Goal: Task Accomplishment & Management: Manage account settings

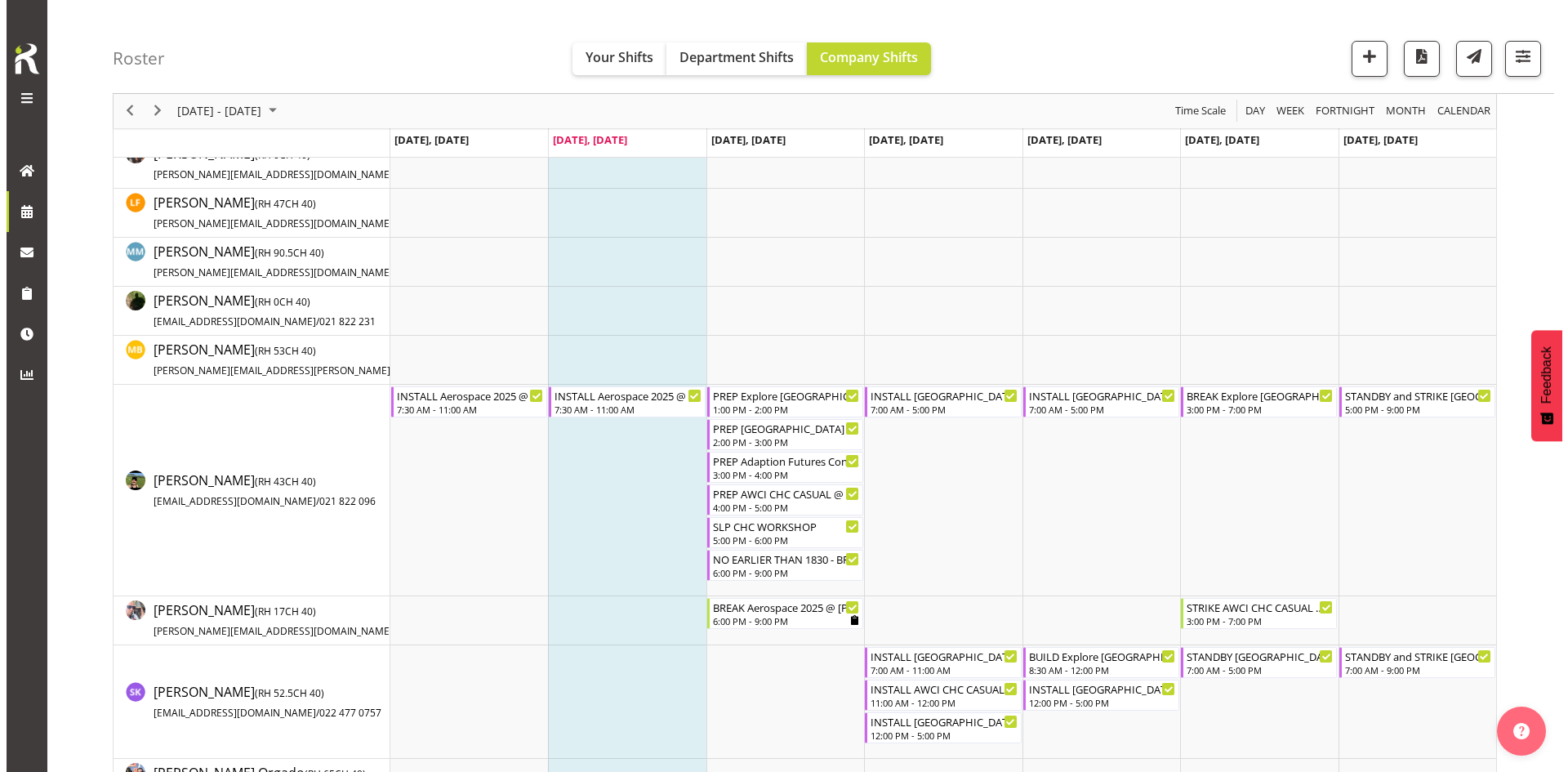
scroll to position [399, 0]
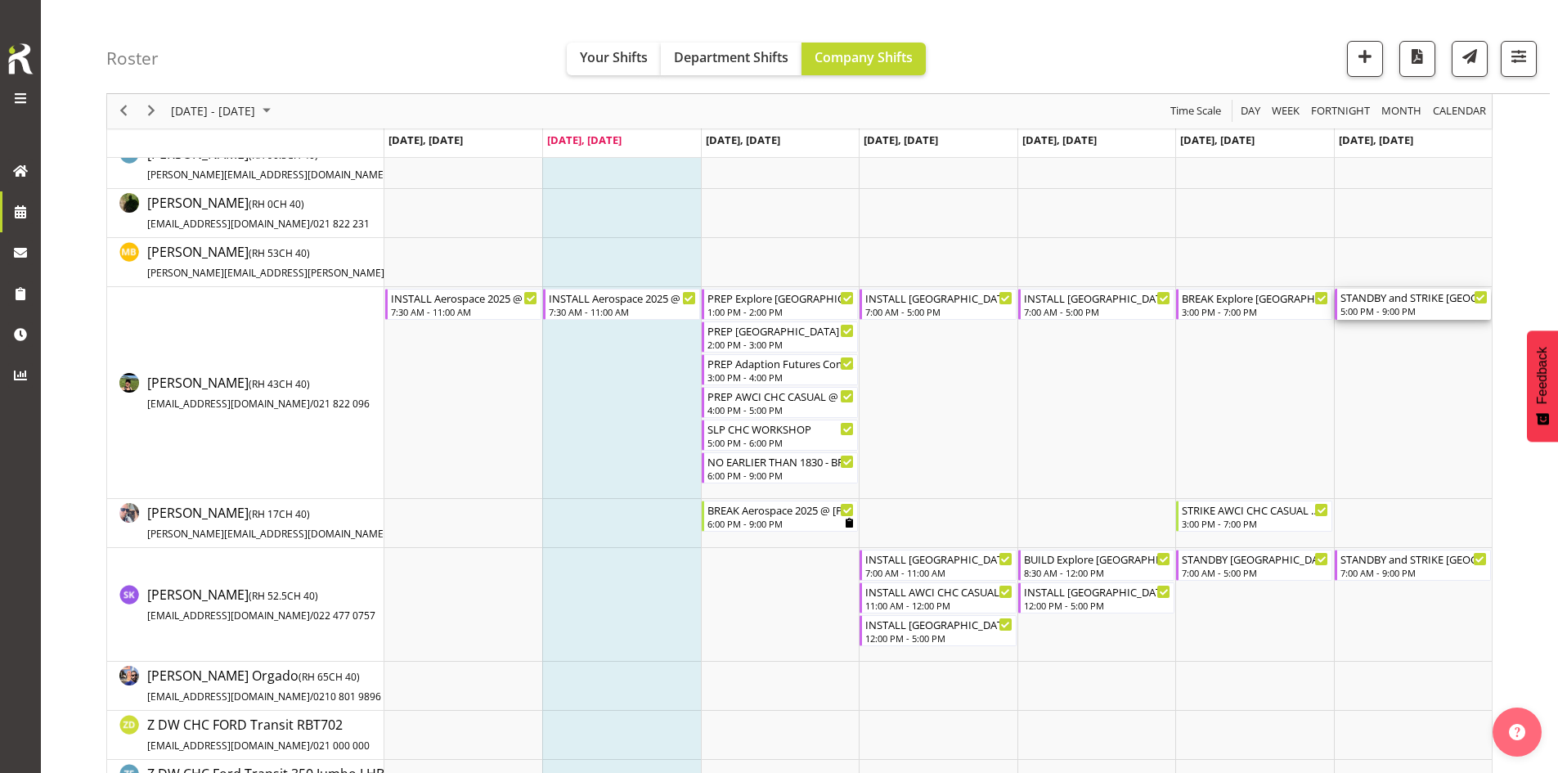
click at [1433, 307] on div "5:00 PM - 9:00 PM" at bounding box center [1414, 310] width 147 height 13
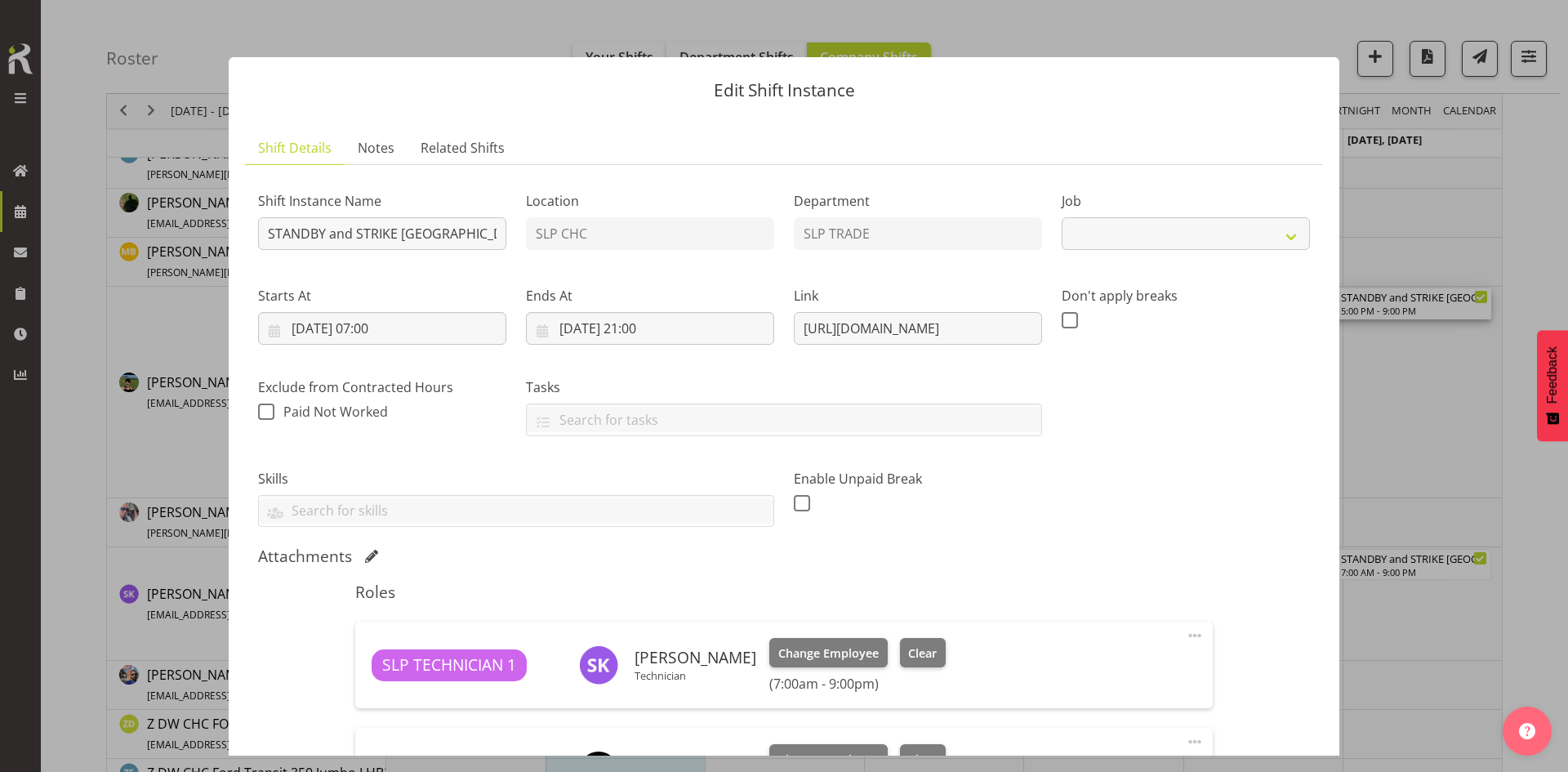
select select "9228"
click at [1532, 30] on button "button" at bounding box center [1538, 29] width 26 height 26
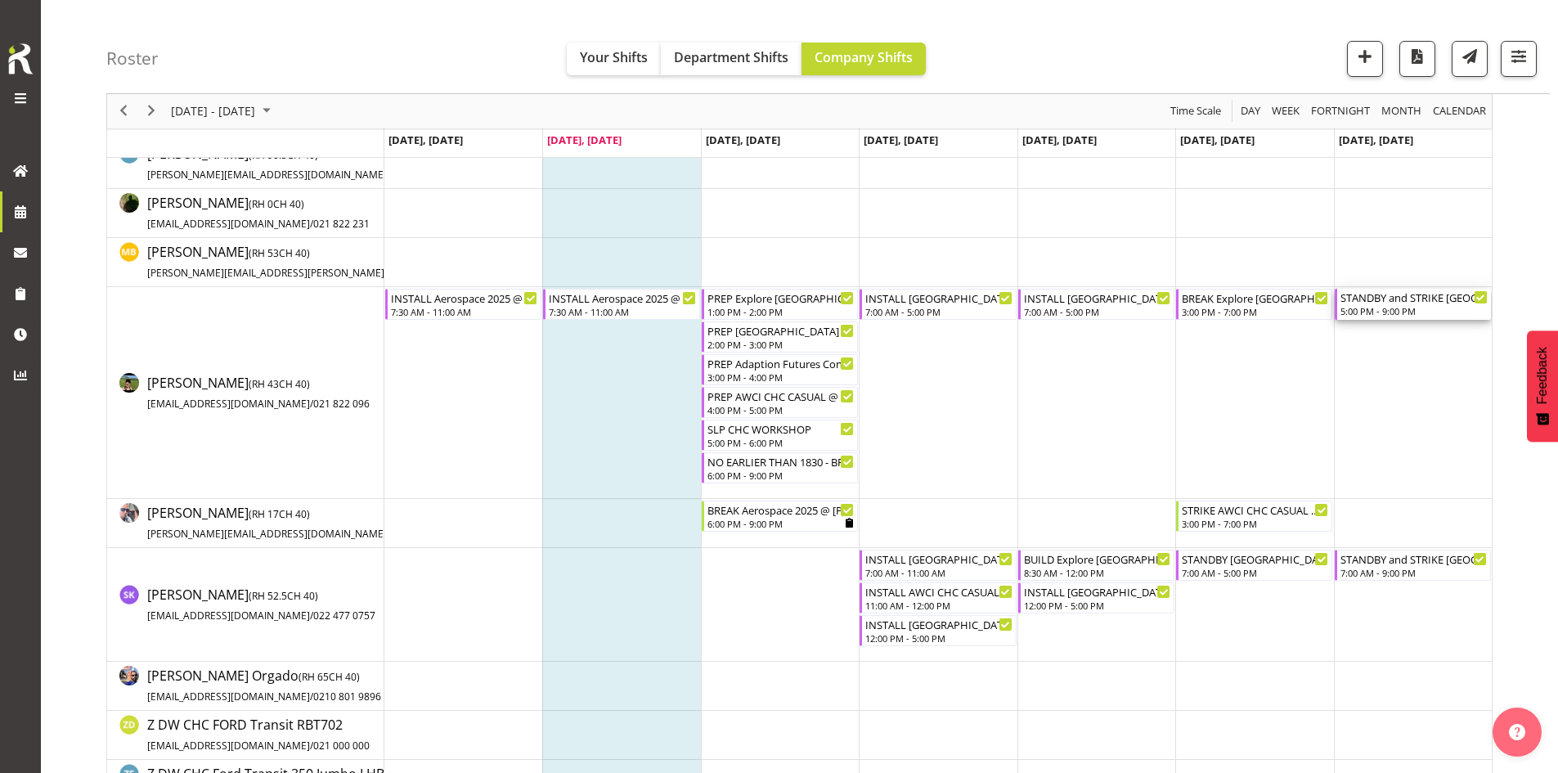
click at [1393, 299] on div "STANDBY and STRIKE [GEOGRAPHIC_DATA] WLE 2025 @ [GEOGRAPHIC_DATA]" at bounding box center [1414, 297] width 147 height 16
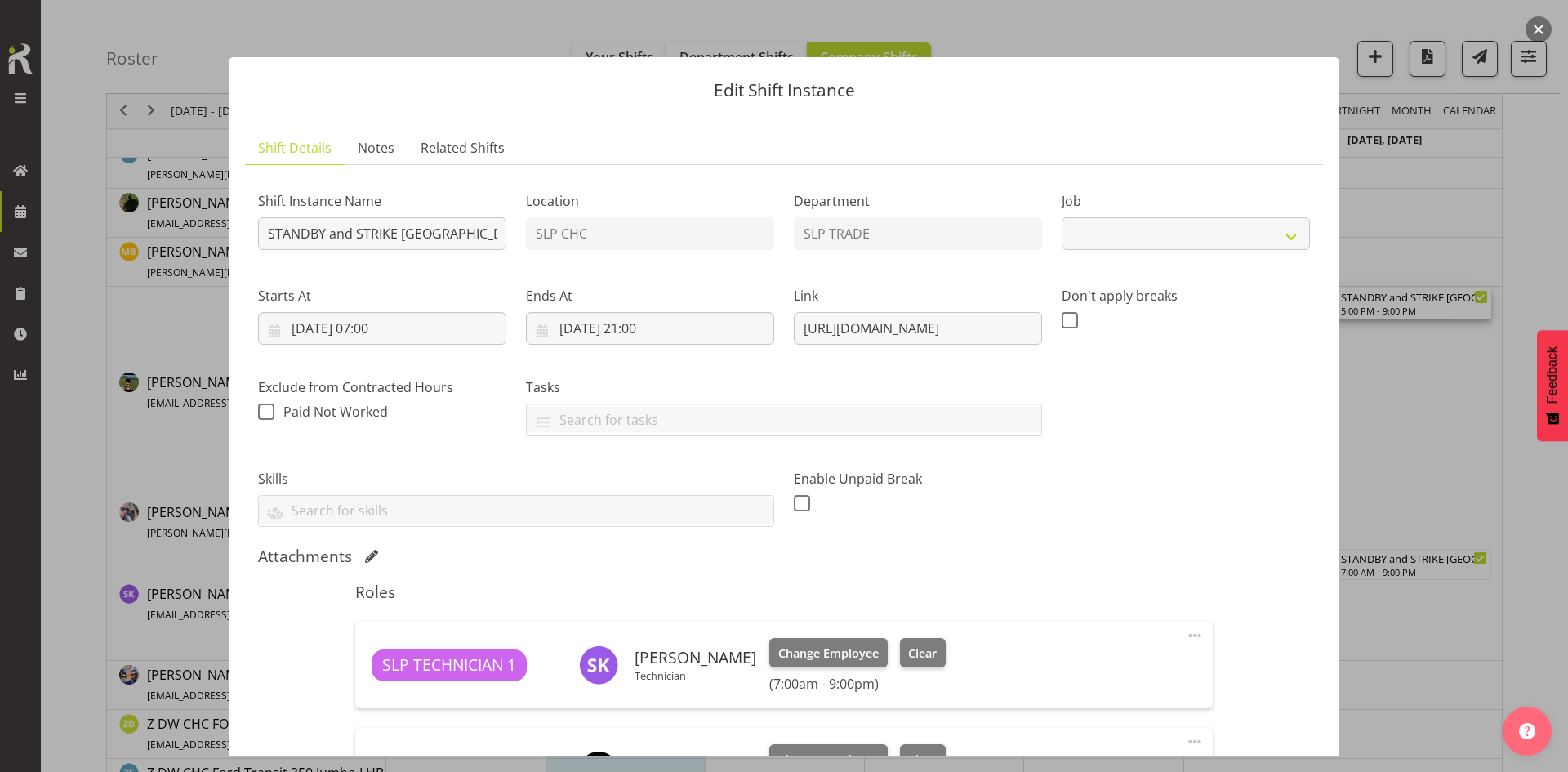
select select "9228"
click at [406, 222] on input "STANDBY and STRIKE [GEOGRAPHIC_DATA] WLE 2025 @ [GEOGRAPHIC_DATA]" at bounding box center [381, 234] width 249 height 33
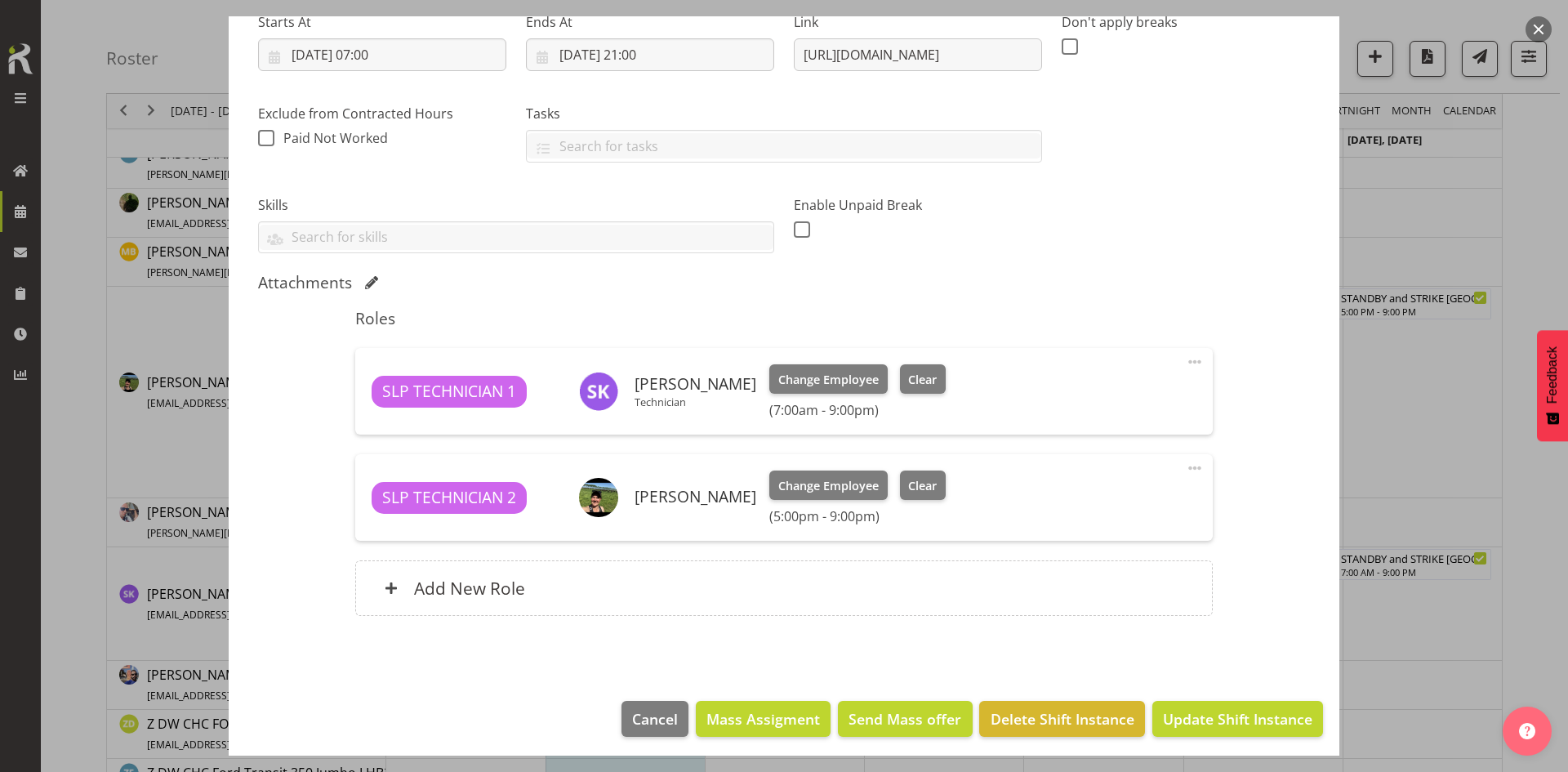
scroll to position [280, 0]
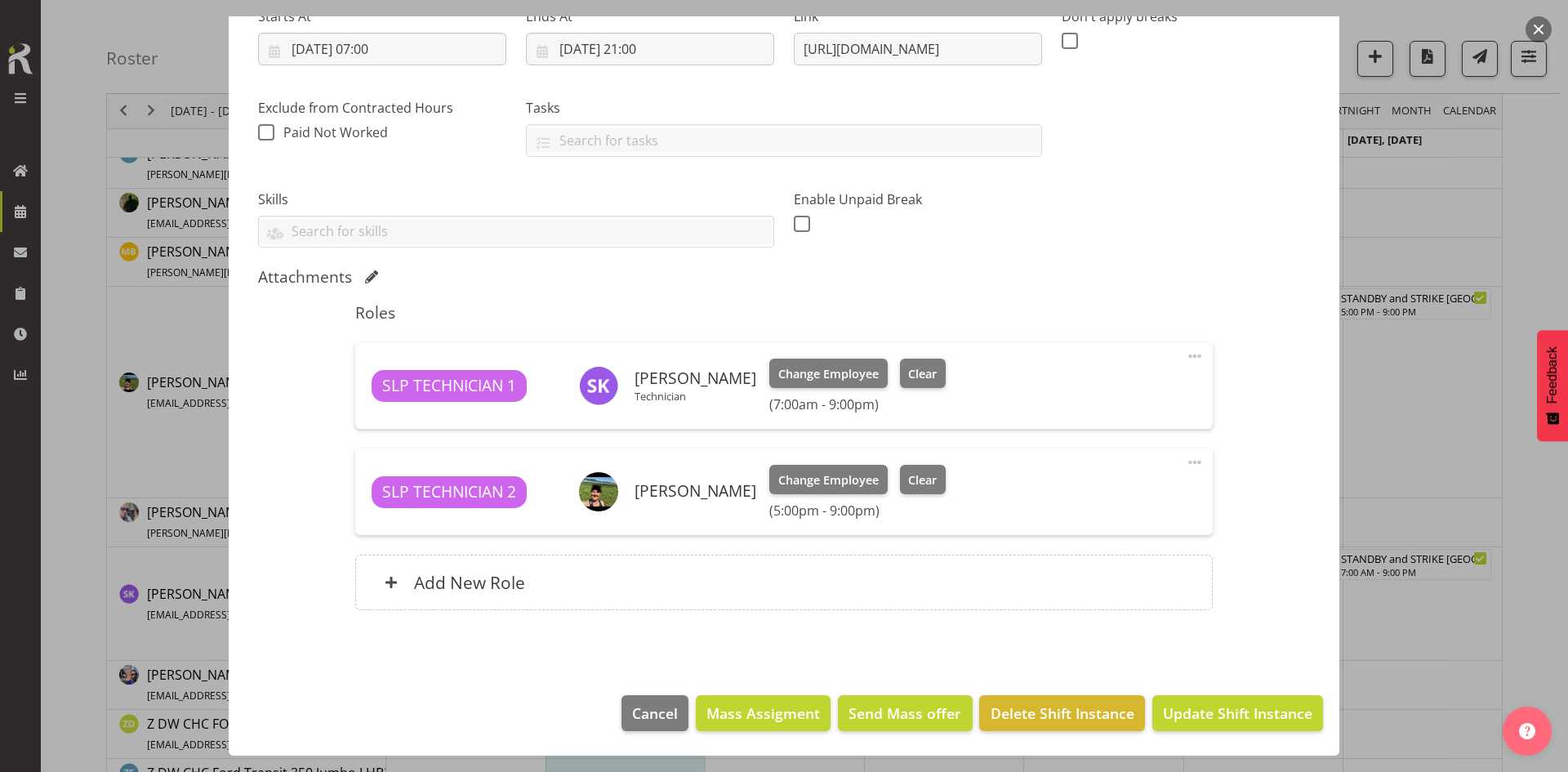
click at [1185, 355] on span at bounding box center [1195, 357] width 20 height 20
click at [1139, 388] on link "Edit" at bounding box center [1125, 391] width 157 height 29
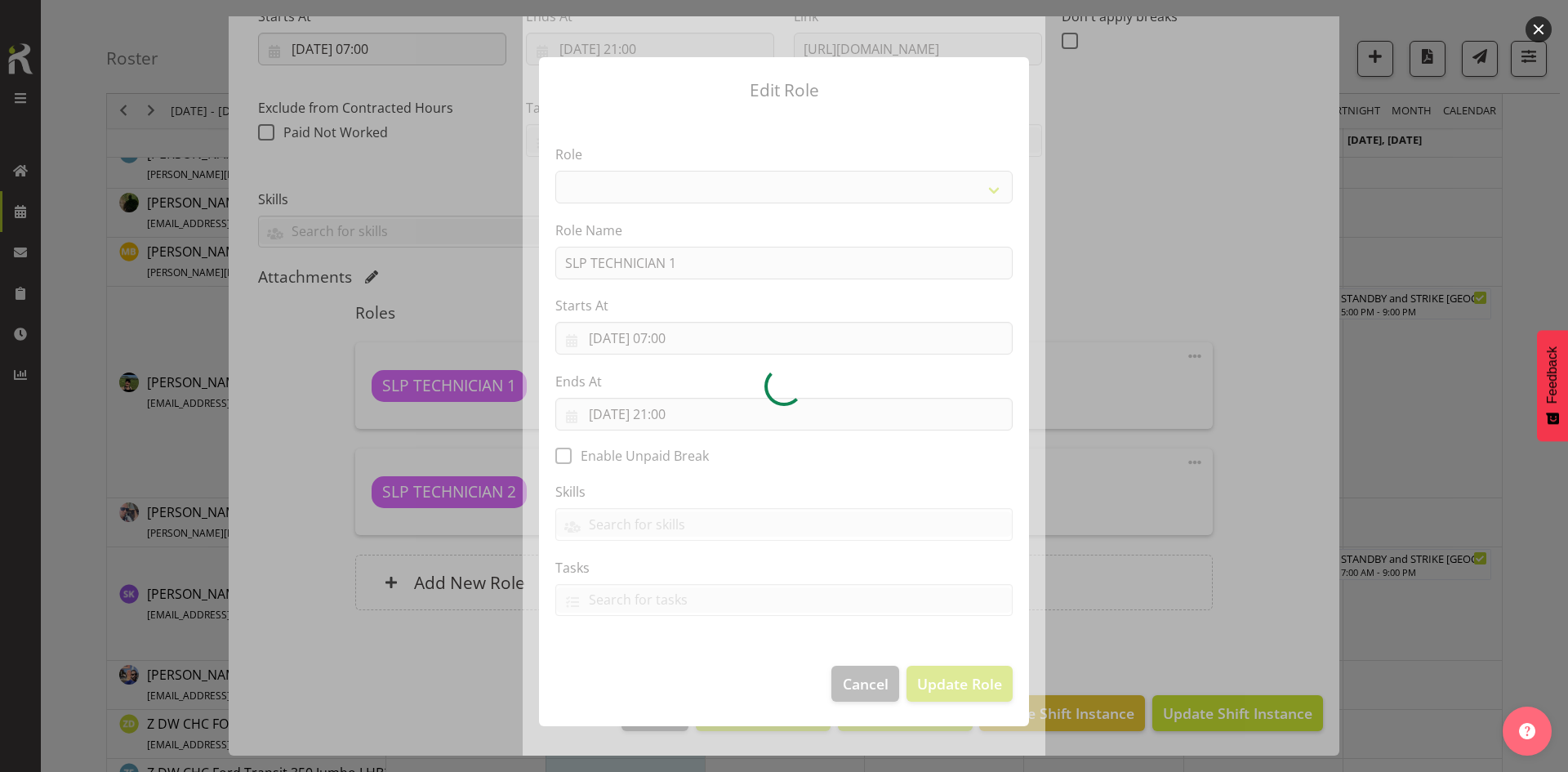
select select "123"
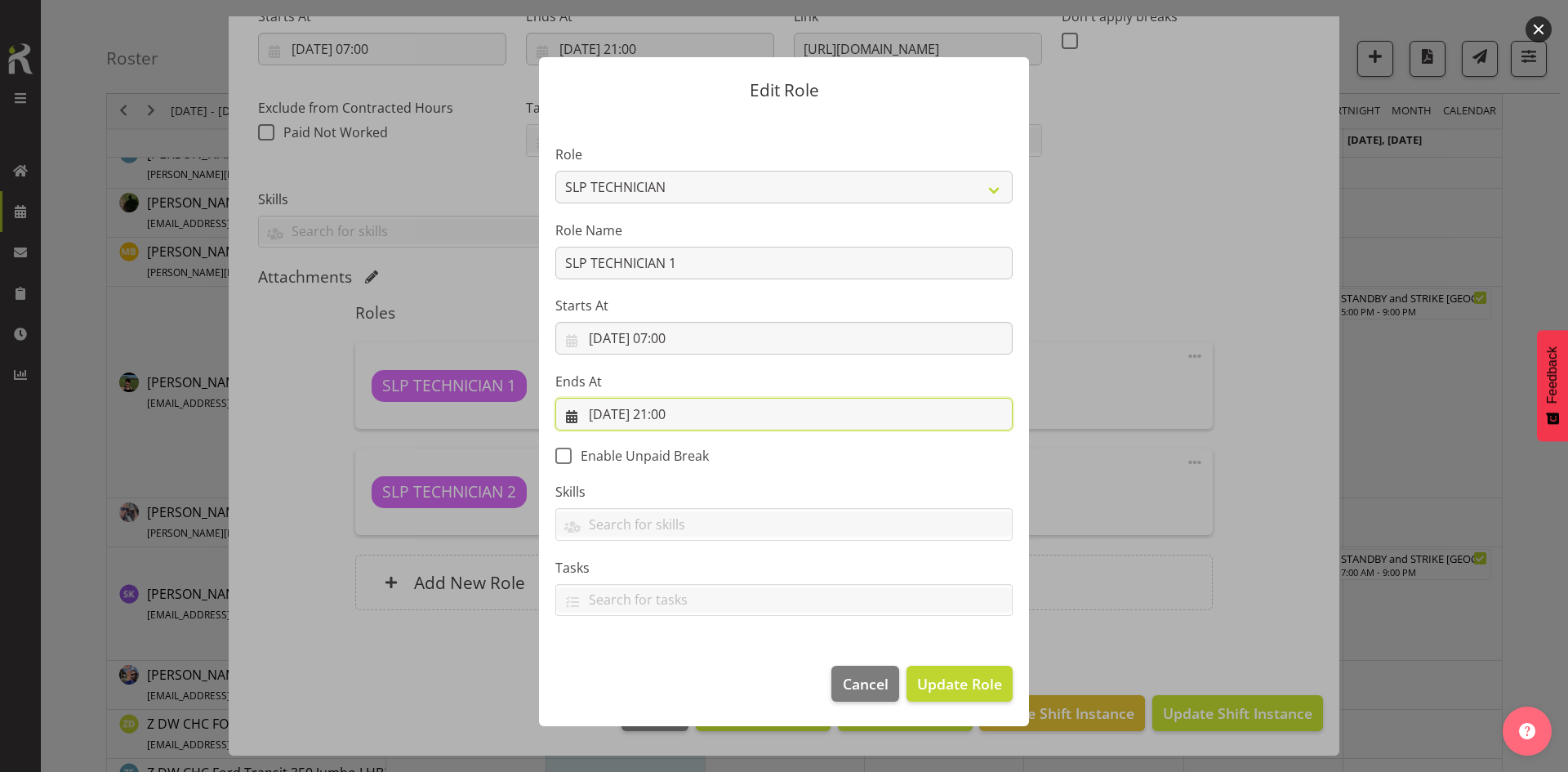
click at [765, 405] on input "[DATE] 21:00" at bounding box center [784, 413] width 457 height 33
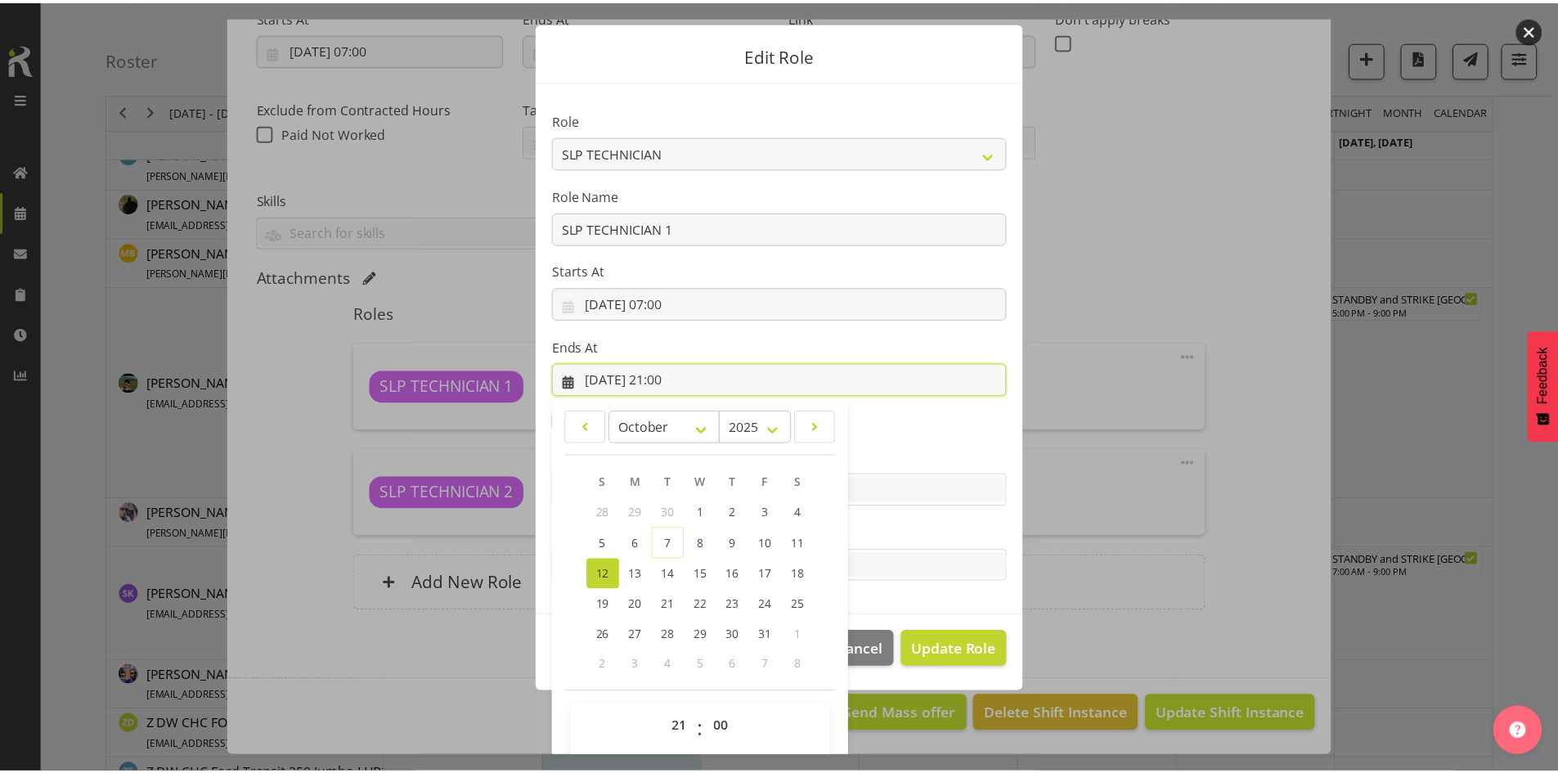
scroll to position [48, 0]
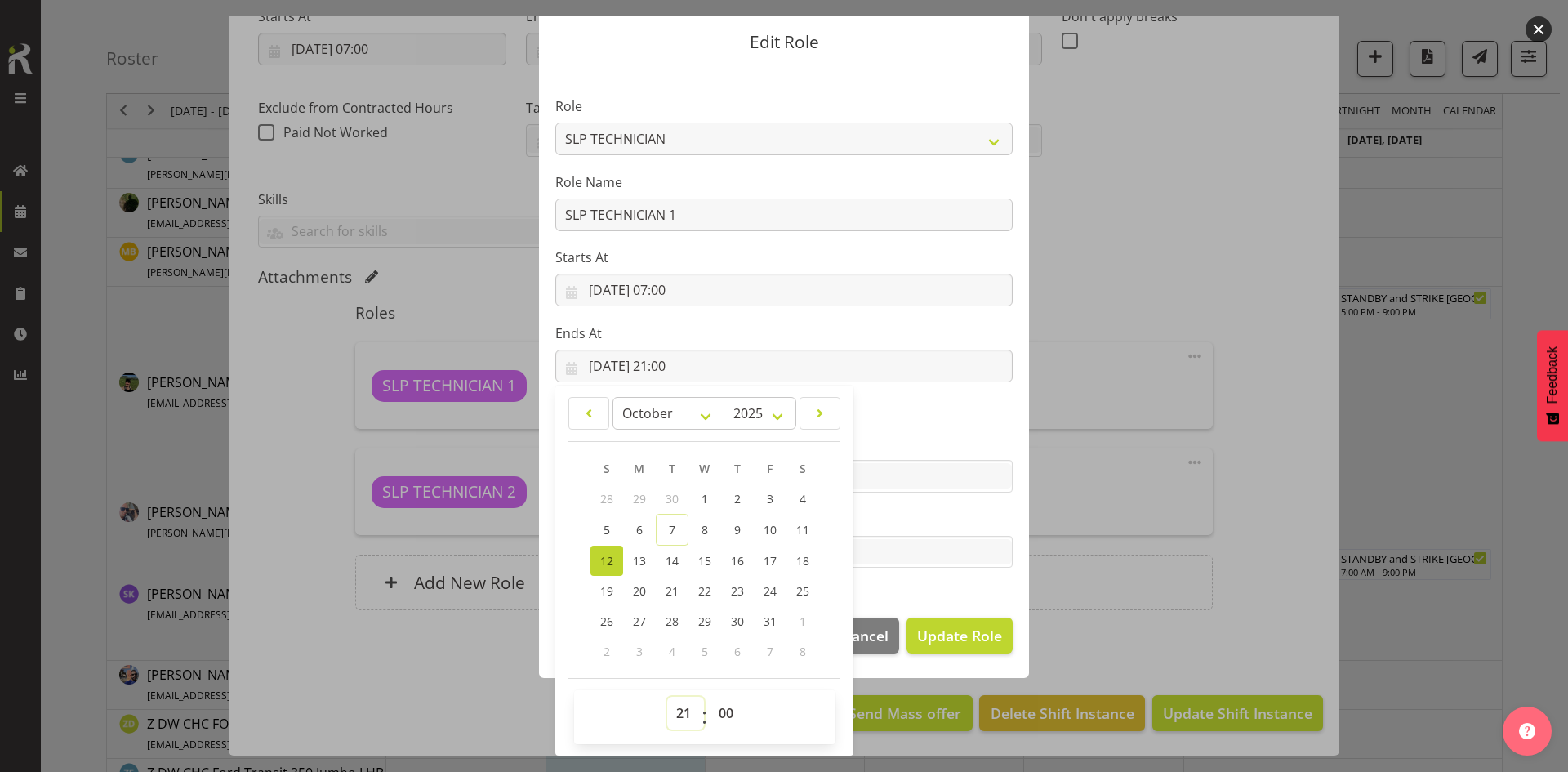
click at [680, 706] on select "00 01 02 03 04 05 06 07 08 09 10 11 12 13 14 15 16 17 18 19 20 21 22 23" at bounding box center [685, 713] width 37 height 33
select select "18"
click at [667, 697] on select "00 01 02 03 04 05 06 07 08 09 10 11 12 13 14 15 16 17 18 19 20 21 22 23" at bounding box center [685, 713] width 37 height 33
type input "[DATE] 18:00"
click at [939, 635] on span "Update Role" at bounding box center [959, 635] width 85 height 21
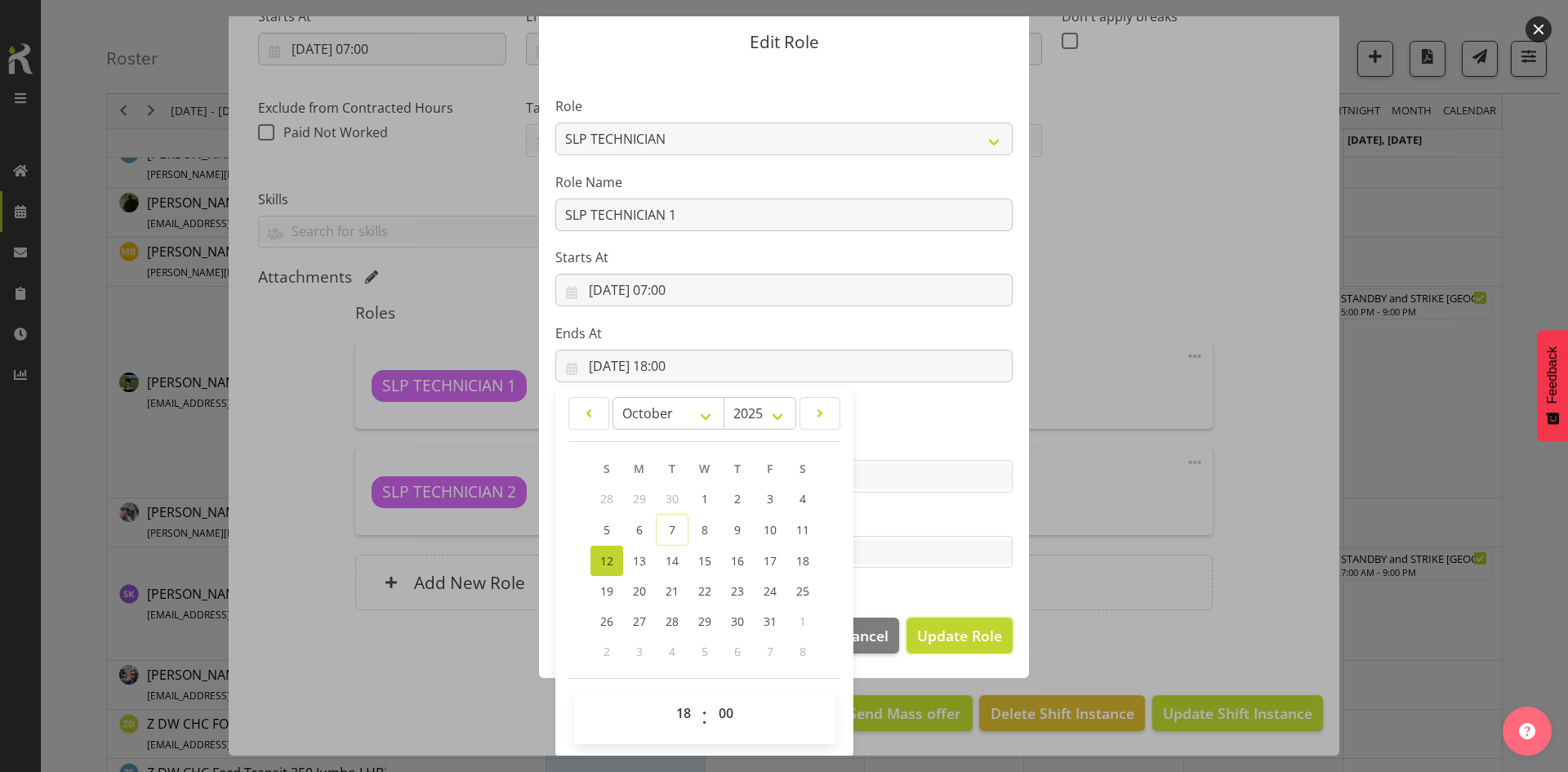
select select
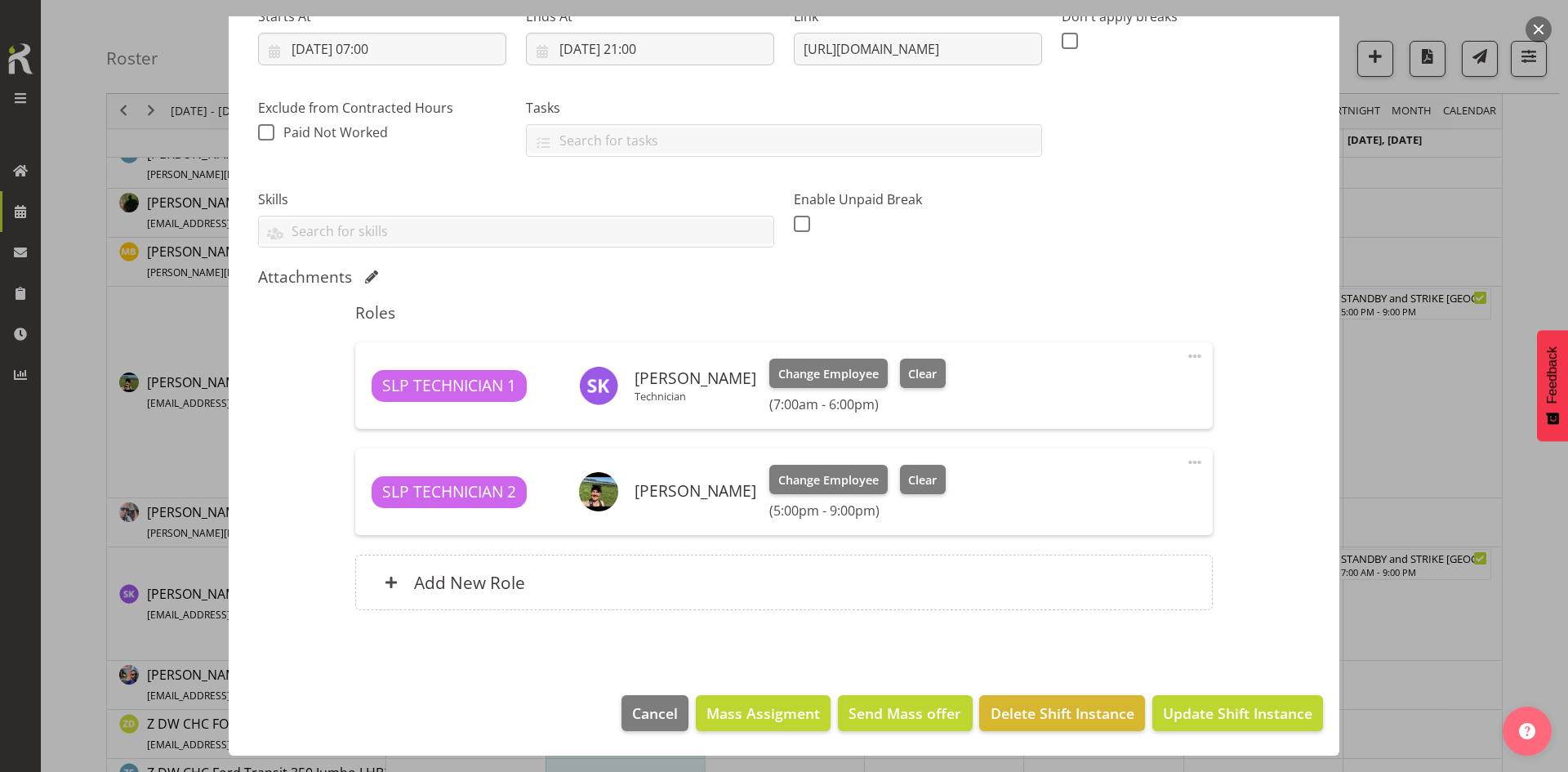
scroll to position [47, 0]
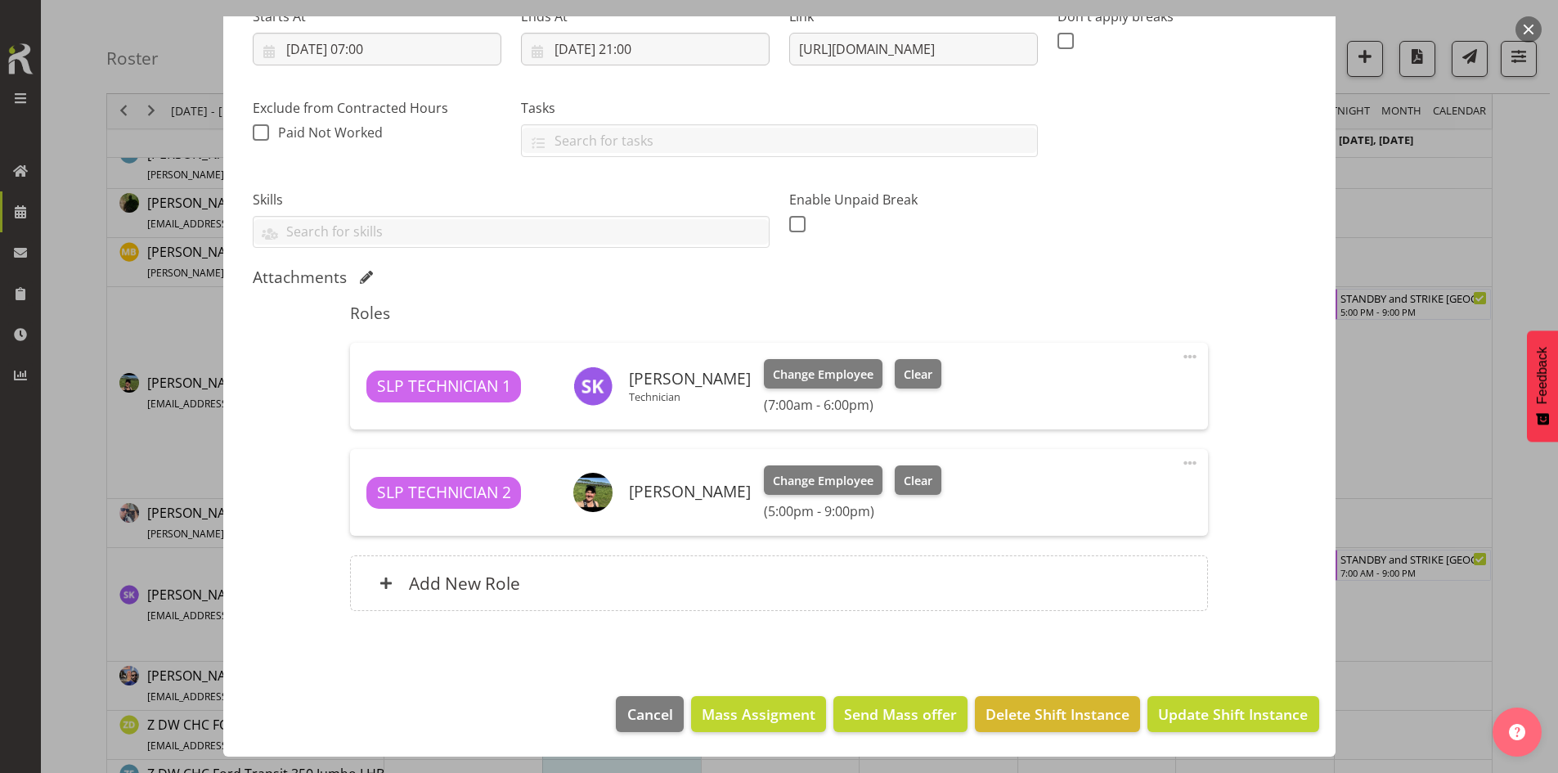
click at [1180, 458] on span at bounding box center [1190, 463] width 20 height 20
click at [1115, 511] on link "Edit" at bounding box center [1121, 498] width 157 height 29
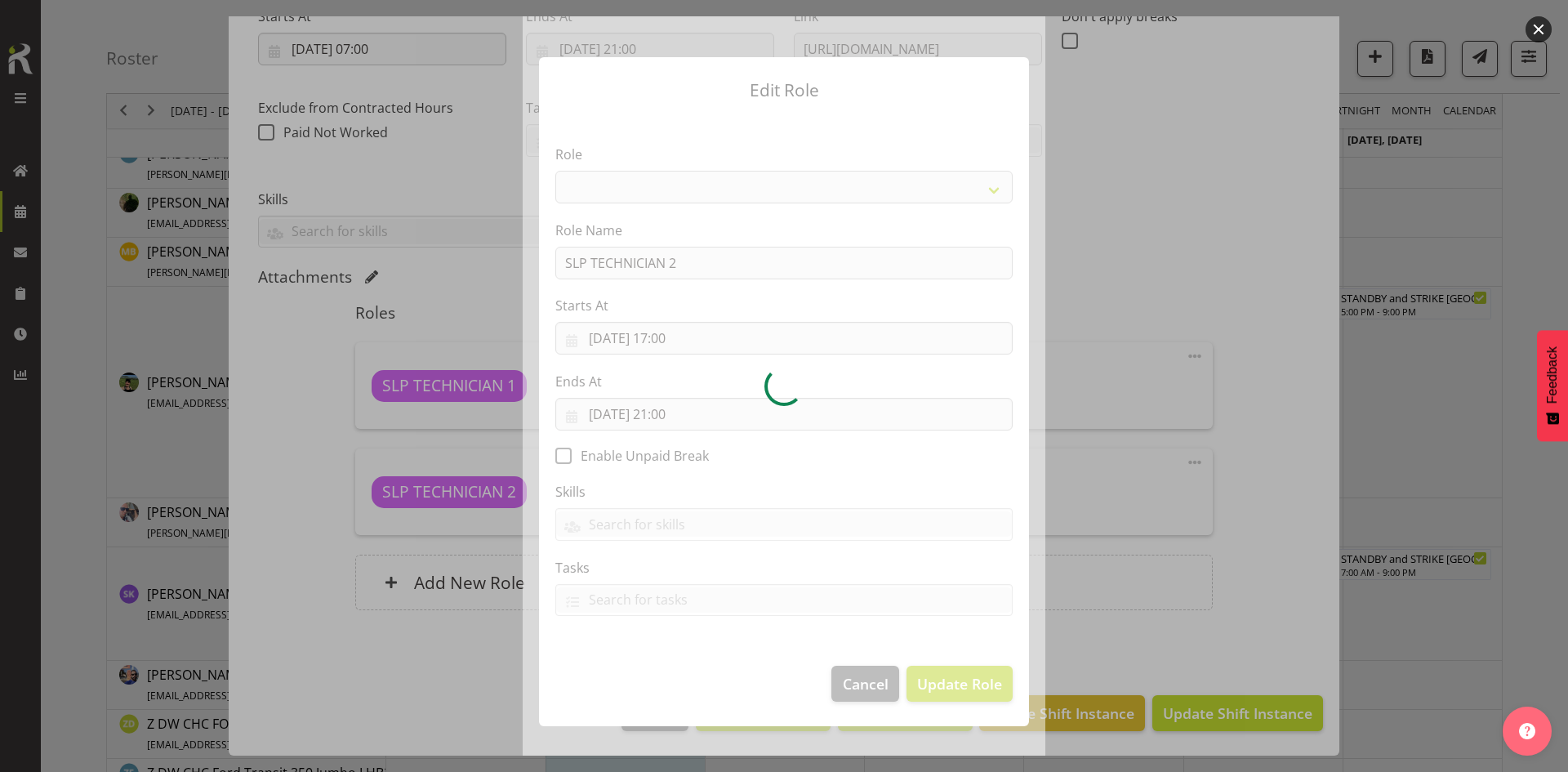
select select "123"
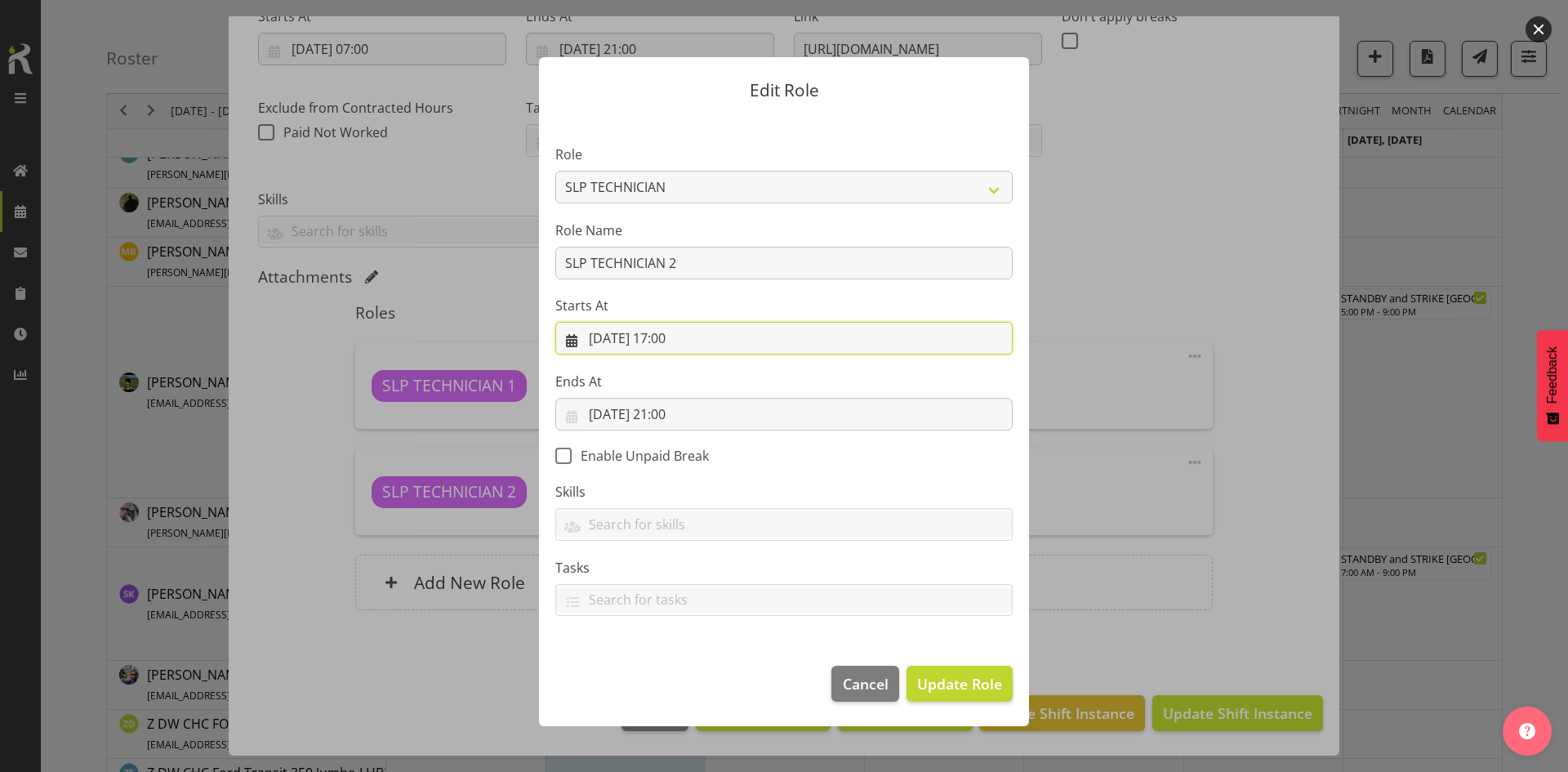
click at [703, 343] on input "[DATE] 17:00" at bounding box center [784, 338] width 457 height 33
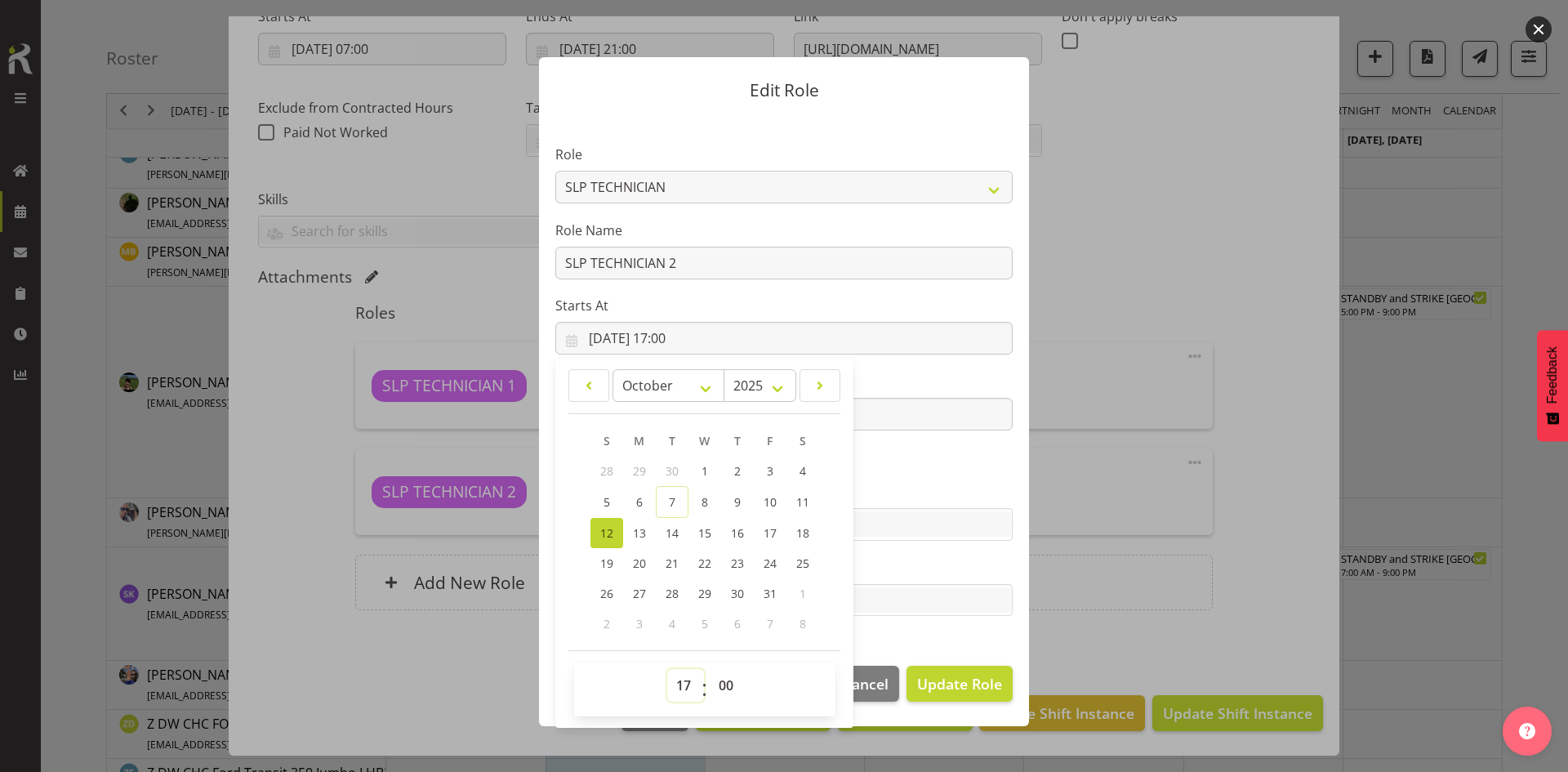
click at [683, 690] on select "00 01 02 03 04 05 06 07 08 09 10 11 12 13 14 15 16 17 18 19 20 21 22 23" at bounding box center [685, 685] width 37 height 33
select select "14"
click at [667, 669] on select "00 01 02 03 04 05 06 07 08 09 10 11 12 13 14 15 16 17 18 19 20 21 22 23" at bounding box center [685, 685] width 37 height 33
type input "[DATE] 14:00"
drag, startPoint x: 742, startPoint y: 691, endPoint x: 737, endPoint y: 684, distance: 8.6
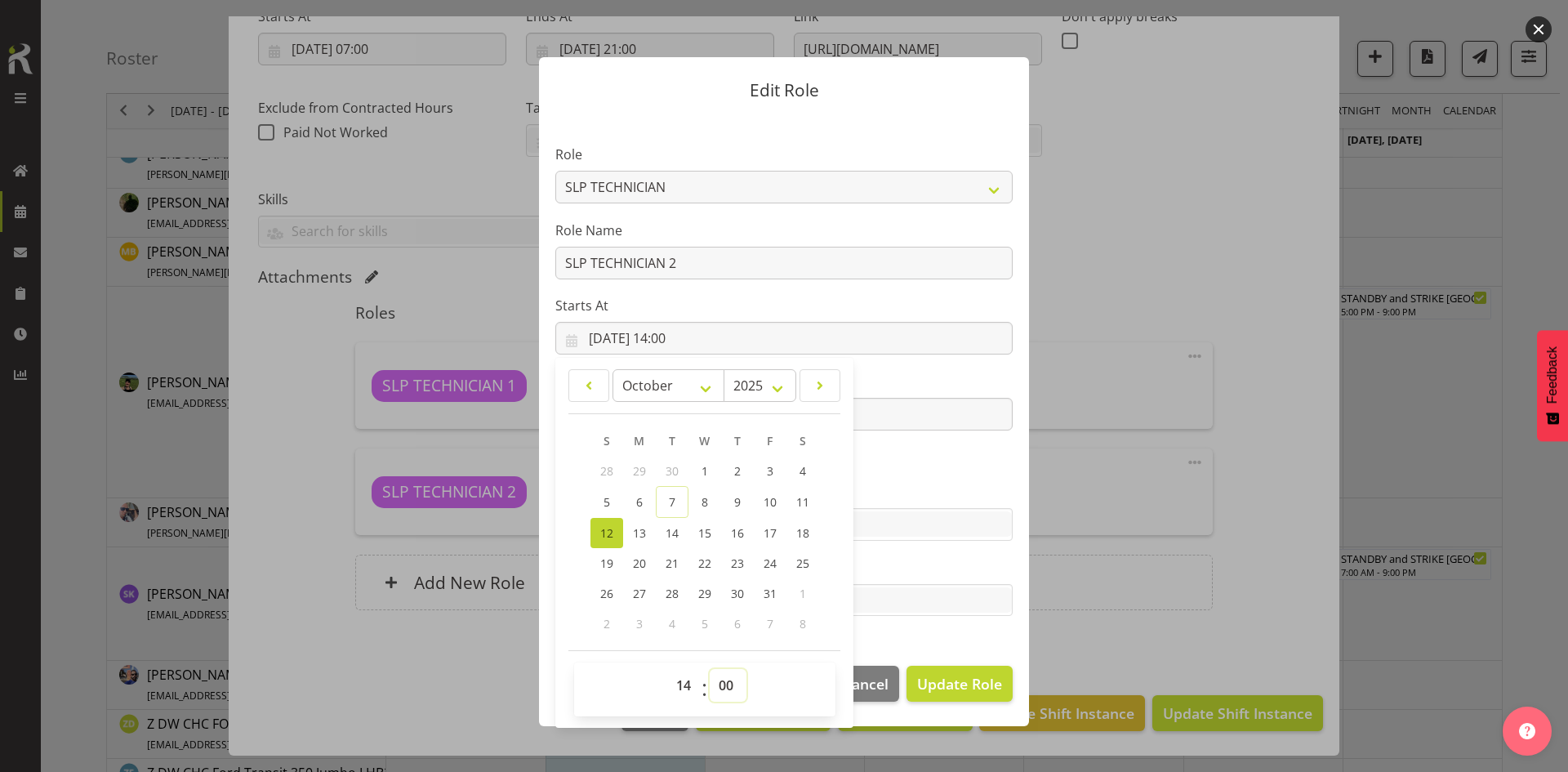
click at [742, 690] on select "00 01 02 03 04 05 06 07 08 09 10 11 12 13 14 15 16 17 18 19 20 21 22 23 24 25 2…" at bounding box center [728, 685] width 37 height 33
click at [742, 669] on select "00 01 02 03 04 05 06 07 08 09 10 11 12 13 14 15 16 17 18 19 20 21 22 23 24 25 2…" at bounding box center [728, 685] width 37 height 33
drag, startPoint x: 732, startPoint y: 686, endPoint x: 738, endPoint y: 672, distance: 15.2
click at [732, 684] on select "00 01 02 03 04 05 06 07 08 09 10 11 12 13 14 15 16 17 18 19 20 21 22 23 24 25 2…" at bounding box center [728, 685] width 37 height 33
select select "30"
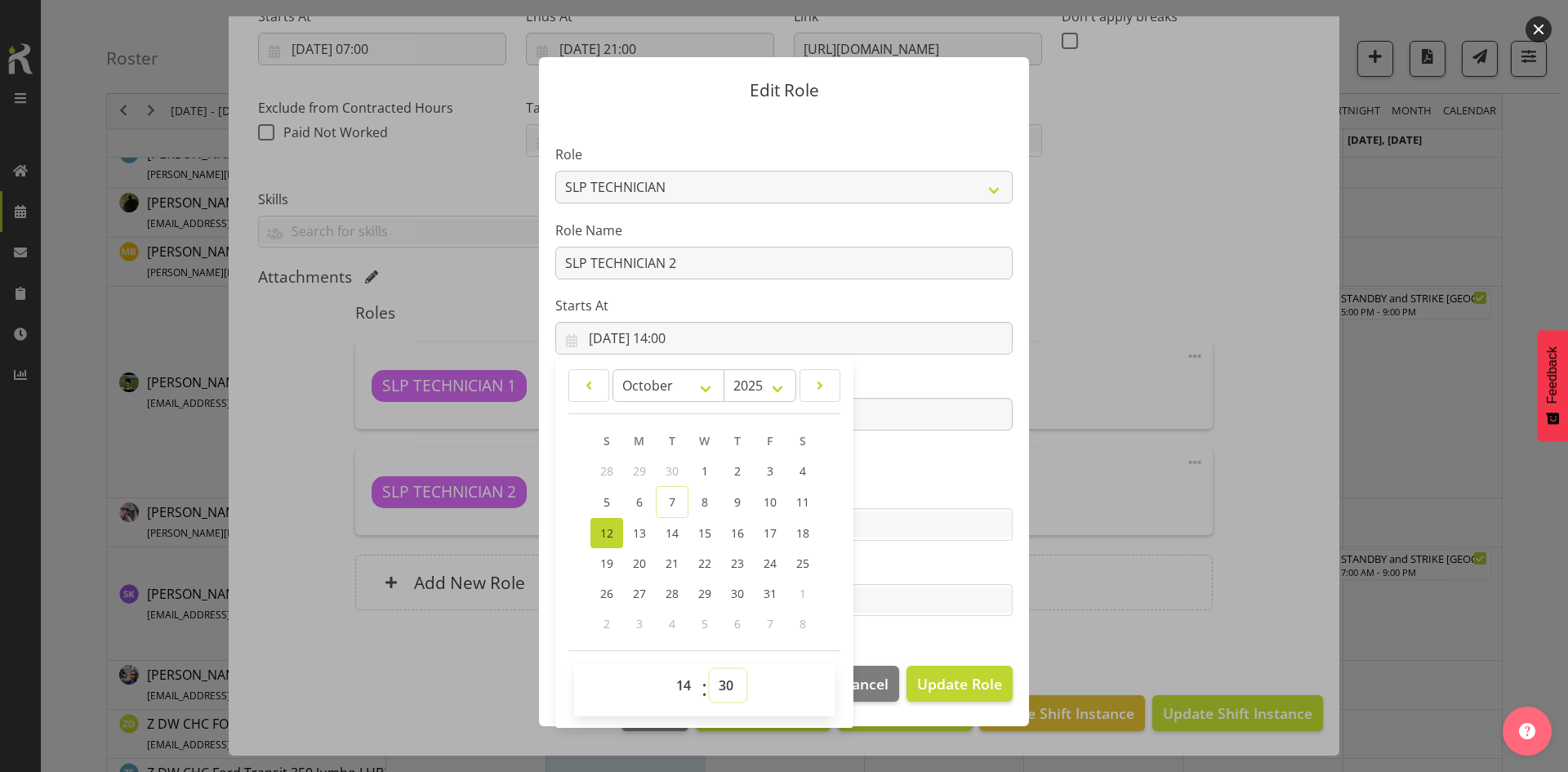
click at [710, 669] on select "00 01 02 03 04 05 06 07 08 09 10 11 12 13 14 15 16 17 18 19 20 21 22 23 24 25 2…" at bounding box center [728, 685] width 37 height 33
type input "[DATE] 14:30"
click at [959, 648] on section "Role ACCOUNT MANAGER ACCOUNT MANAGER DW ACCOUNTS [PERSON_NAME] VEHICLES AKL [PE…" at bounding box center [784, 382] width 490 height 534
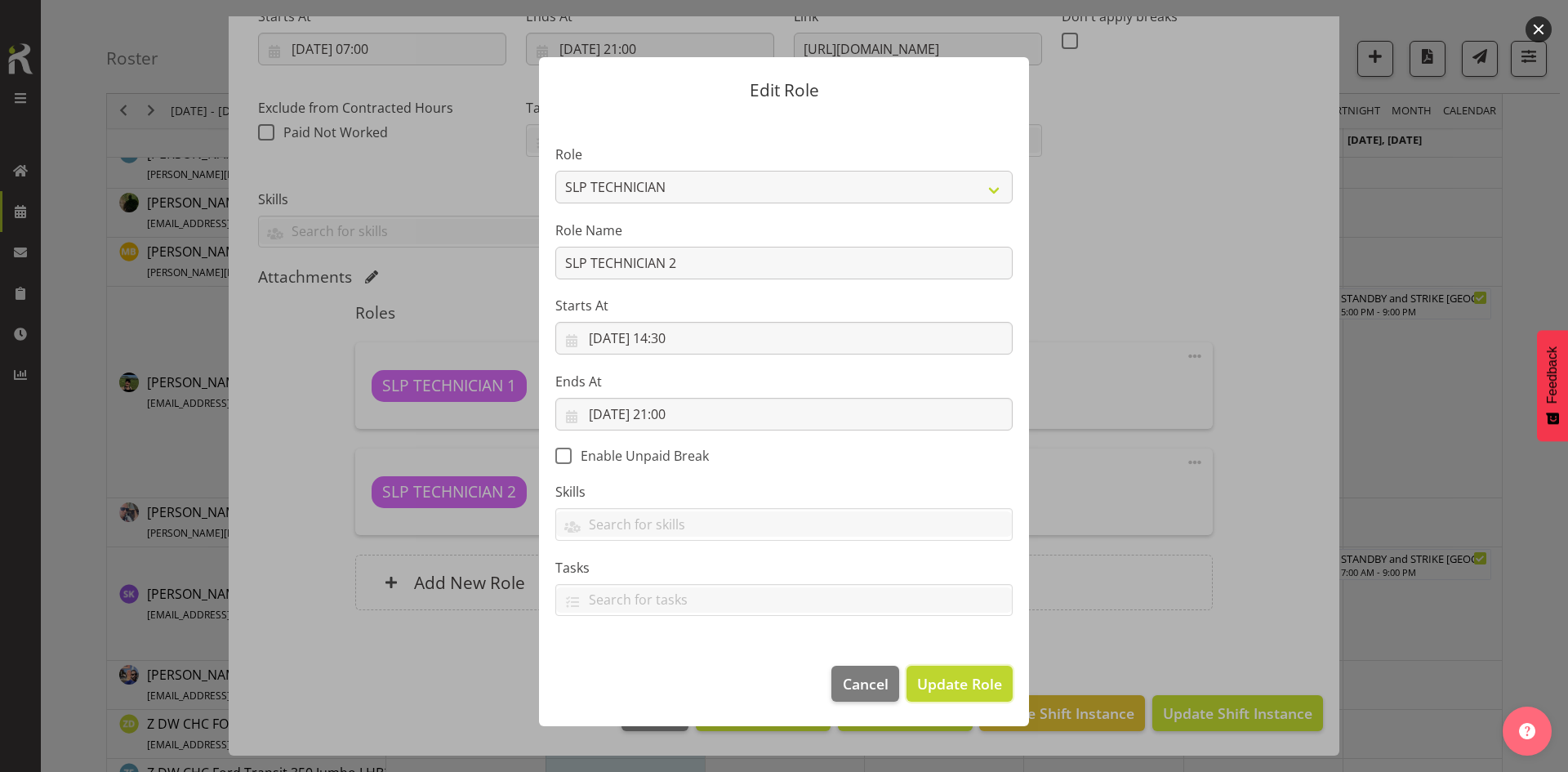
click at [933, 681] on span "Update Role" at bounding box center [959, 683] width 85 height 21
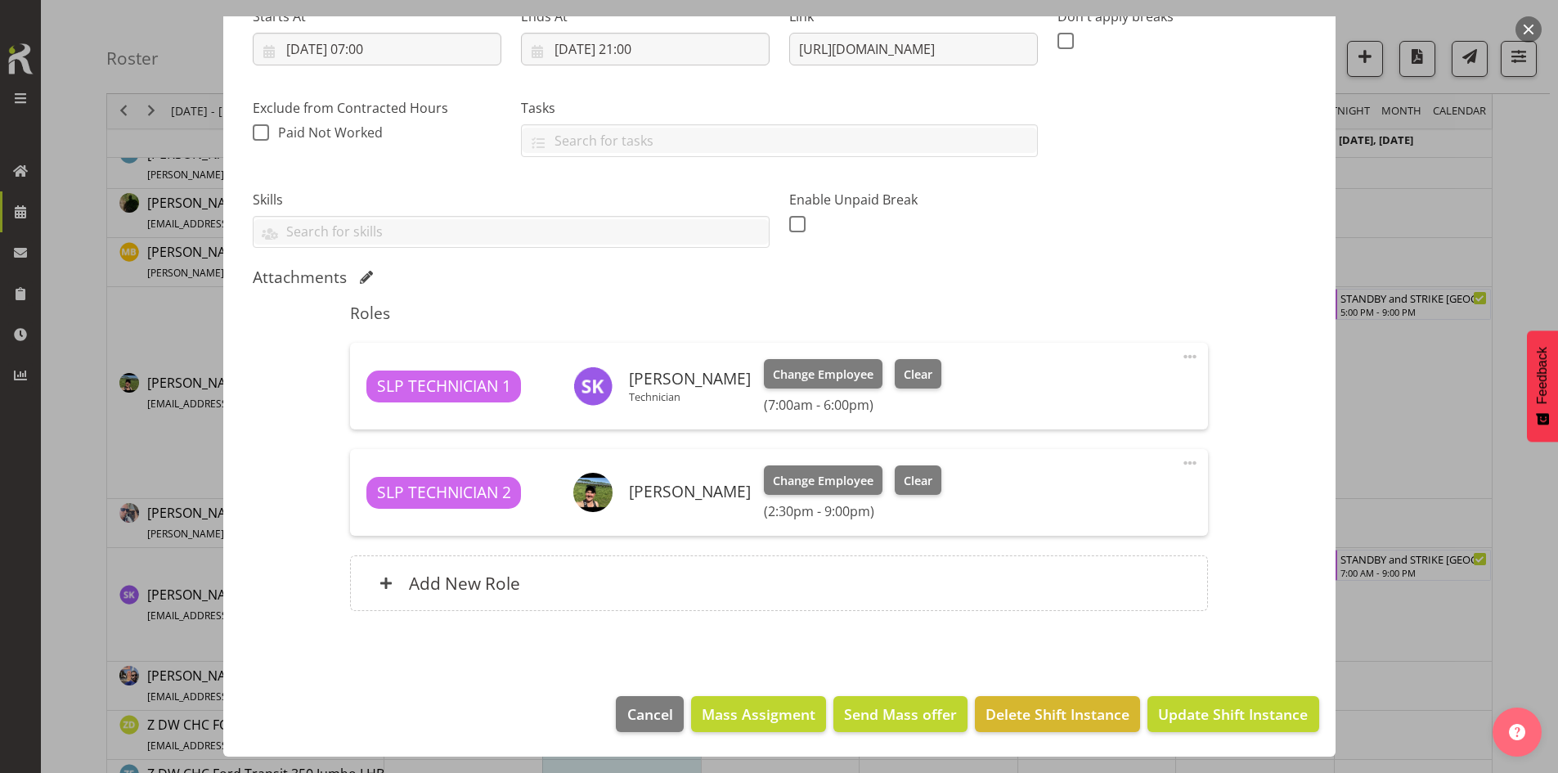
click at [1180, 470] on span at bounding box center [1190, 463] width 20 height 20
click at [1098, 506] on link "Edit" at bounding box center [1121, 498] width 157 height 29
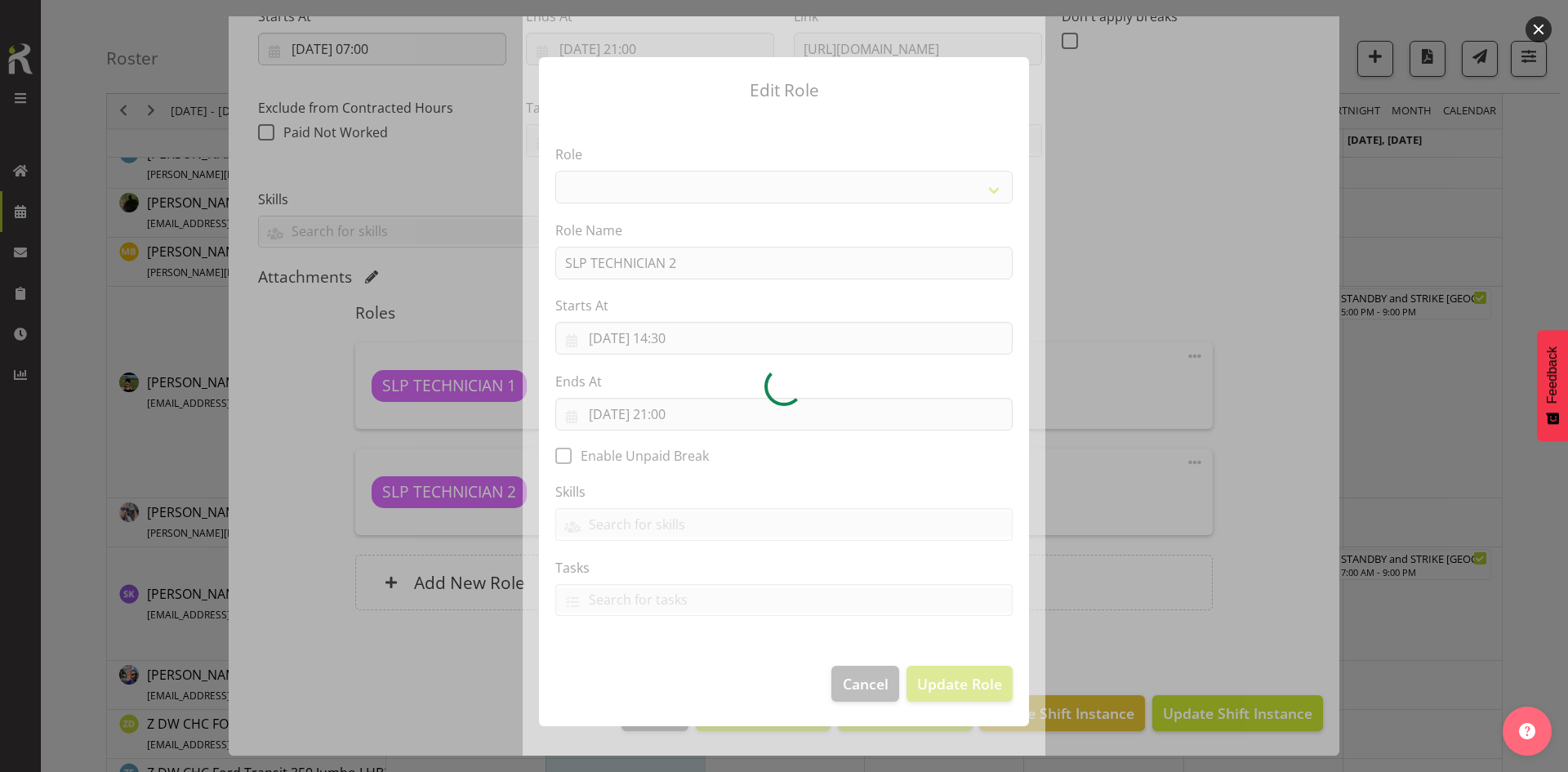
select select "123"
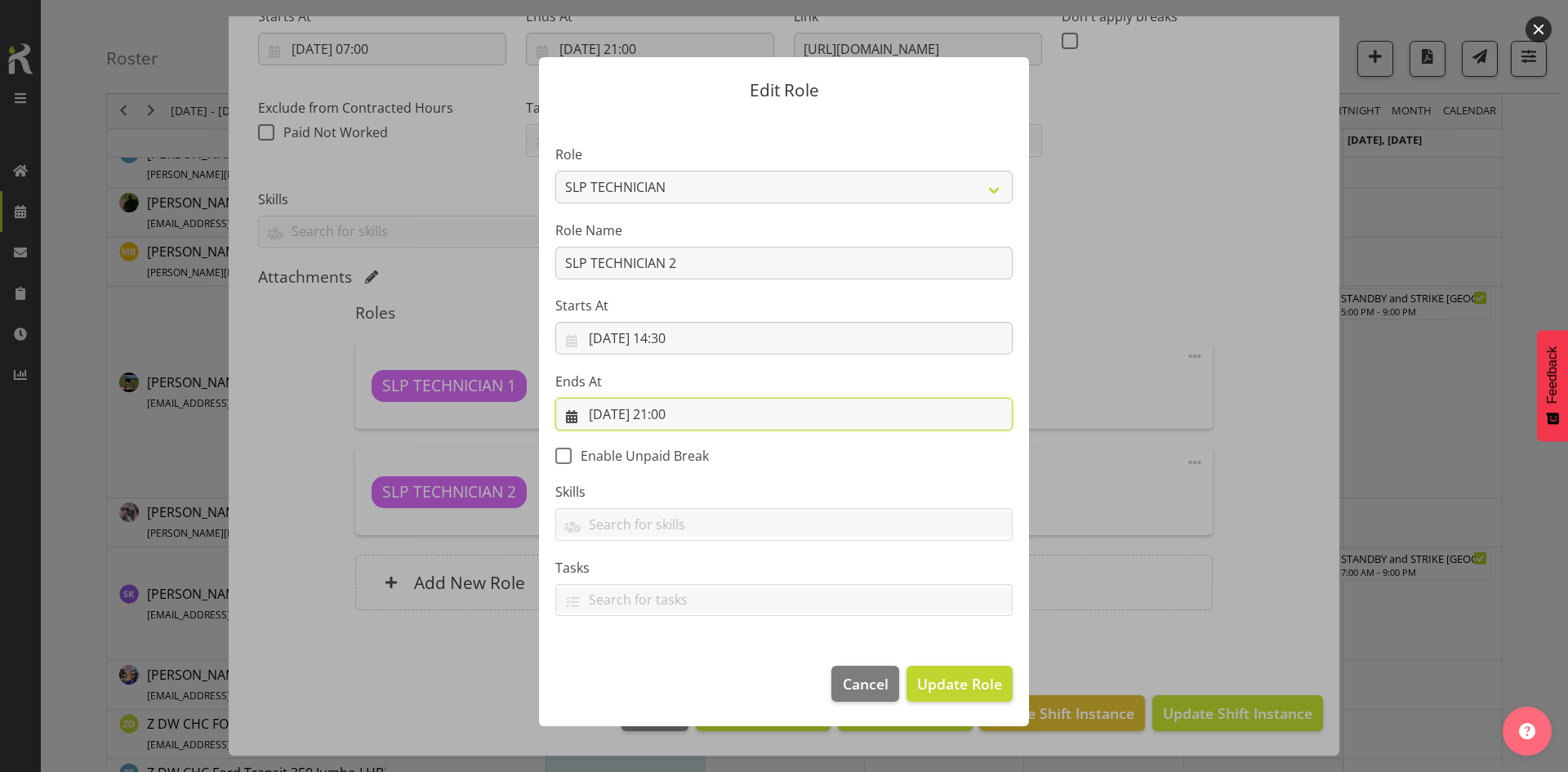
click at [772, 410] on input "[DATE] 21:00" at bounding box center [784, 413] width 457 height 33
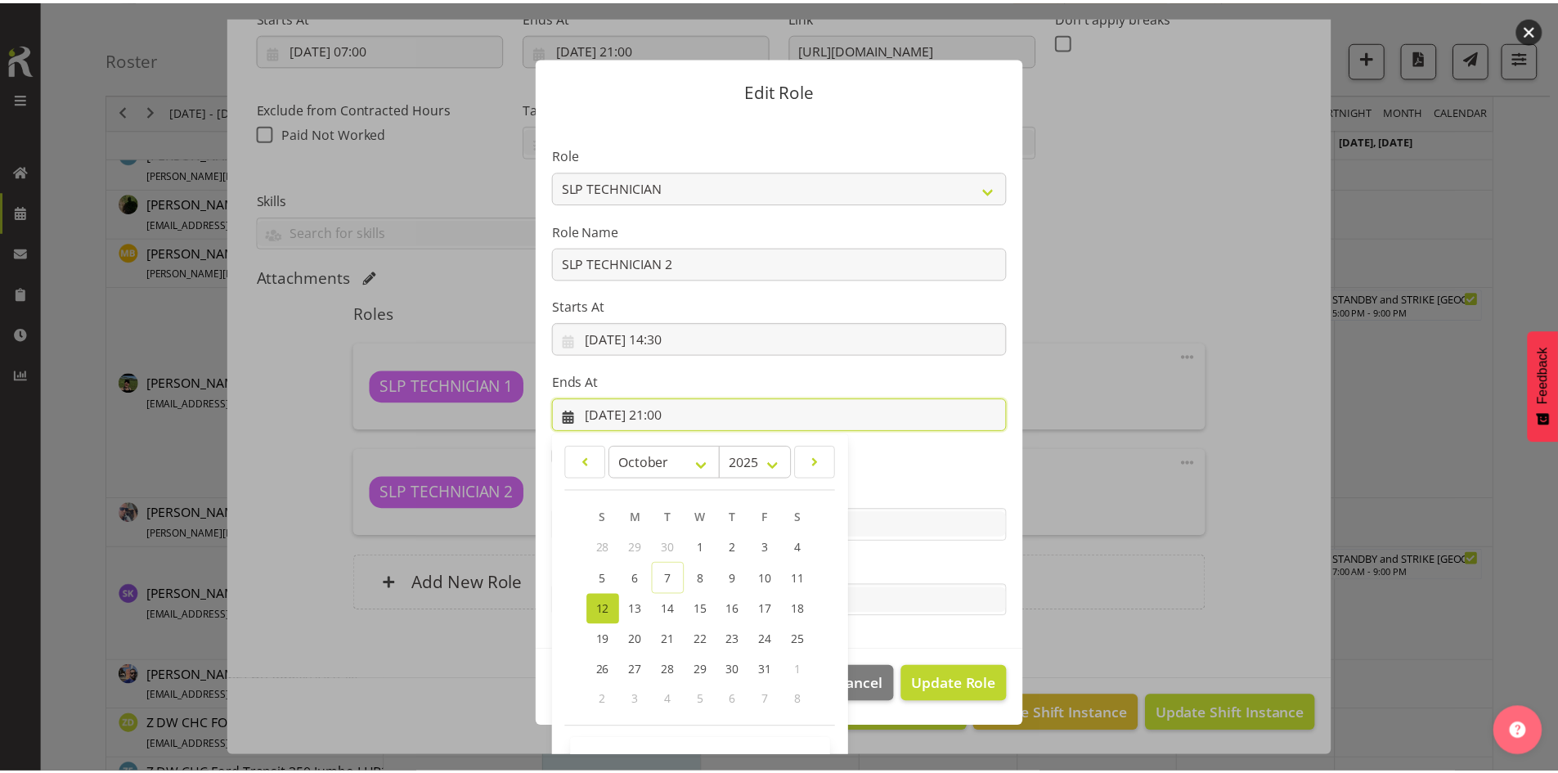
scroll to position [48, 0]
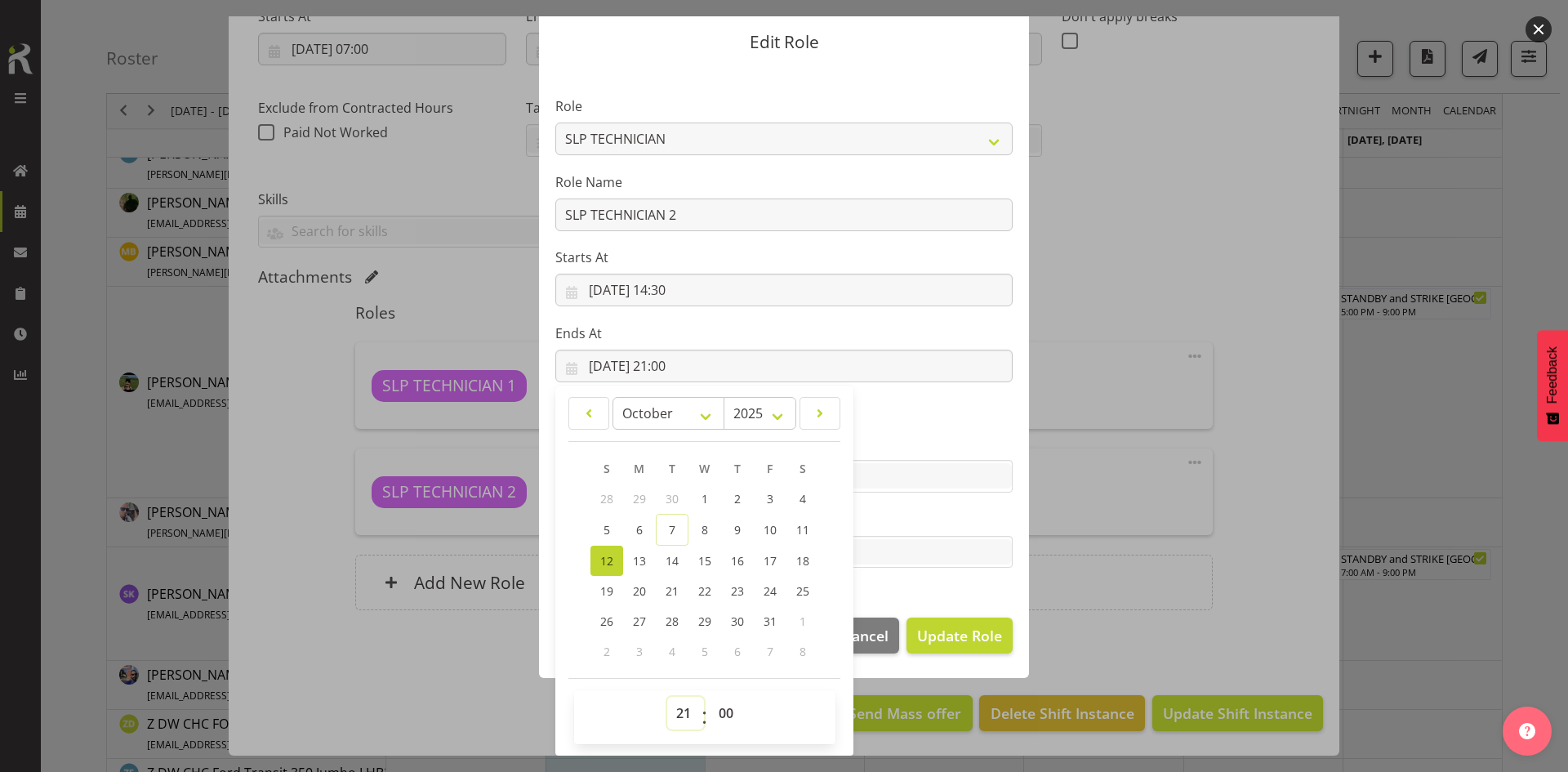
click at [683, 713] on select "00 01 02 03 04 05 06 07 08 09 10 11 12 13 14 15 16 17 18 19 20 21 22 23" at bounding box center [685, 713] width 37 height 33
select select "18"
click at [667, 697] on select "00 01 02 03 04 05 06 07 08 09 10 11 12 13 14 15 16 17 18 19 20 21 22 23" at bounding box center [685, 713] width 37 height 33
type input "[DATE] 18:00"
click at [712, 710] on select "00 01 02 03 04 05 06 07 08 09 10 11 12 13 14 15 16 17 18 19 20 21 22 23 24 25 2…" at bounding box center [728, 713] width 37 height 33
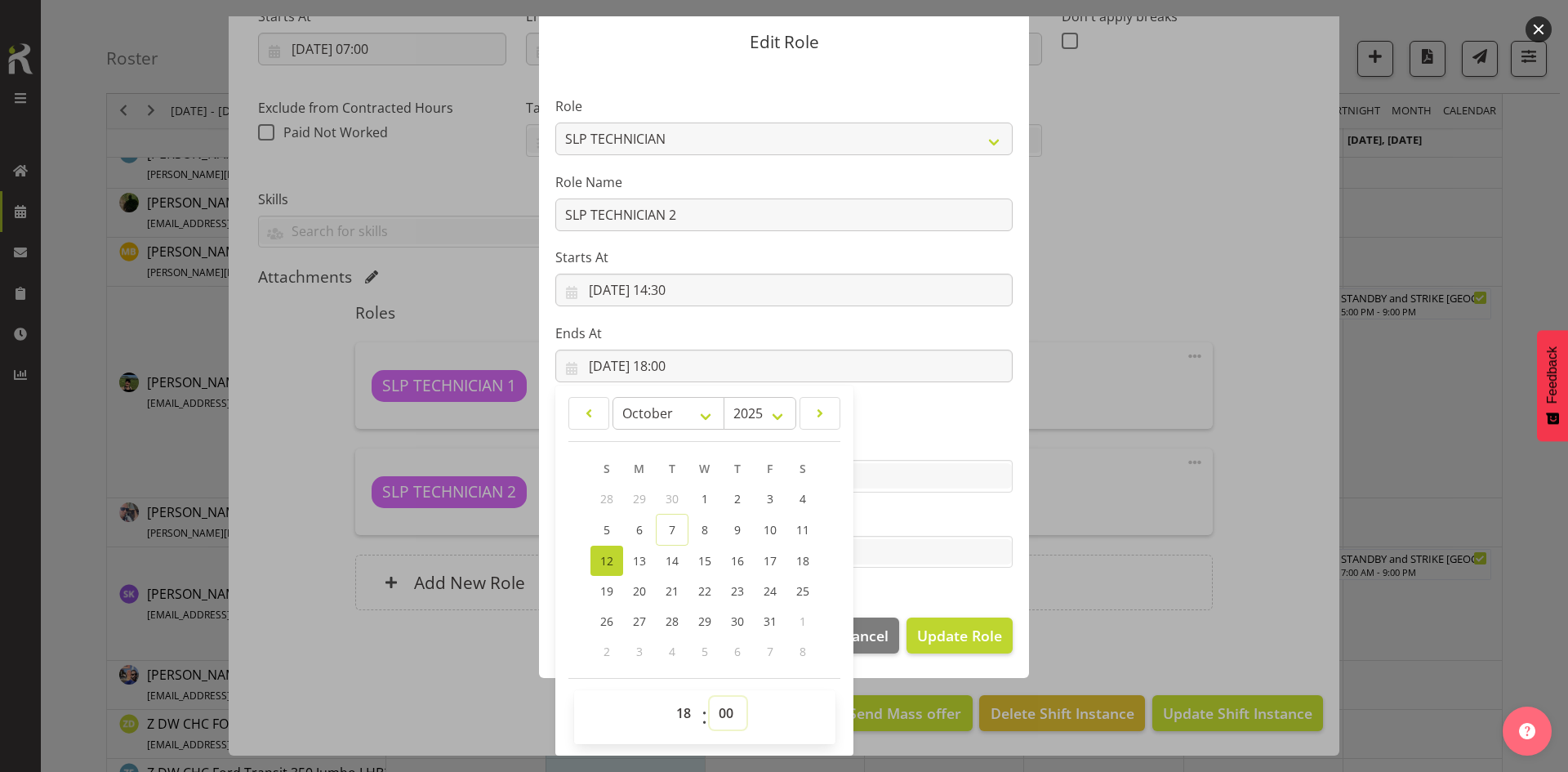
select select "30"
click at [710, 697] on select "00 01 02 03 04 05 06 07 08 09 10 11 12 13 14 15 16 17 18 19 20 21 22 23 24 25 2…" at bounding box center [728, 713] width 37 height 33
type input "[DATE] 18:30"
click at [975, 635] on span "Update Role" at bounding box center [959, 635] width 85 height 21
select select
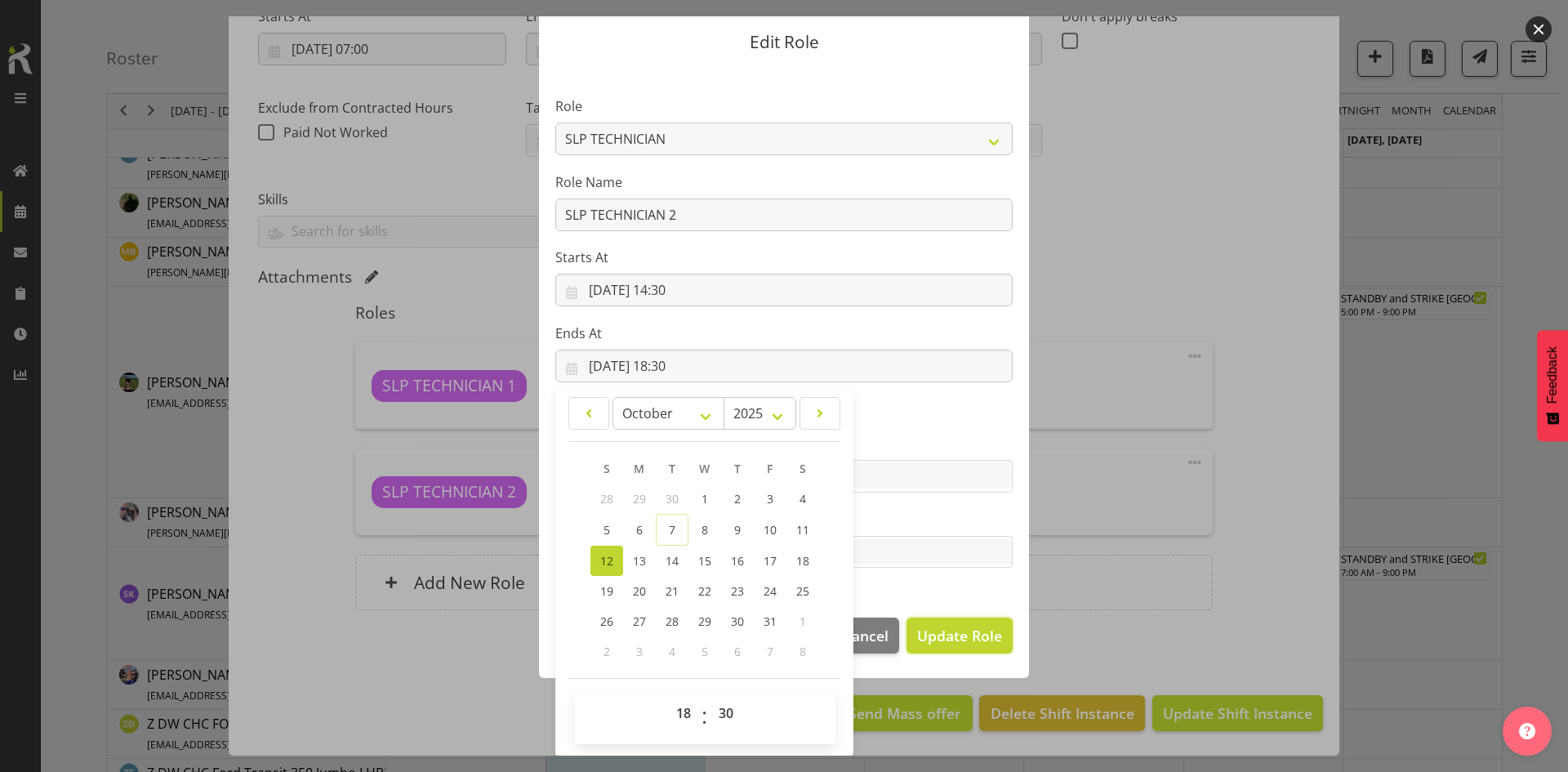
select select
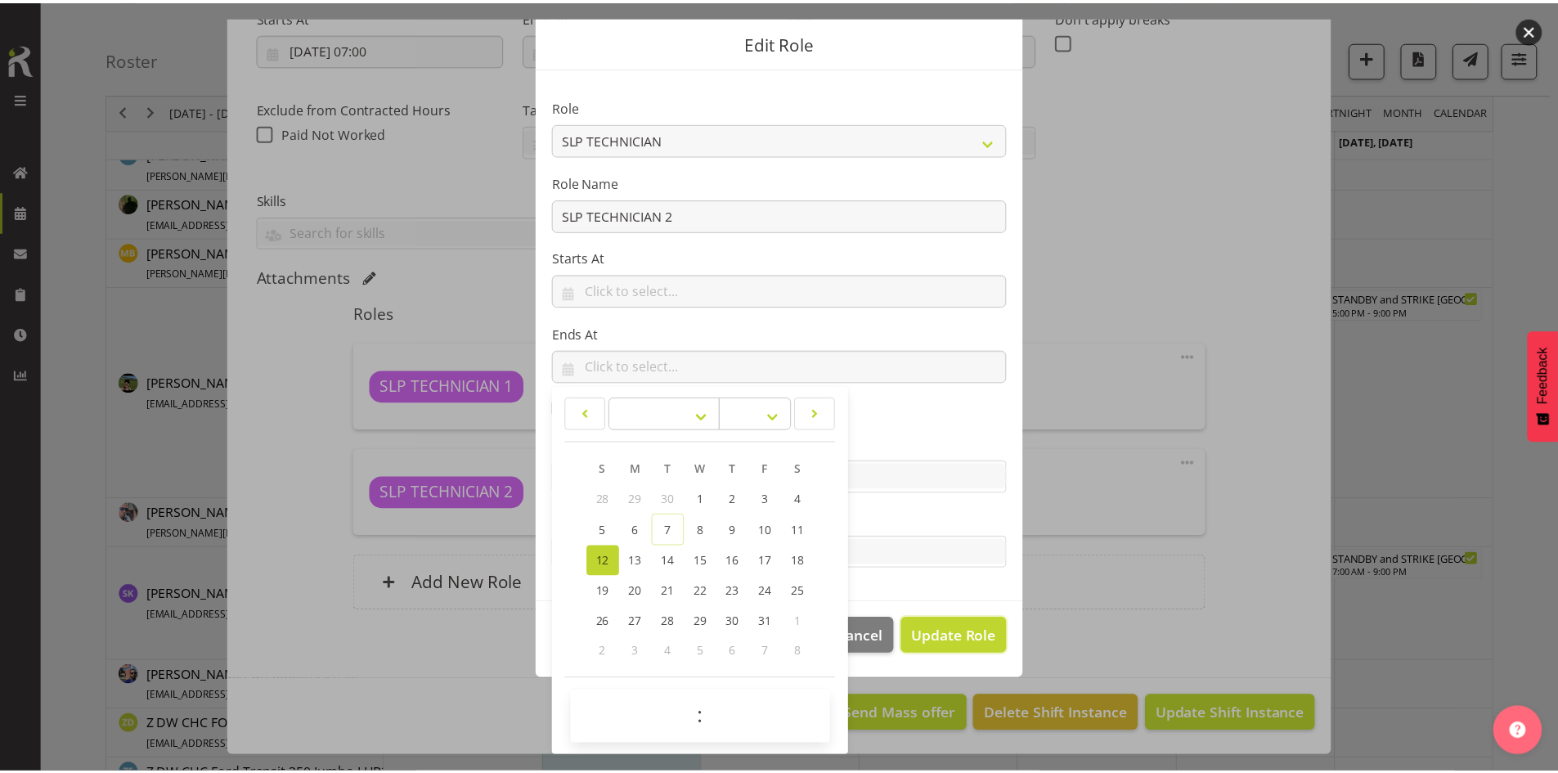
scroll to position [47, 0]
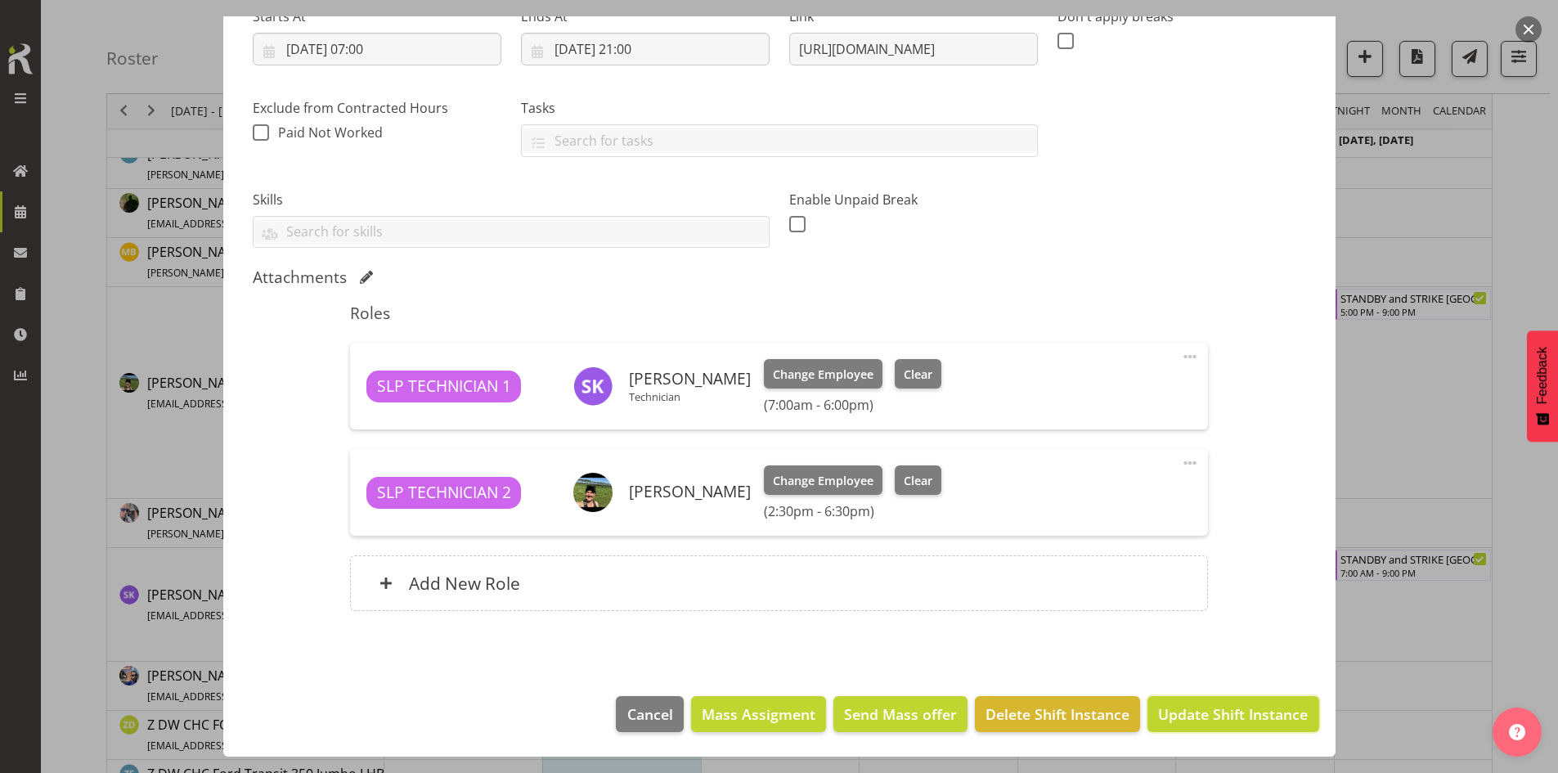
click at [1220, 724] on span "Update Shift Instance" at bounding box center [1233, 713] width 150 height 21
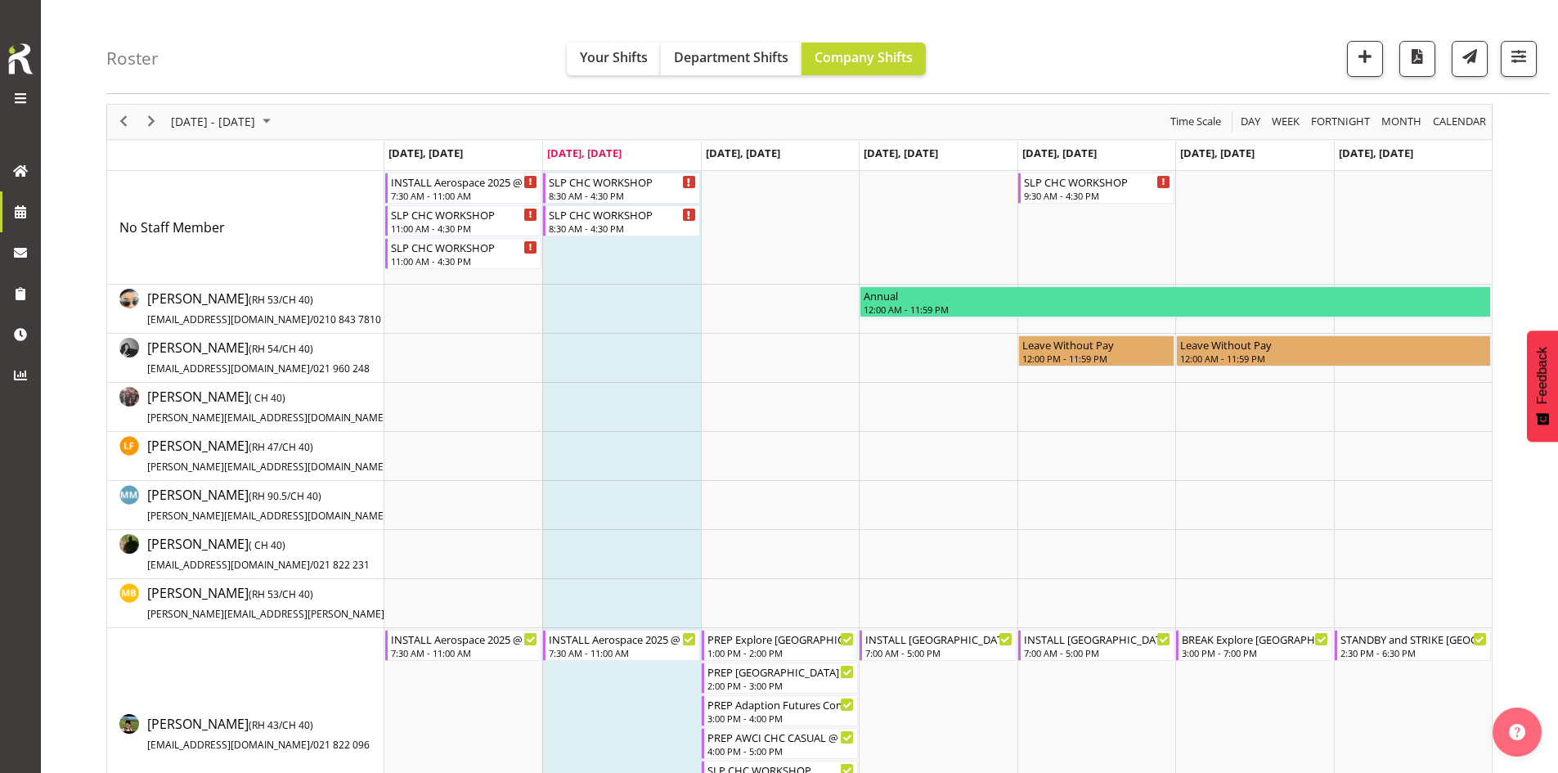
scroll to position [327, 0]
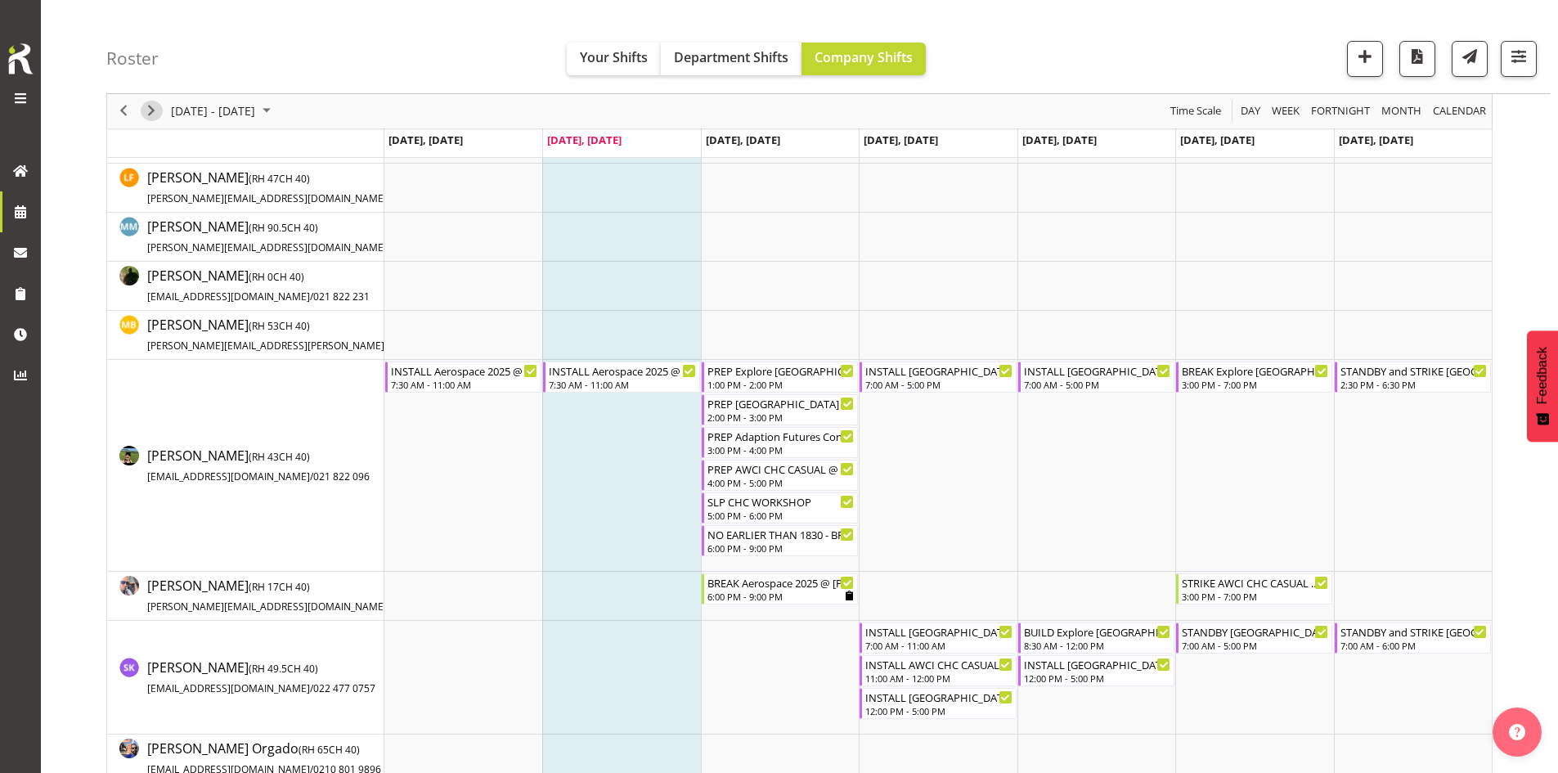
click at [149, 113] on span "Next" at bounding box center [152, 111] width 20 height 20
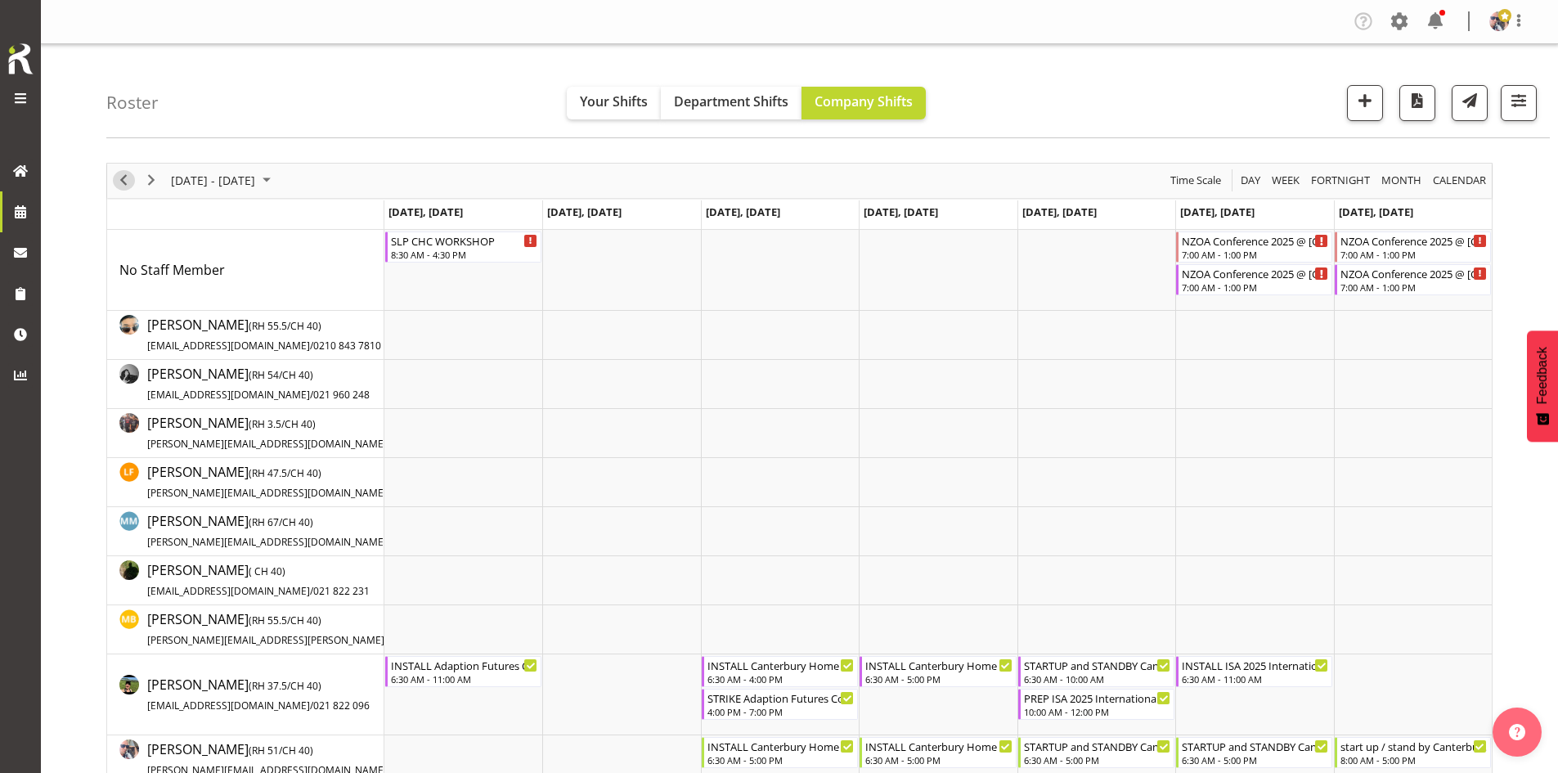
click at [124, 185] on span "Previous" at bounding box center [124, 180] width 20 height 20
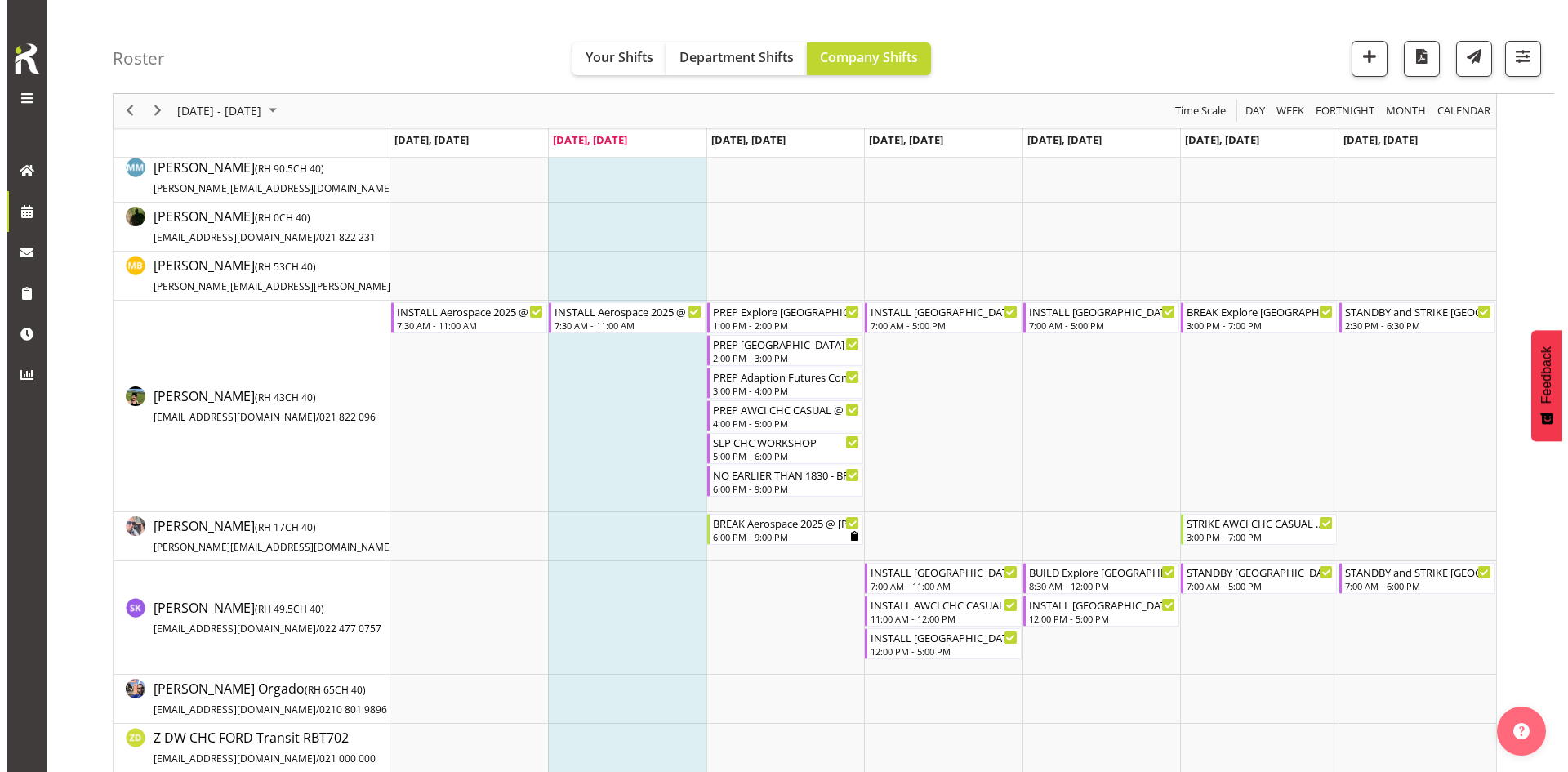
scroll to position [408, 0]
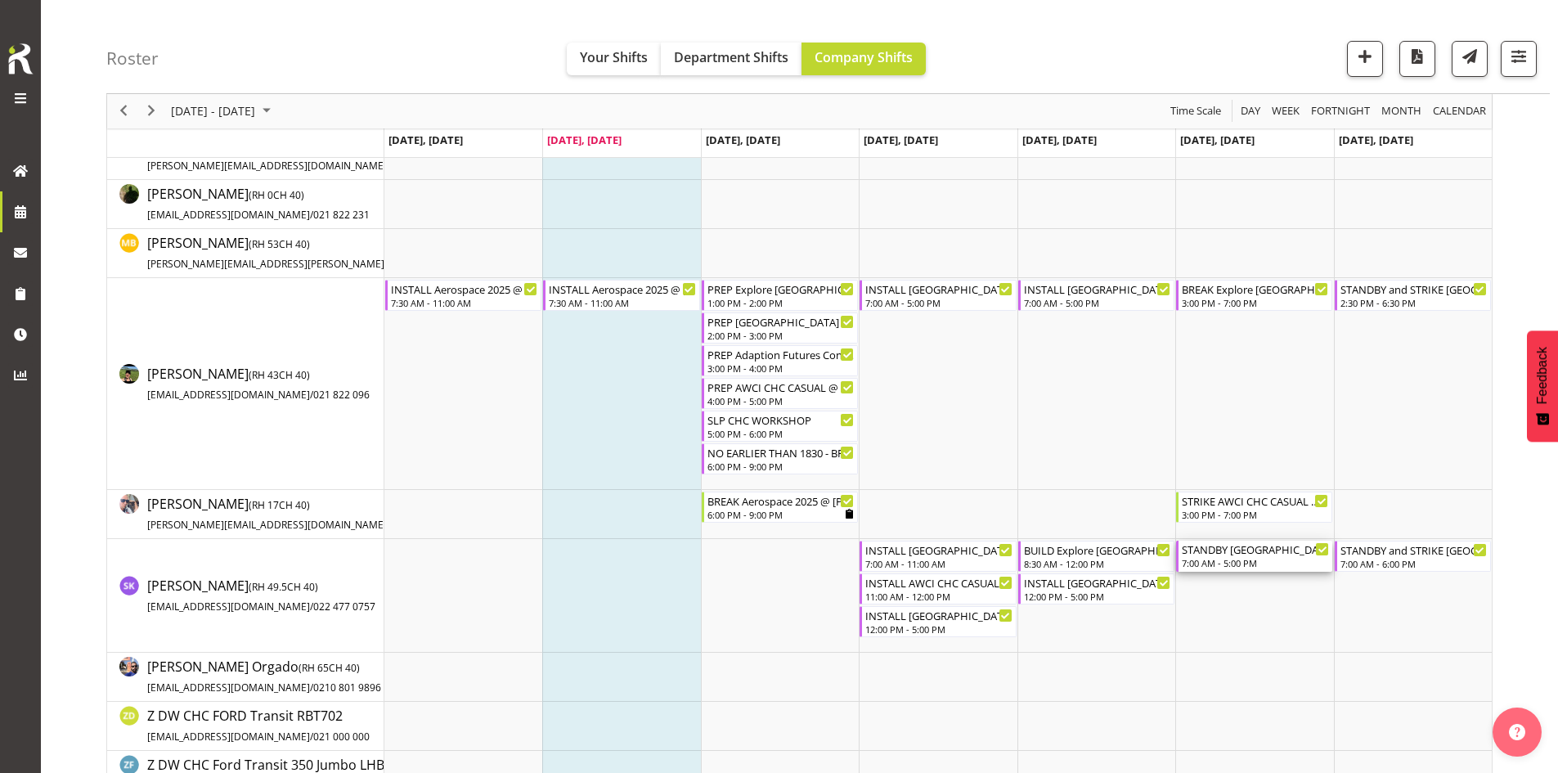
click at [1270, 561] on div "7:00 AM - 5:00 PM" at bounding box center [1255, 562] width 147 height 13
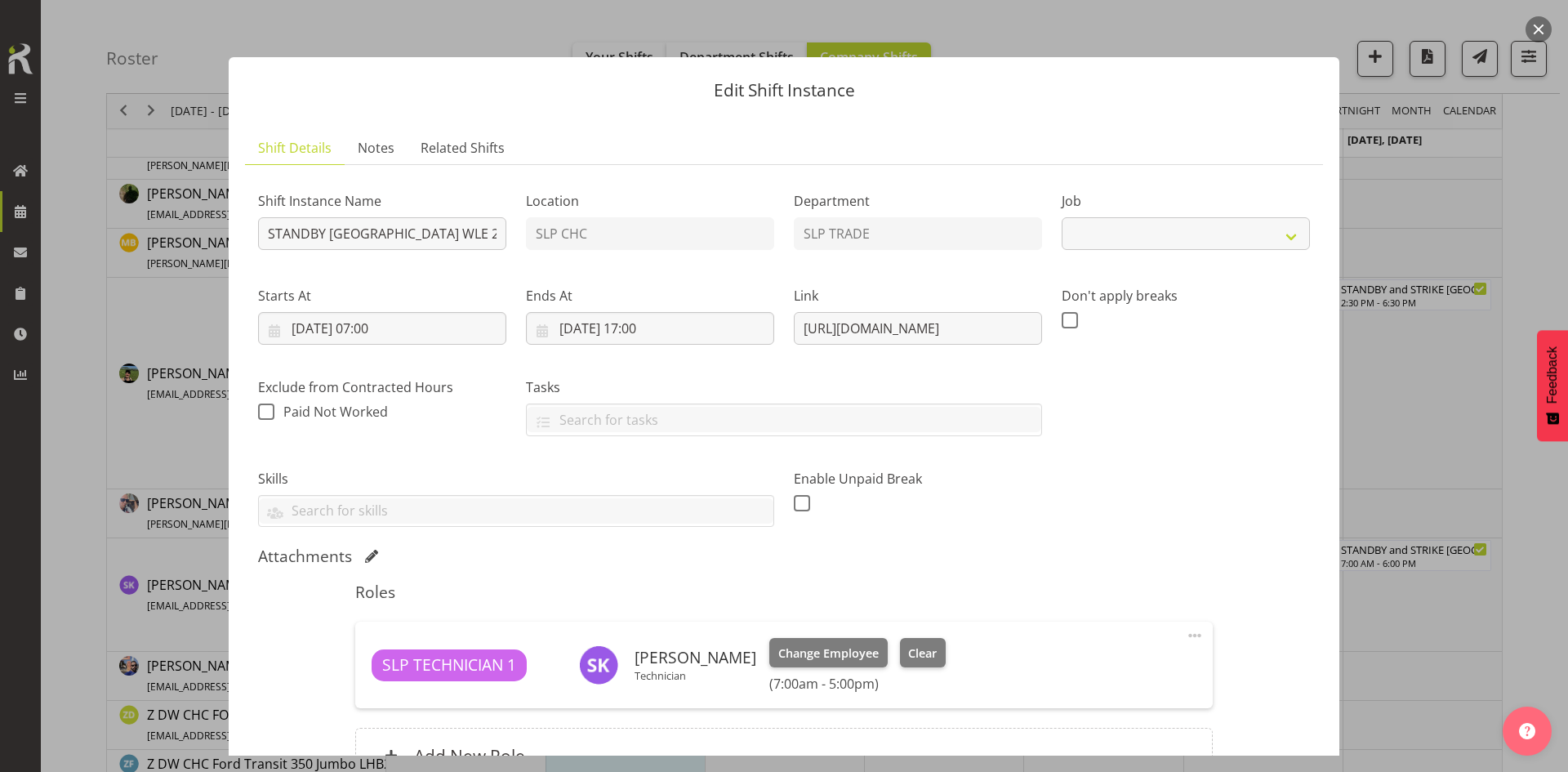
select select "9228"
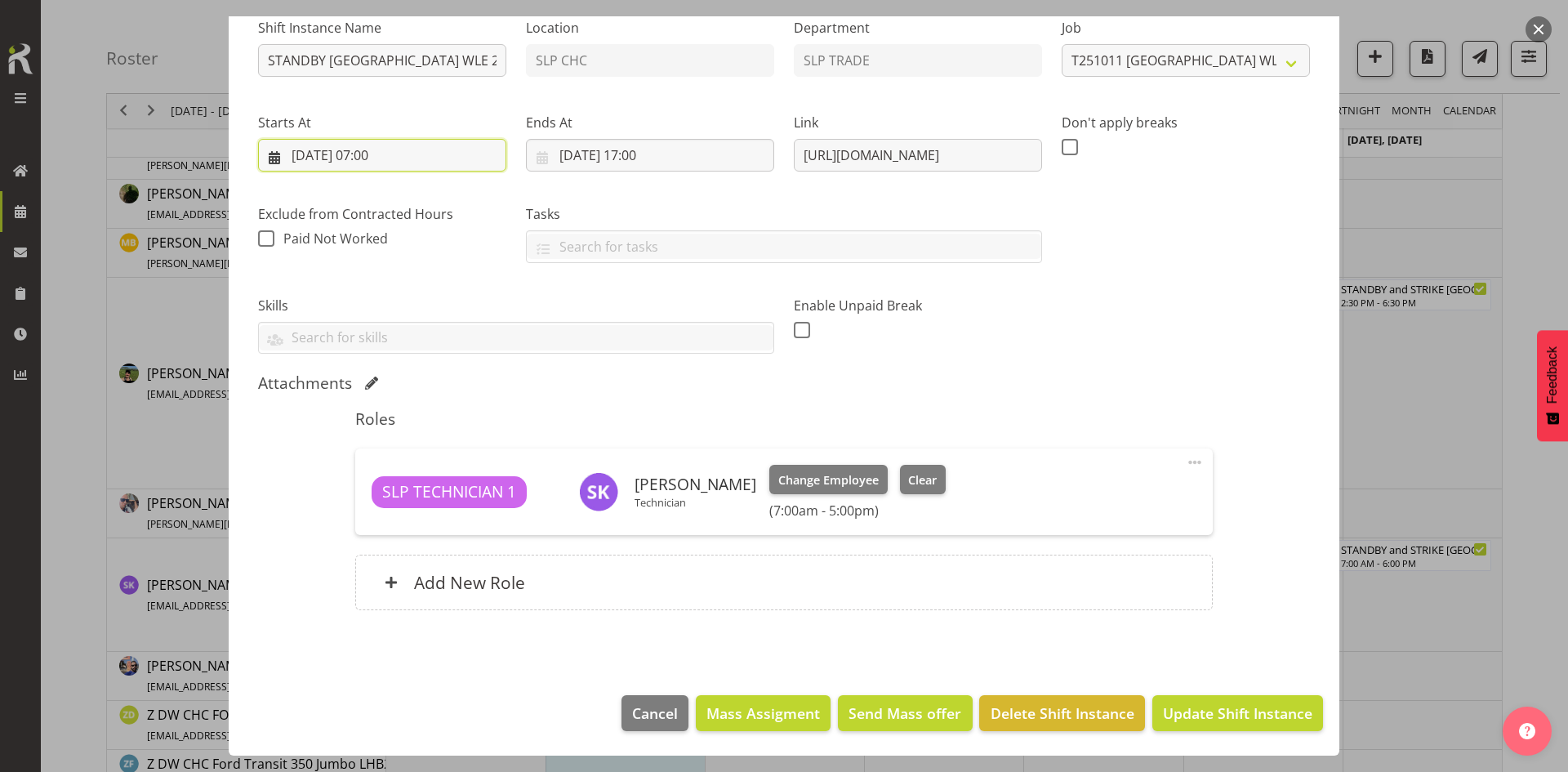
click at [458, 168] on input "[DATE] 07:00" at bounding box center [381, 155] width 249 height 33
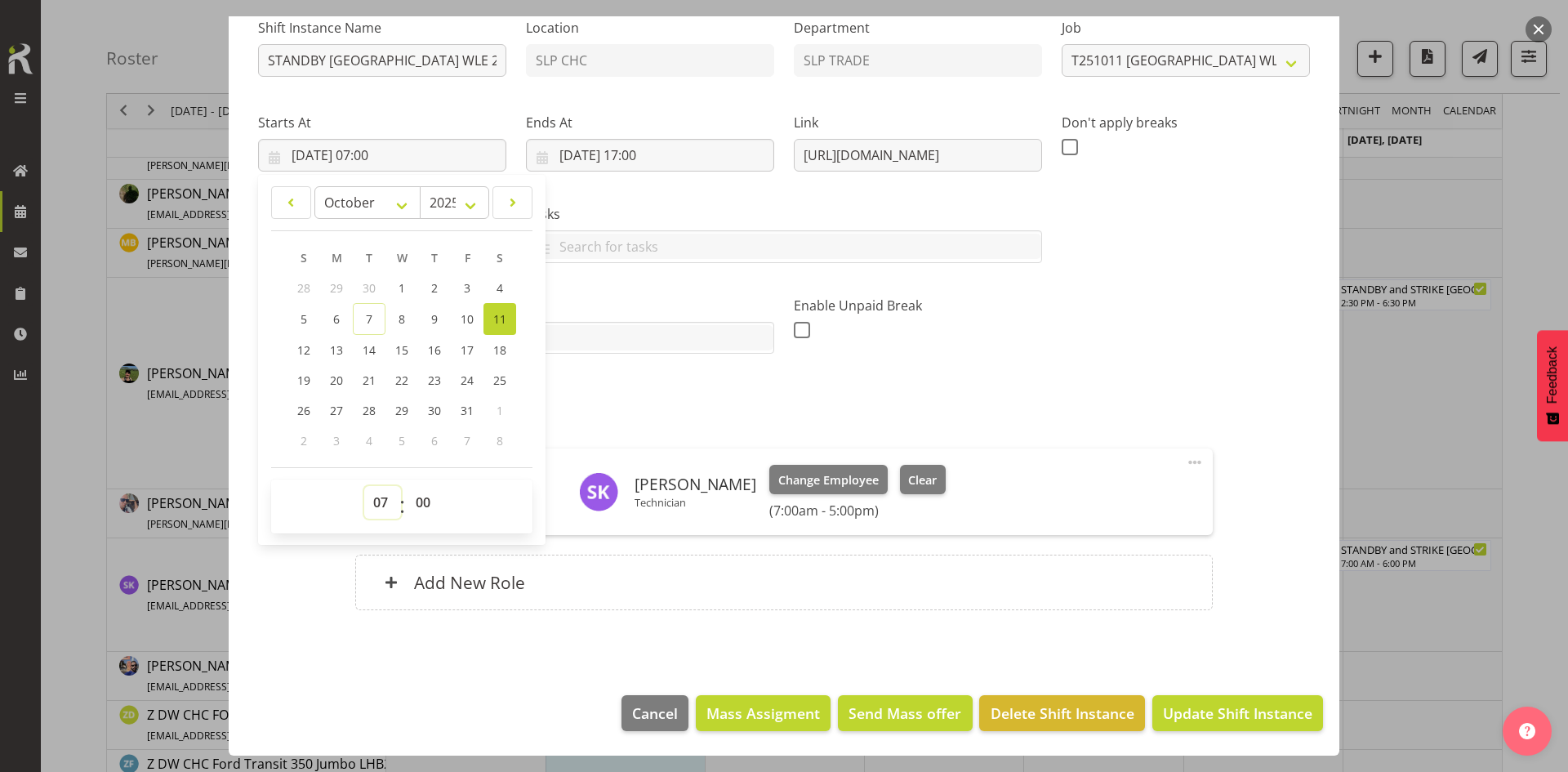
click at [368, 498] on select "00 01 02 03 04 05 06 07 08 09 10 11 12 13 14 15 16 17 18 19 20 21 22 23" at bounding box center [382, 502] width 37 height 33
select select "8"
click at [364, 486] on select "00 01 02 03 04 05 06 07 08 09 10 11 12 13 14 15 16 17 18 19 20 21 22 23" at bounding box center [382, 502] width 37 height 33
type input "[DATE] 08:00"
click at [1162, 428] on h5 "Roles" at bounding box center [784, 419] width 856 height 20
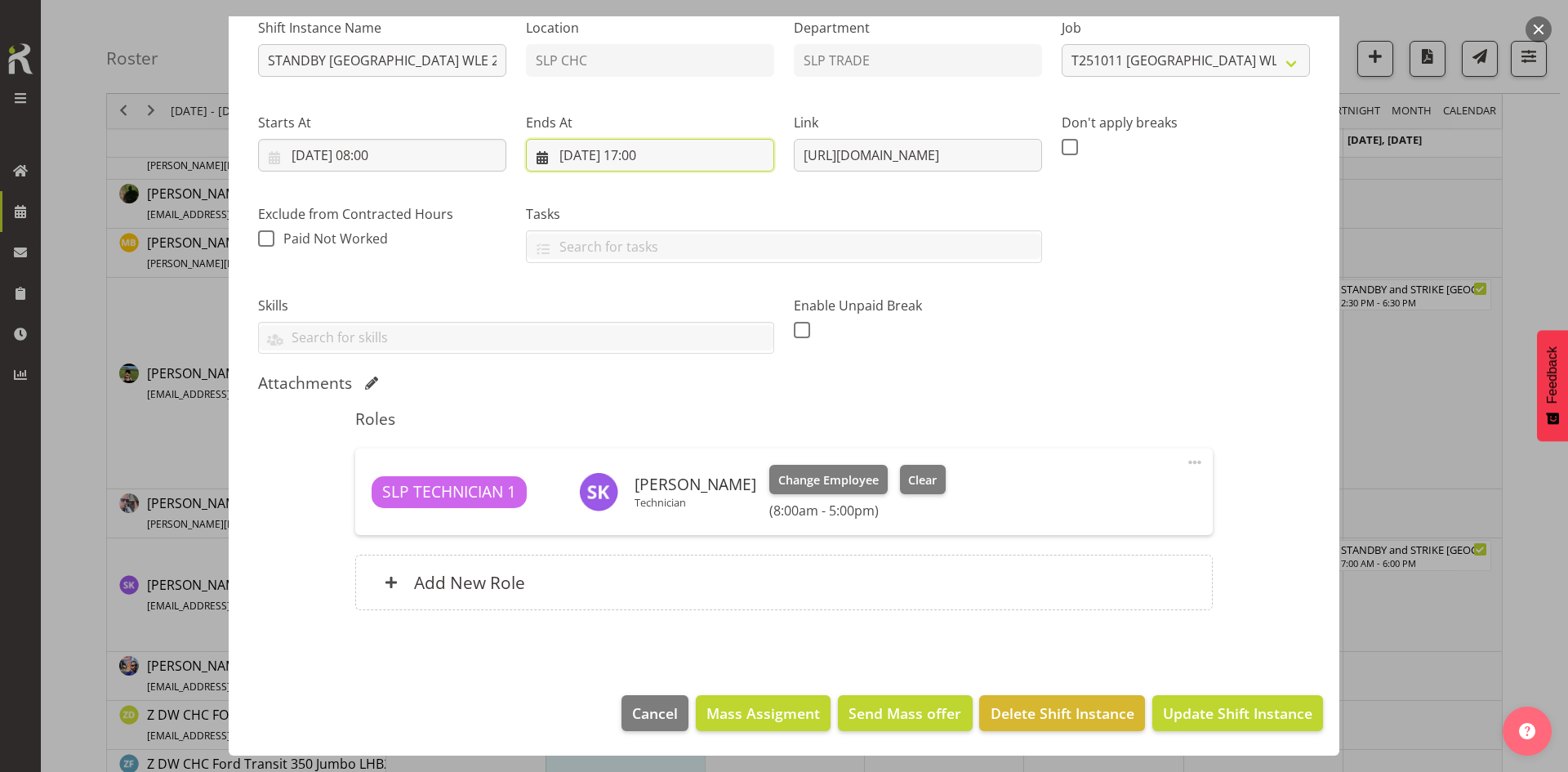
click at [656, 168] on input "[DATE] 17:00" at bounding box center [650, 155] width 249 height 33
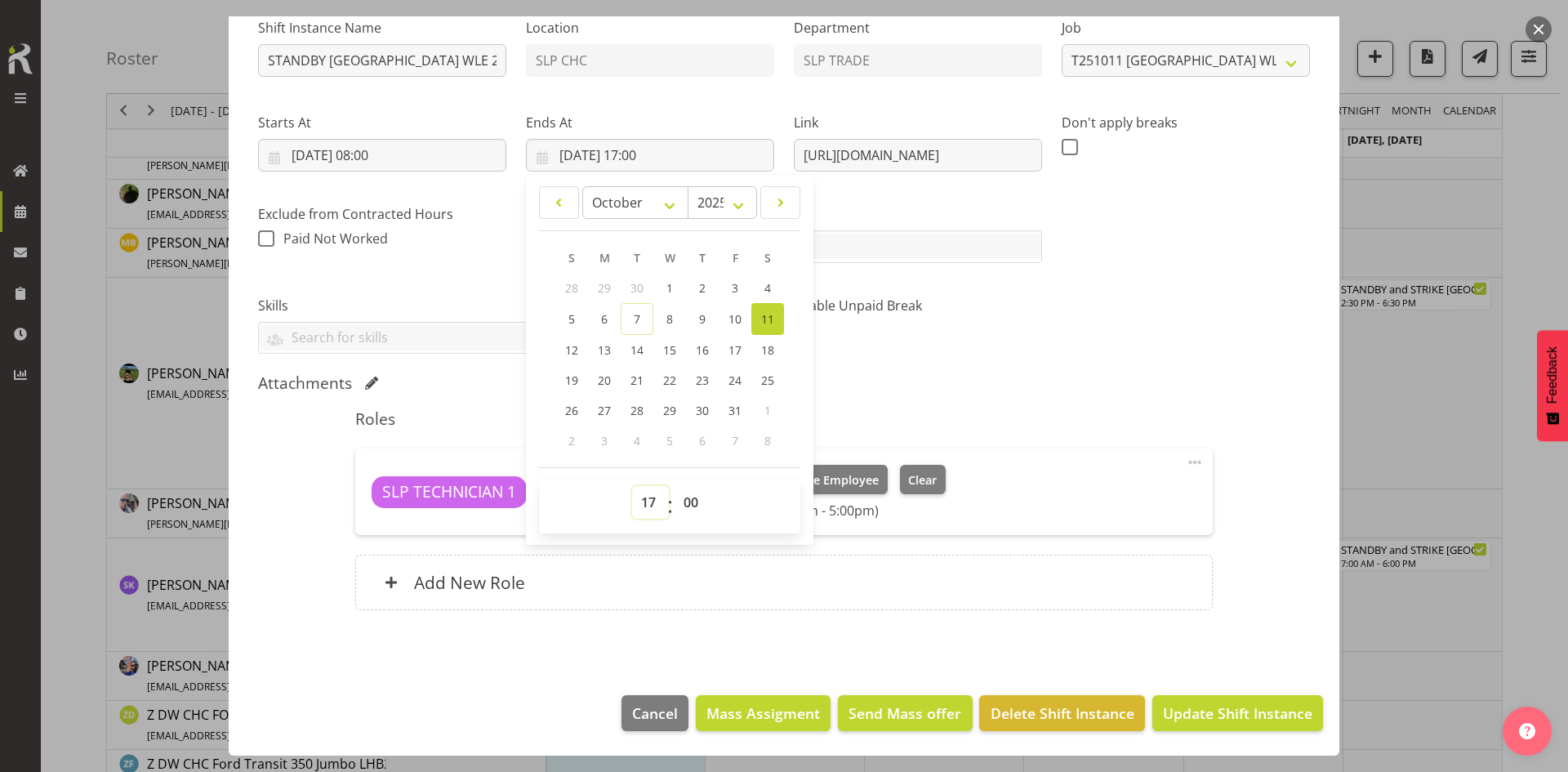
click at [644, 506] on select "00 01 02 03 04 05 06 07 08 09 10 11 12 13 14 15 16 17 18 19 20 21 22 23" at bounding box center [650, 502] width 37 height 33
select select "16"
click at [632, 486] on select "00 01 02 03 04 05 06 07 08 09 10 11 12 13 14 15 16 17 18 19 20 21 22 23" at bounding box center [650, 502] width 37 height 33
type input "[DATE] 16:00"
click at [1198, 362] on div "Shift Instance Name STANDBY [GEOGRAPHIC_DATA] WLE 2025 @ [GEOGRAPHIC_DATA] Loca…" at bounding box center [784, 180] width 1071 height 370
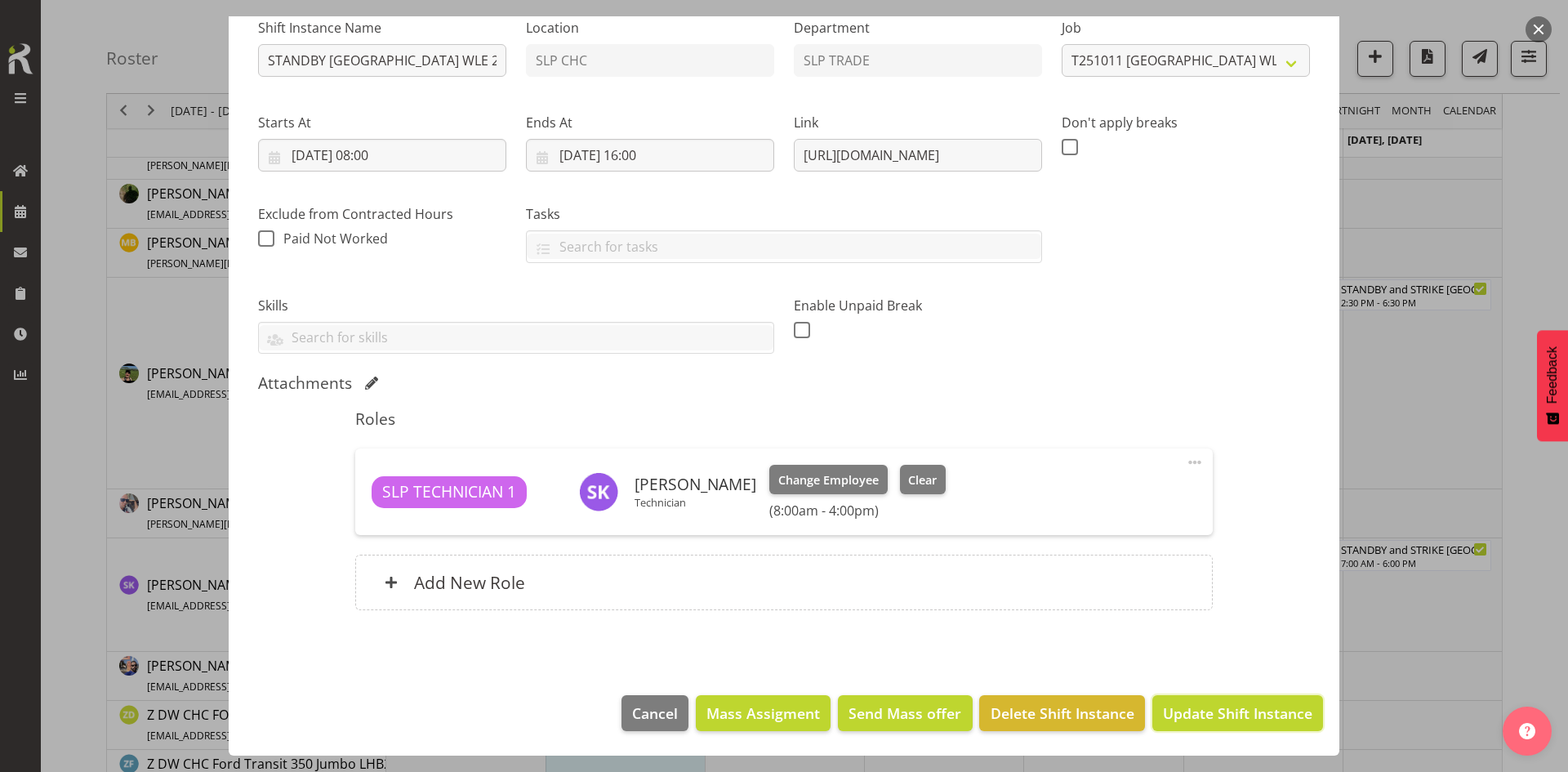
click at [1217, 708] on span "Update Shift Instance" at bounding box center [1238, 712] width 150 height 21
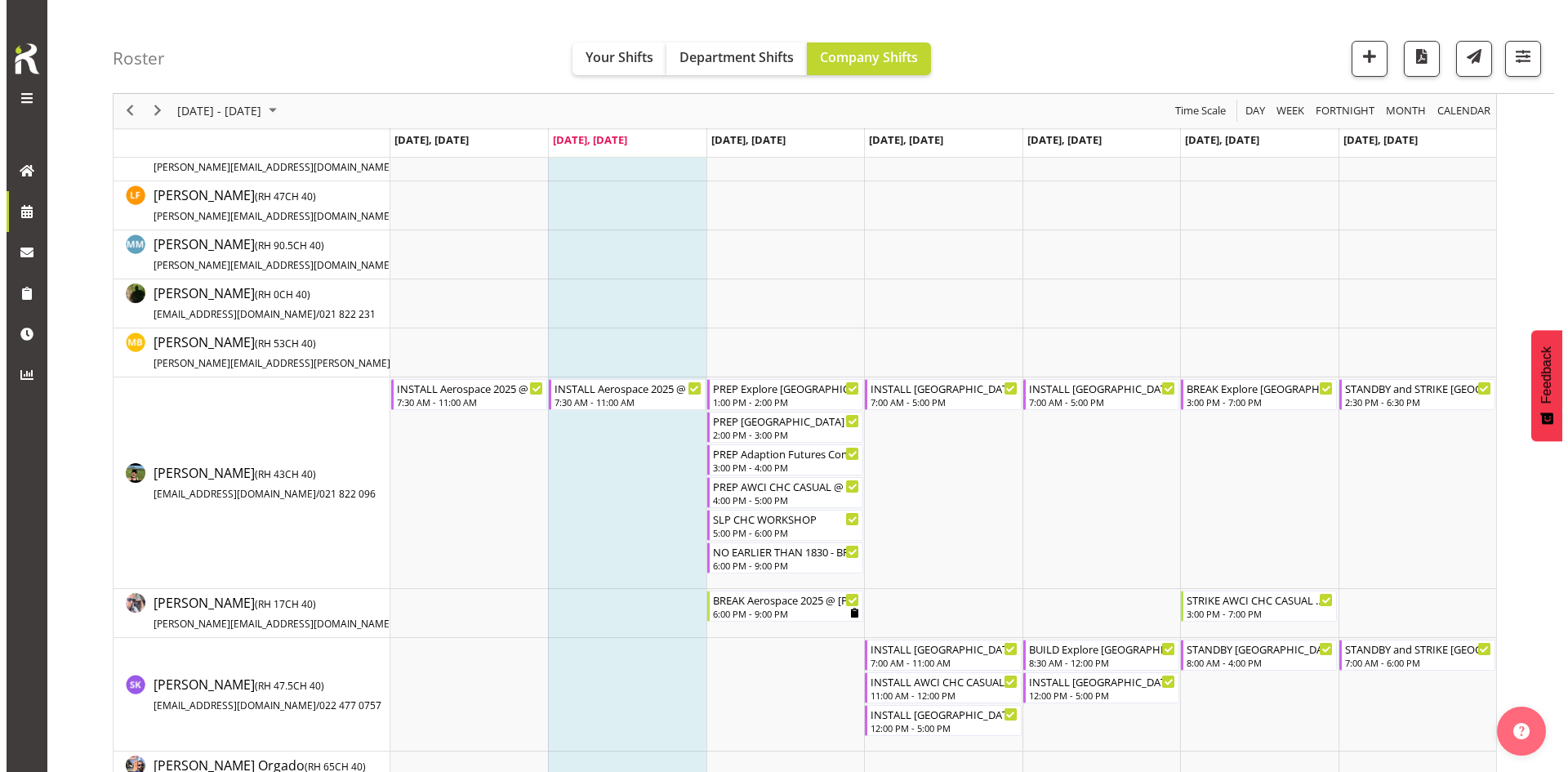
scroll to position [164, 0]
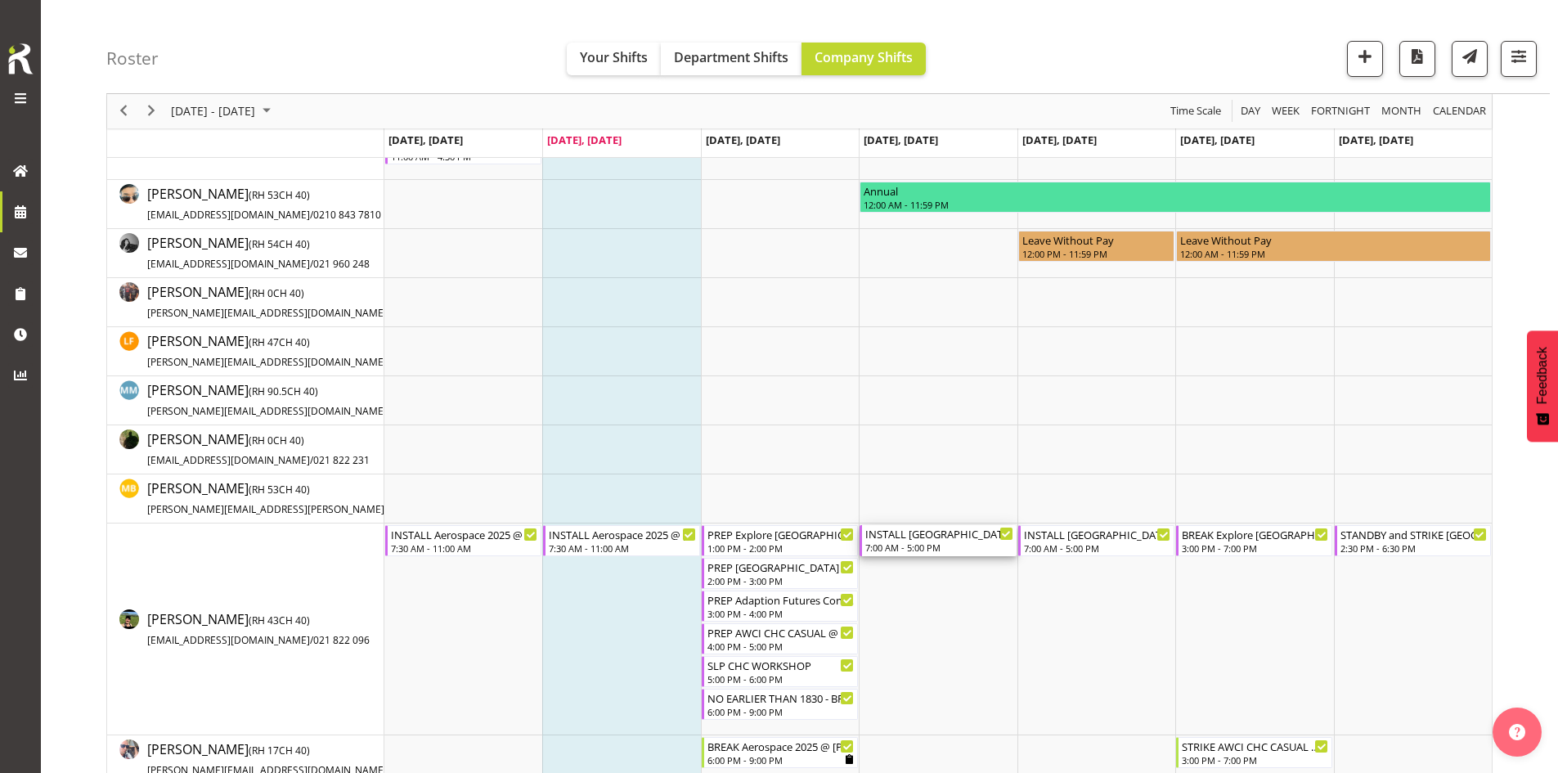
click at [944, 532] on div "INSTALL [GEOGRAPHIC_DATA] WLE 2025 @ [GEOGRAPHIC_DATA]" at bounding box center [938, 533] width 147 height 16
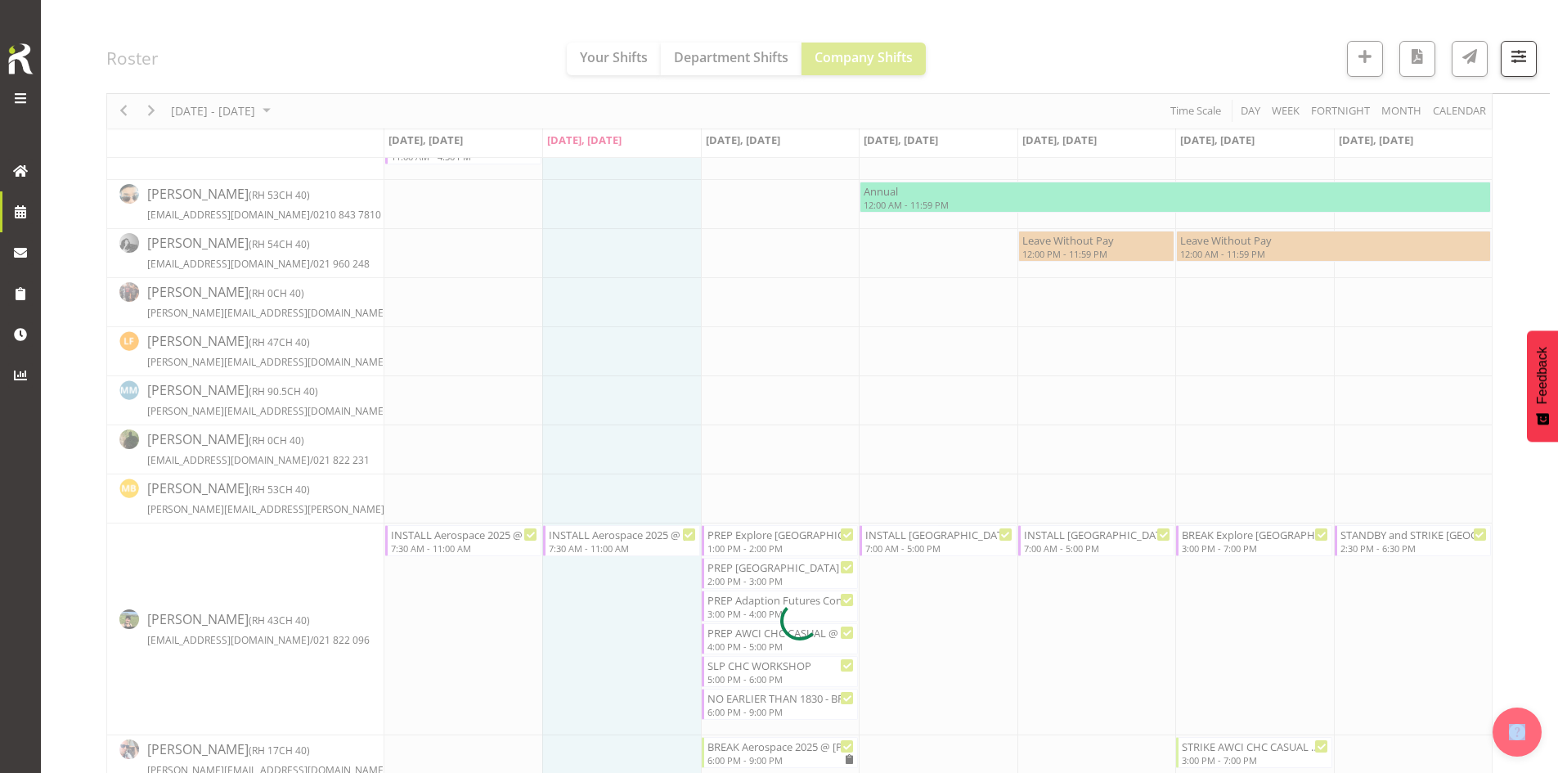
click at [944, 532] on div at bounding box center [799, 620] width 1386 height 1243
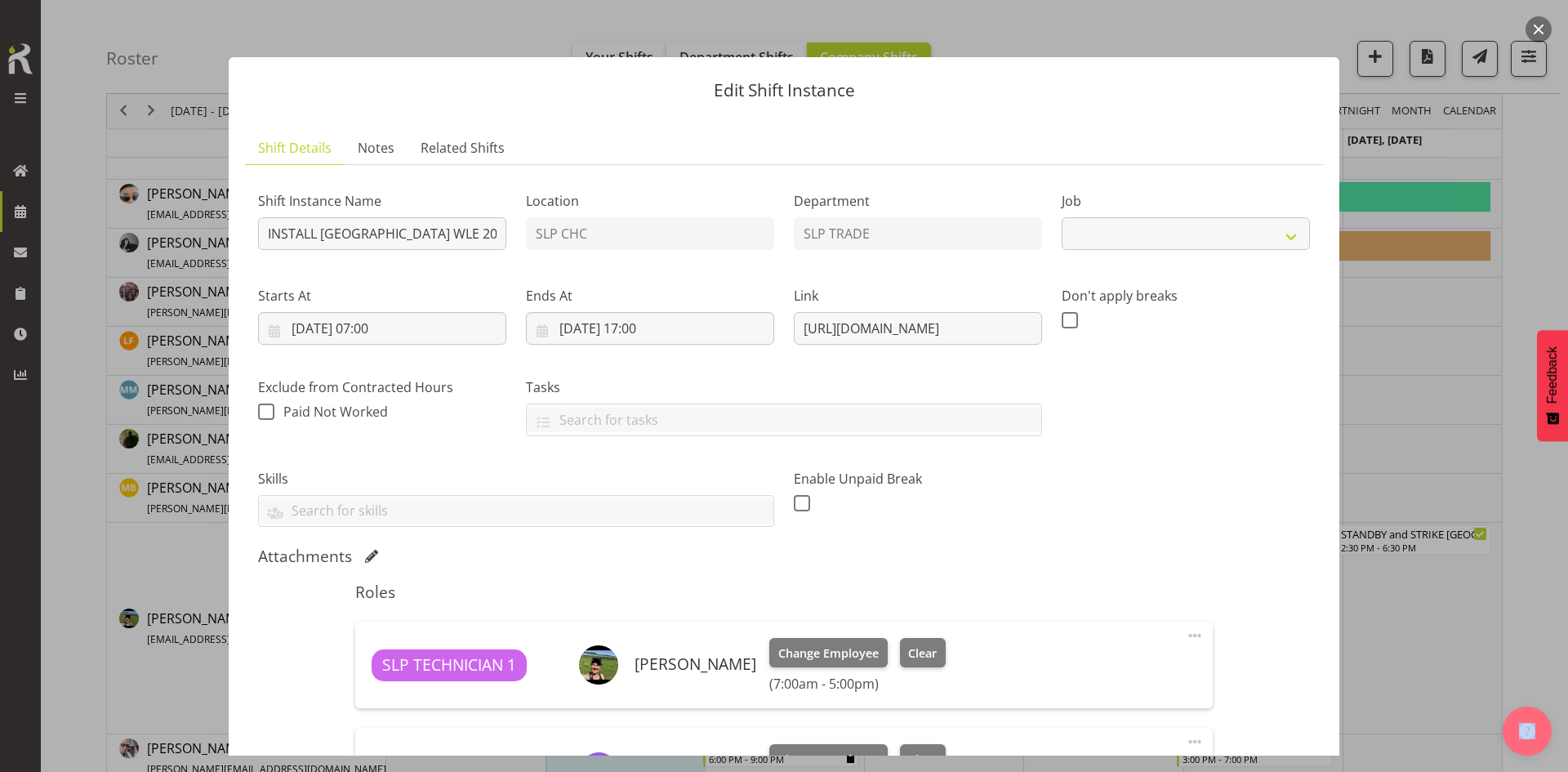
select select "9228"
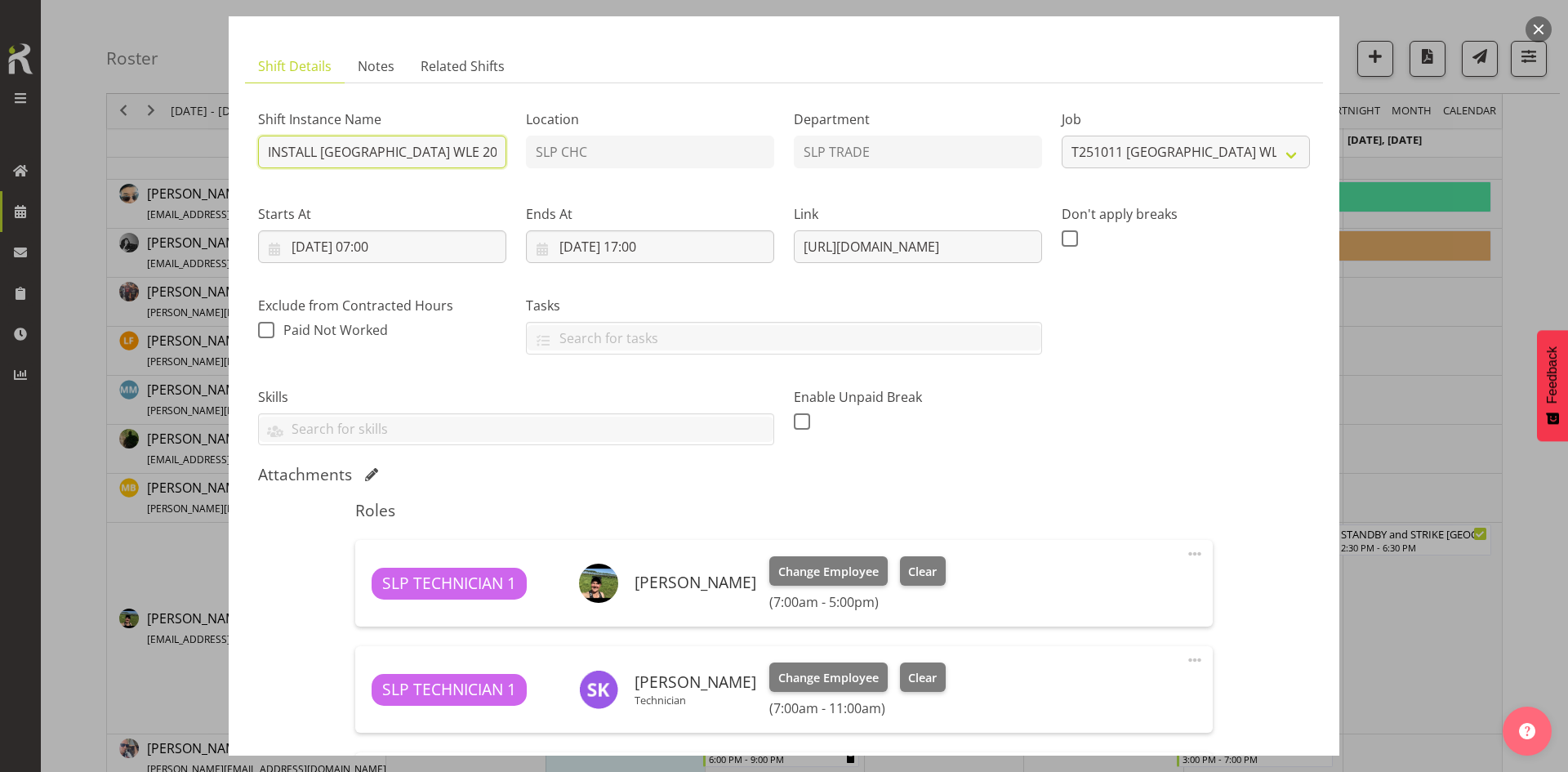
click at [450, 163] on input "INSTALL [GEOGRAPHIC_DATA] WLE 2025 @ [GEOGRAPHIC_DATA]" at bounding box center [381, 152] width 249 height 33
type input "INSTALL [GEOGRAPHIC_DATA] WLE 2025 @ [GEOGRAPHIC_DATA] ONSITE 0800"
click at [445, 237] on input "[DATE] 07:00" at bounding box center [381, 247] width 249 height 33
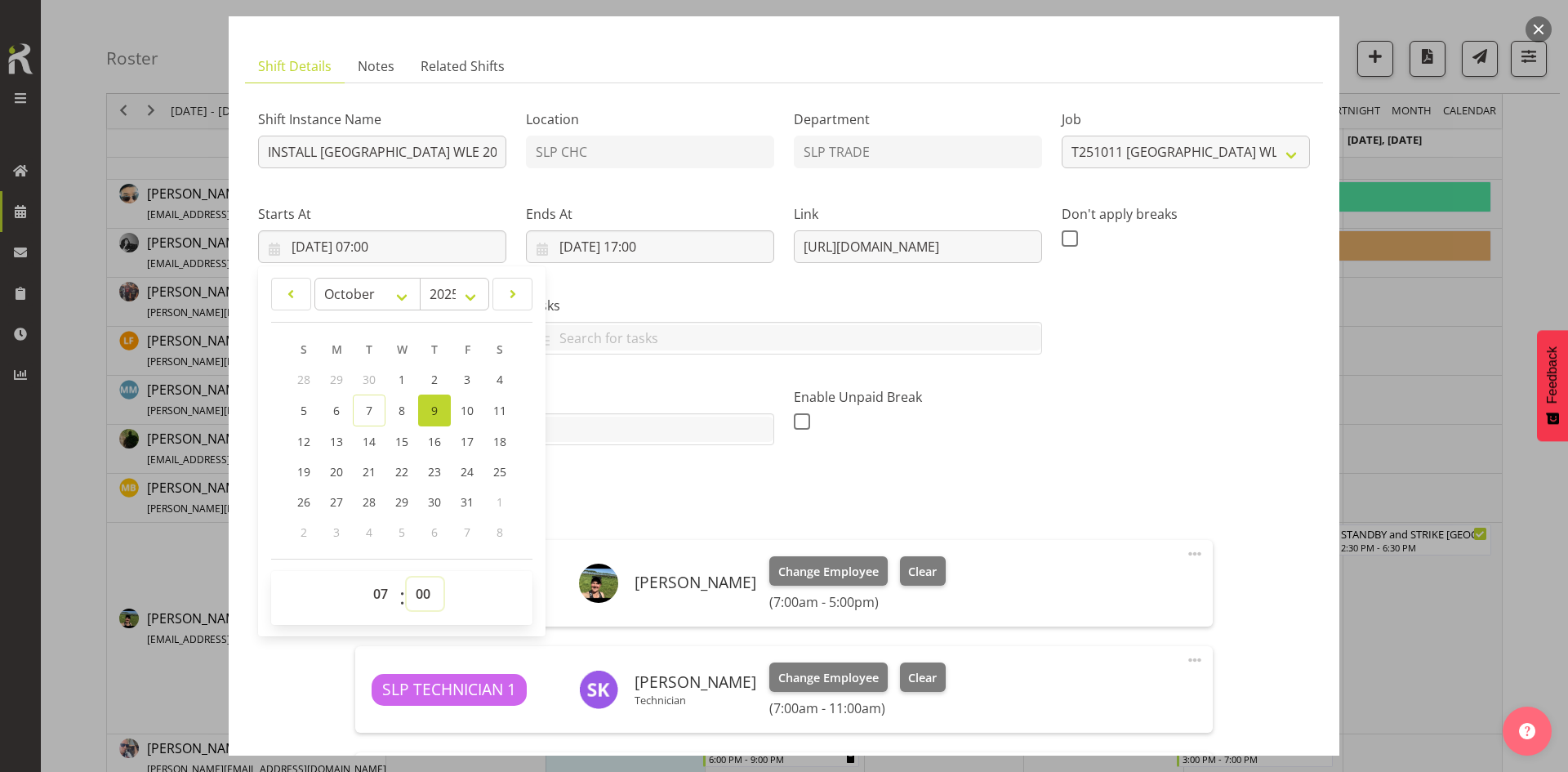
click at [419, 592] on select "00 01 02 03 04 05 06 07 08 09 10 11 12 13 14 15 16 17 18 19 20 21 22 23 24 25 2…" at bounding box center [424, 593] width 37 height 33
select select "30"
click at [406, 577] on select "00 01 02 03 04 05 06 07 08 09 10 11 12 13 14 15 16 17 18 19 20 21 22 23 24 25 2…" at bounding box center [424, 593] width 37 height 33
type input "[DATE] 07:30"
click at [696, 303] on label "Tasks" at bounding box center [784, 306] width 516 height 20
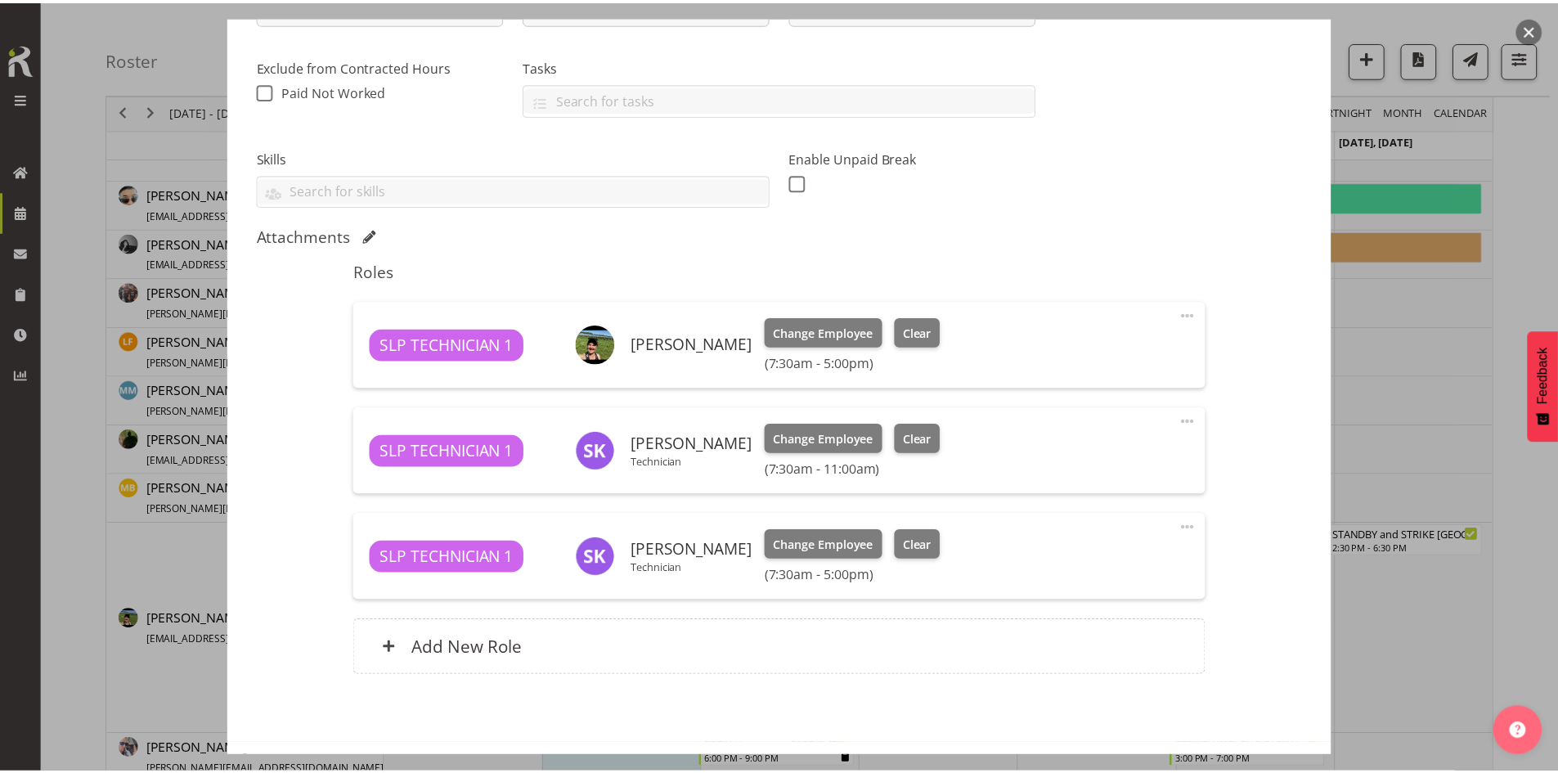
scroll to position [386, 0]
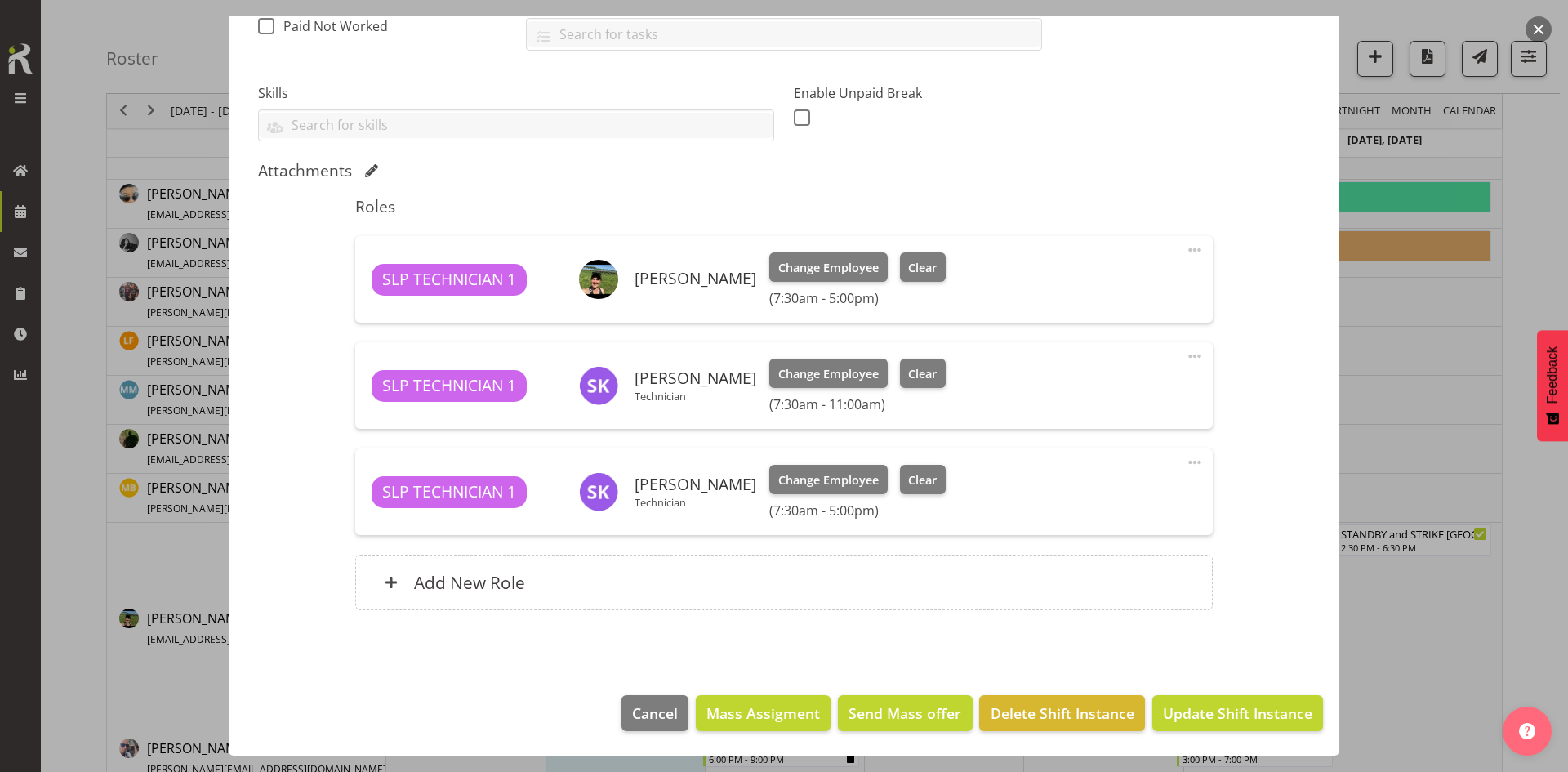
click at [1186, 464] on span at bounding box center [1195, 462] width 20 height 20
click at [1142, 486] on link "Edit" at bounding box center [1125, 497] width 157 height 29
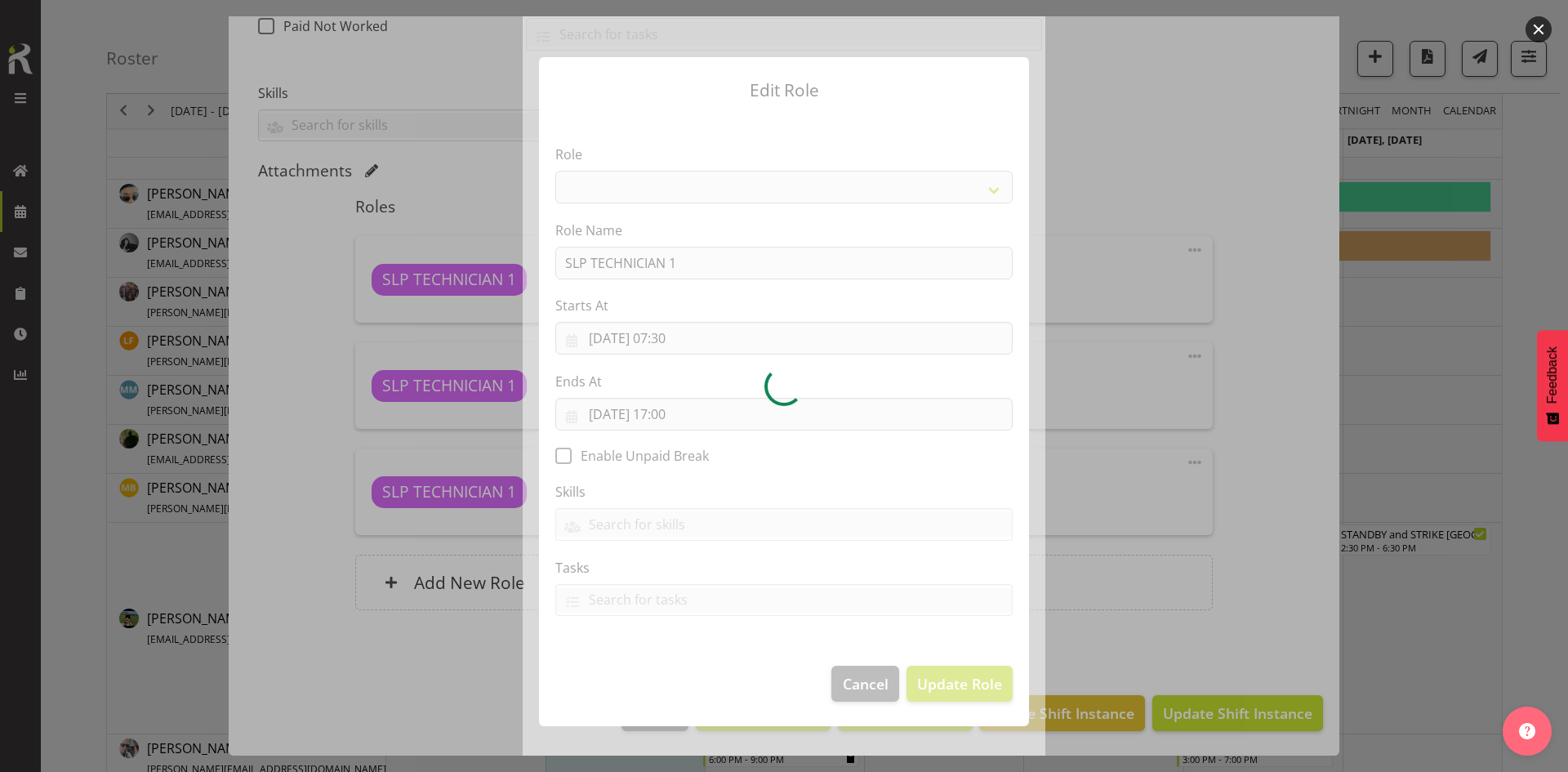
select select "123"
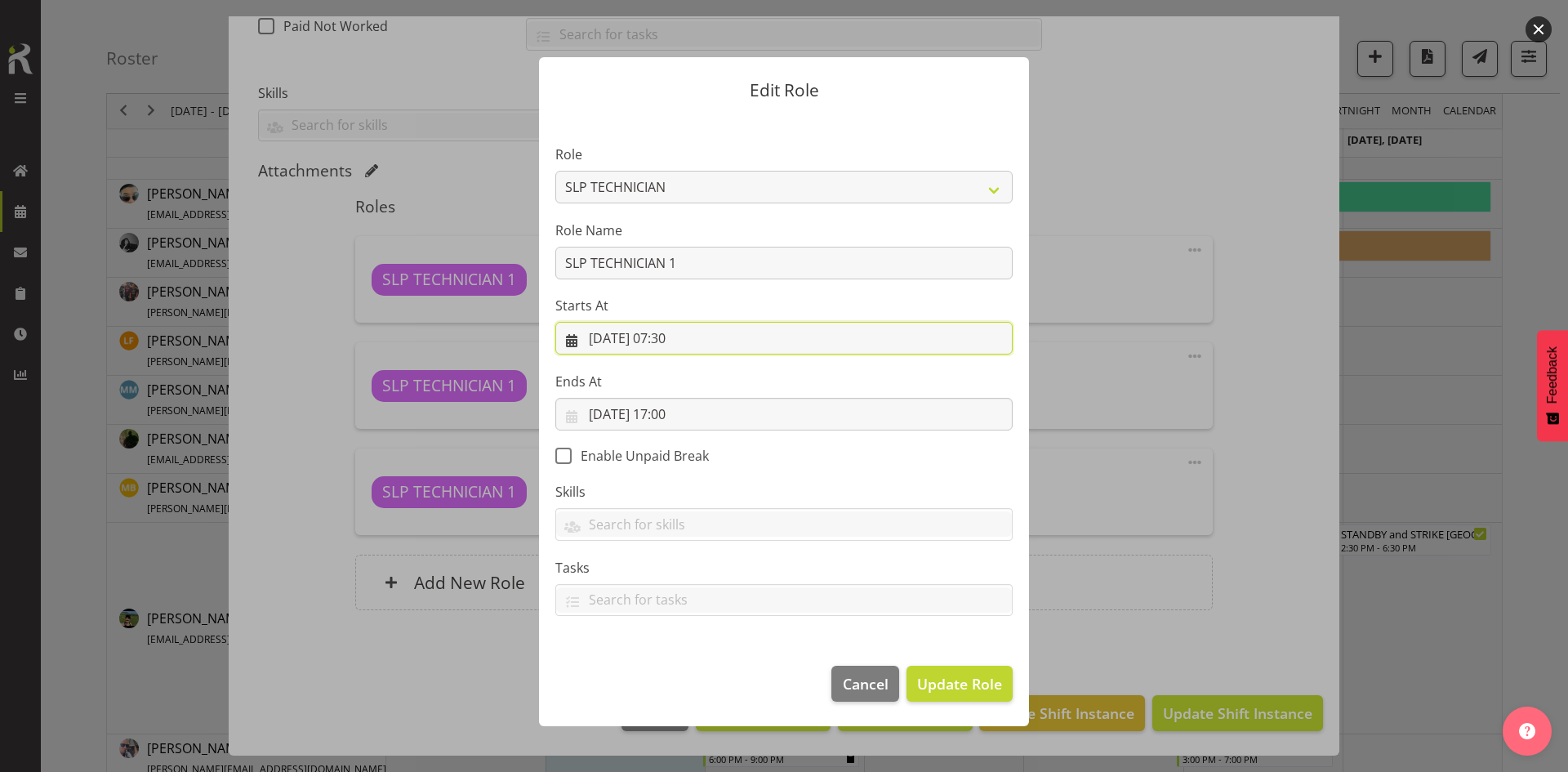
click at [699, 339] on input "[DATE] 07:30" at bounding box center [784, 338] width 457 height 33
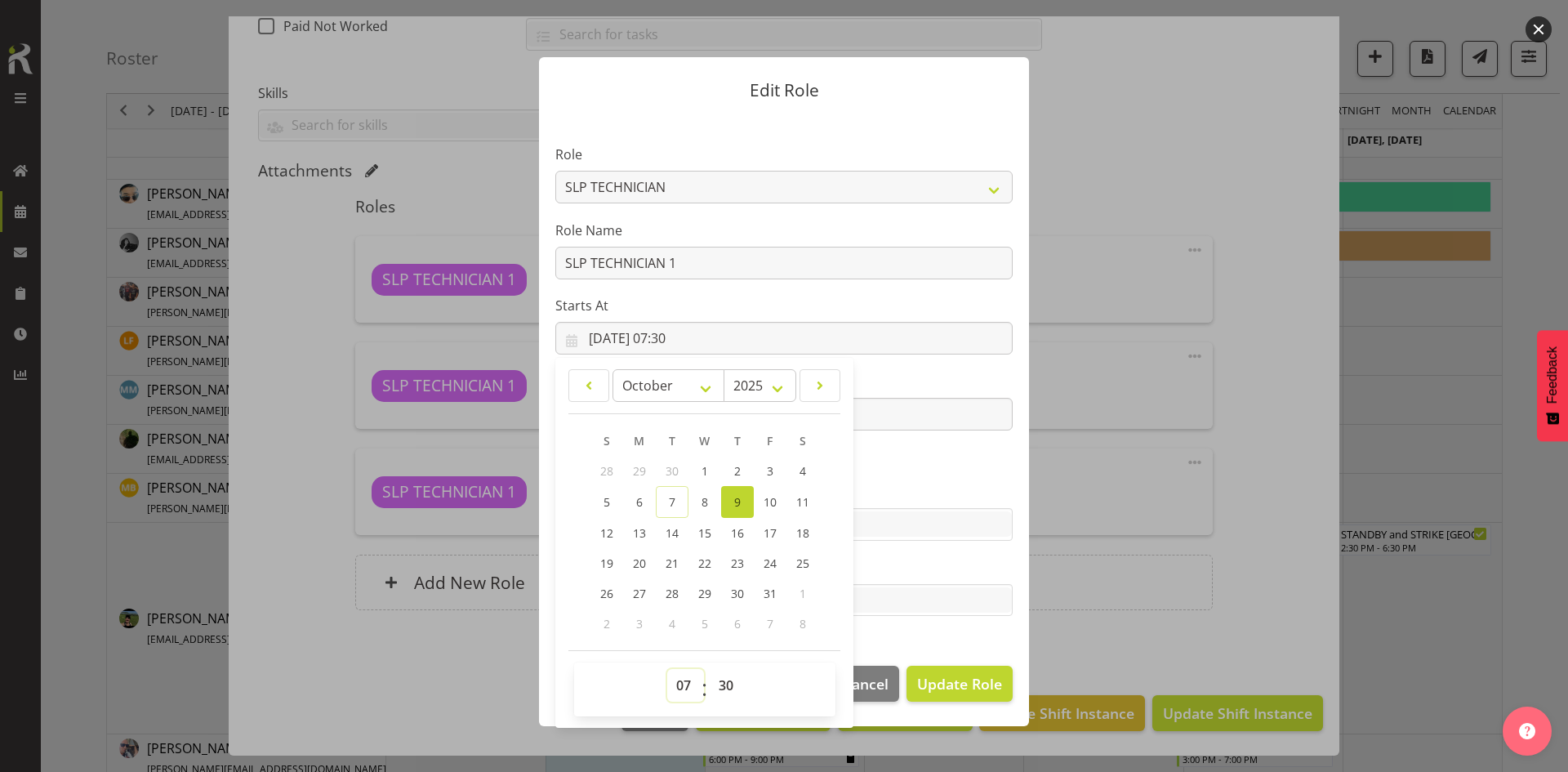
click at [680, 684] on select "00 01 02 03 04 05 06 07 08 09 10 11 12 13 14 15 16 17 18 19 20 21 22 23" at bounding box center [685, 685] width 37 height 33
select select "12"
click at [667, 669] on select "00 01 02 03 04 05 06 07 08 09 10 11 12 13 14 15 16 17 18 19 20 21 22 23" at bounding box center [685, 685] width 37 height 33
type input "[DATE] 12:30"
click at [725, 680] on select "00 01 02 03 04 05 06 07 08 09 10 11 12 13 14 15 16 17 18 19 20 21 22 23 24 25 2…" at bounding box center [728, 685] width 37 height 33
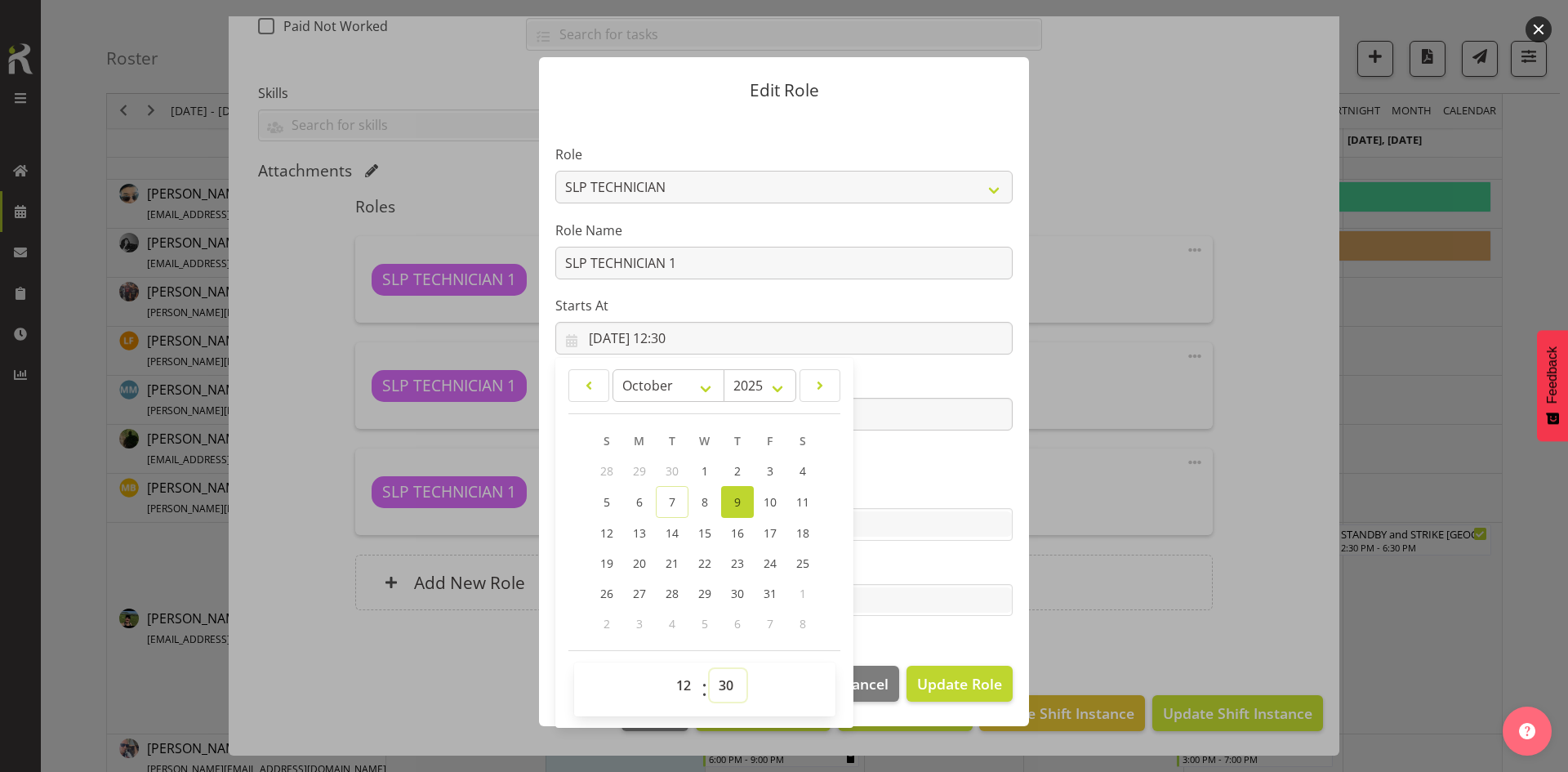
select select "0"
click at [710, 669] on select "00 01 02 03 04 05 06 07 08 09 10 11 12 13 14 15 16 17 18 19 20 21 22 23 24 25 2…" at bounding box center [728, 685] width 37 height 33
type input "[DATE] 12:00"
click at [954, 556] on section "Role ACCOUNT MANAGER ACCOUNT MANAGER DW ACCOUNTS [PERSON_NAME] VEHICLES AKL [PE…" at bounding box center [784, 382] width 490 height 534
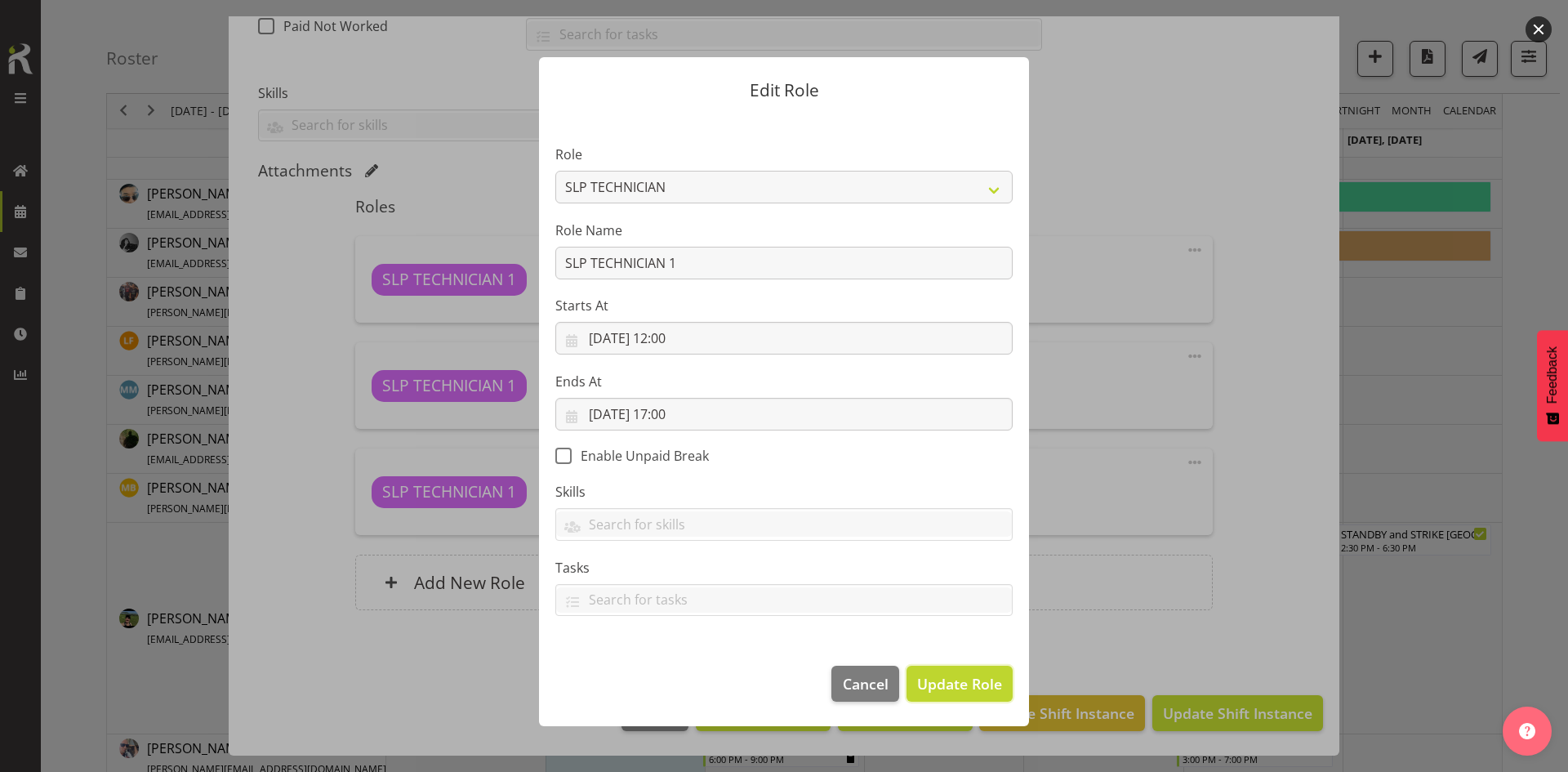
click at [963, 674] on span "Update Role" at bounding box center [959, 683] width 85 height 21
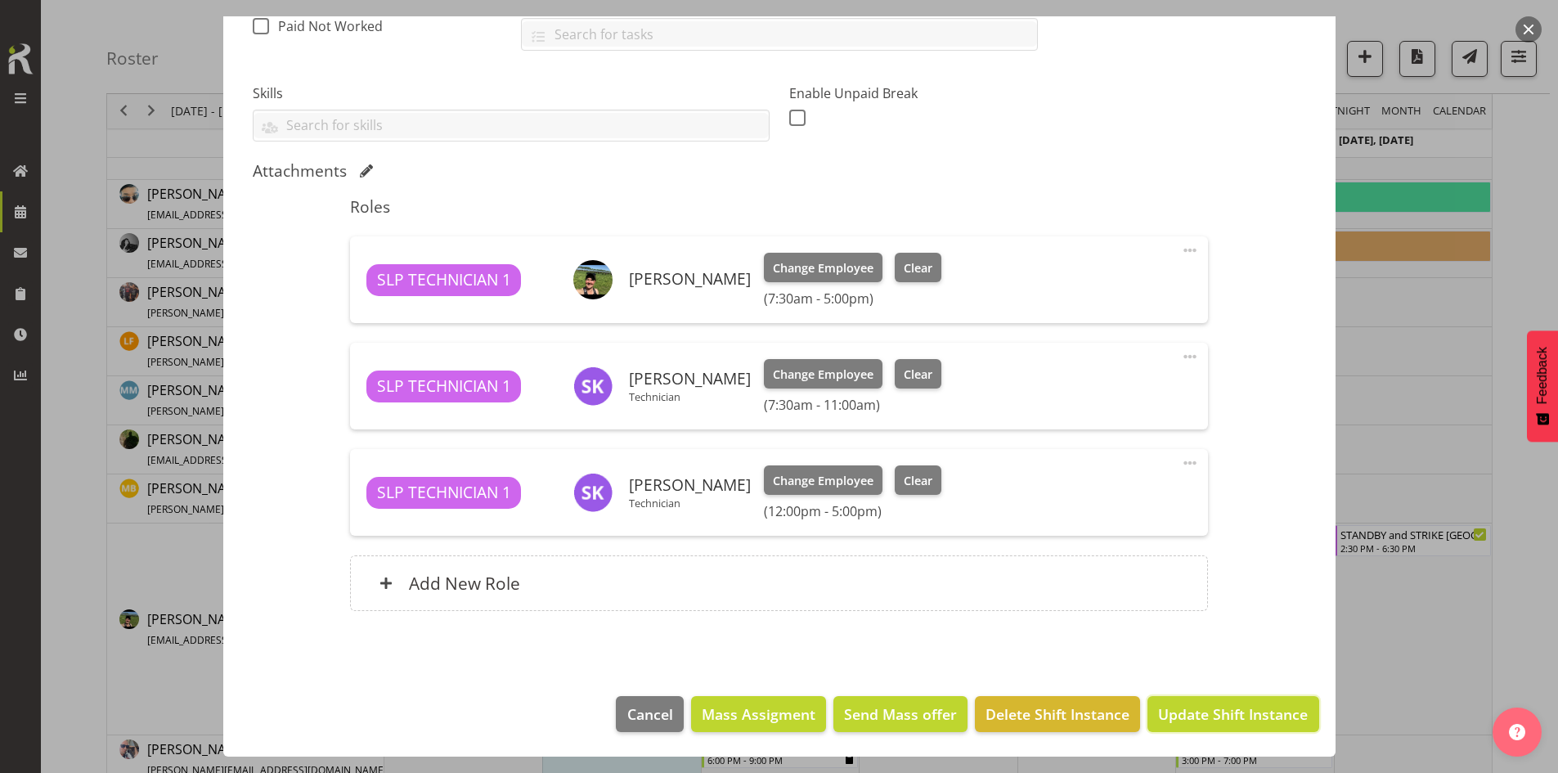
click at [1217, 715] on span "Update Shift Instance" at bounding box center [1233, 713] width 150 height 21
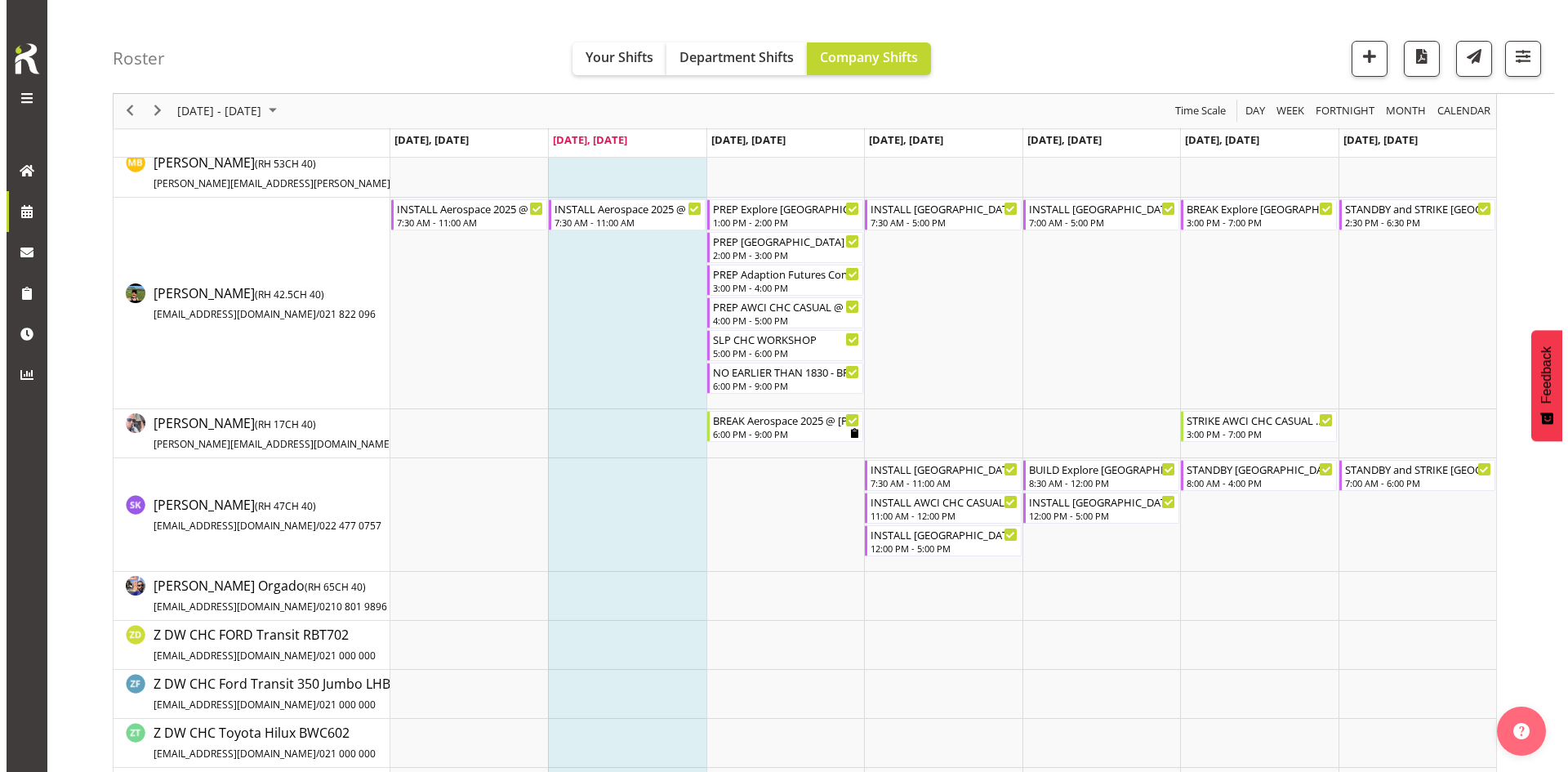
scroll to position [490, 0]
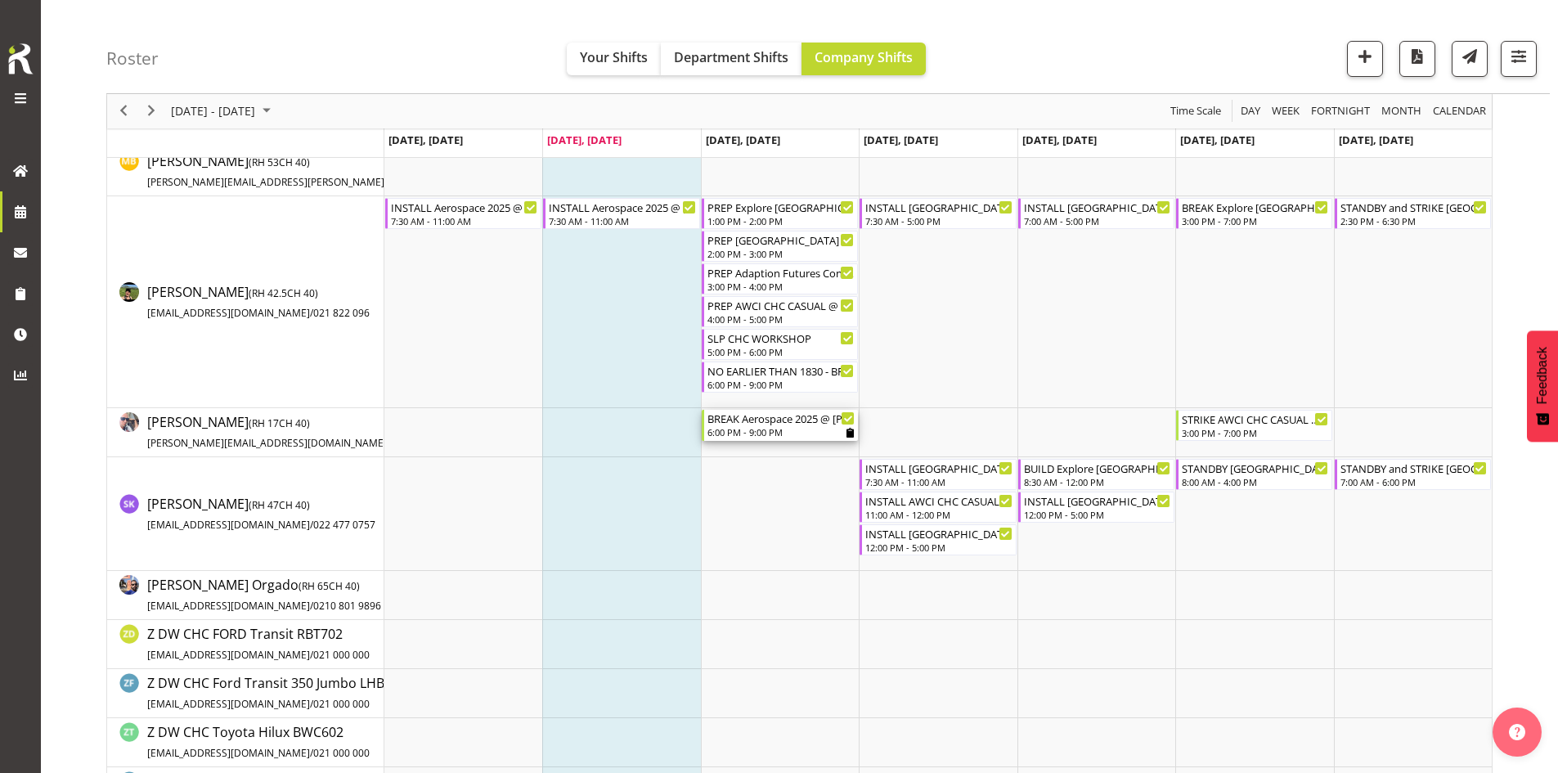
click at [796, 427] on div "6:00 PM - 9:00 PM" at bounding box center [781, 431] width 147 height 13
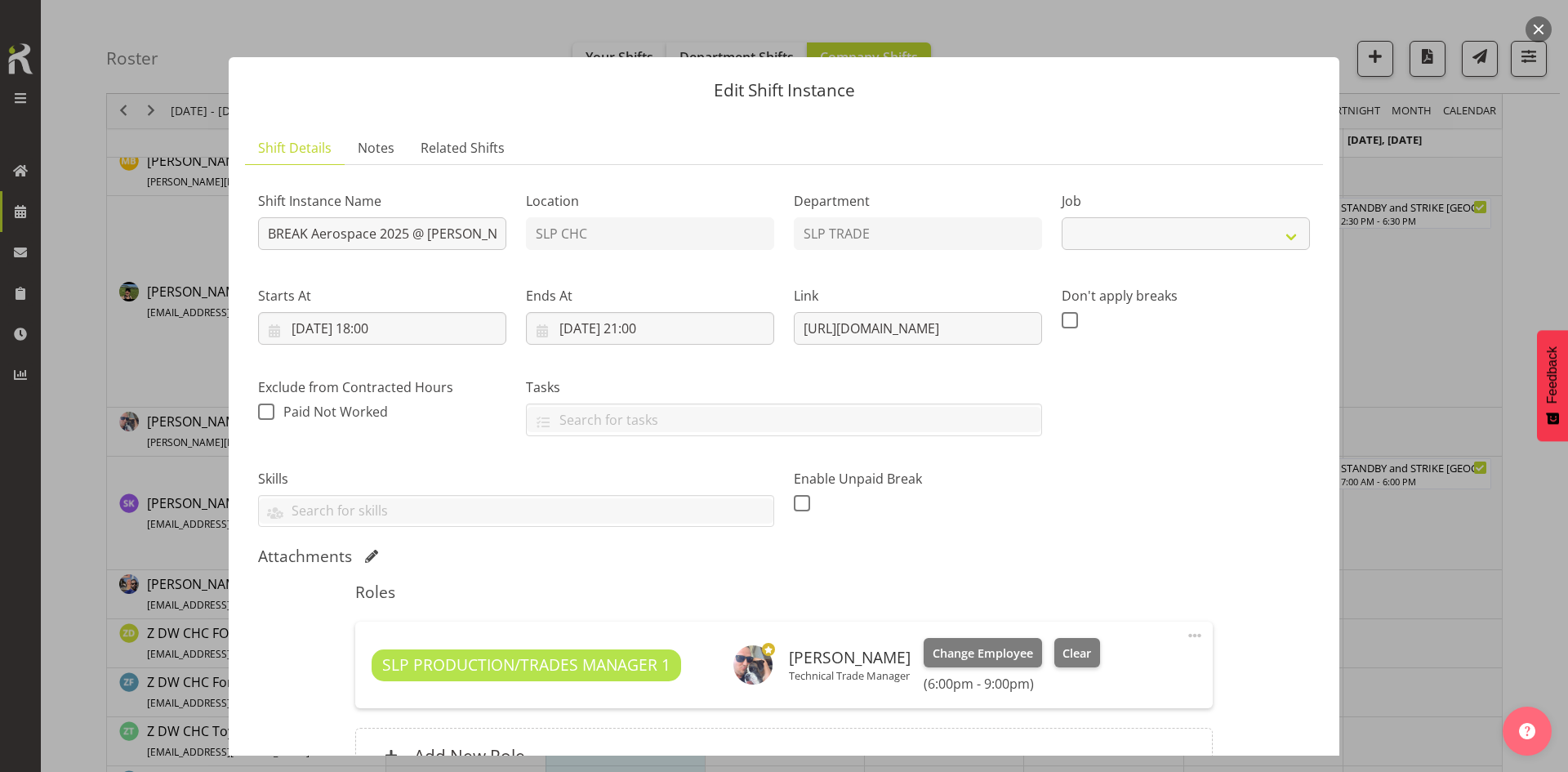
select select "9916"
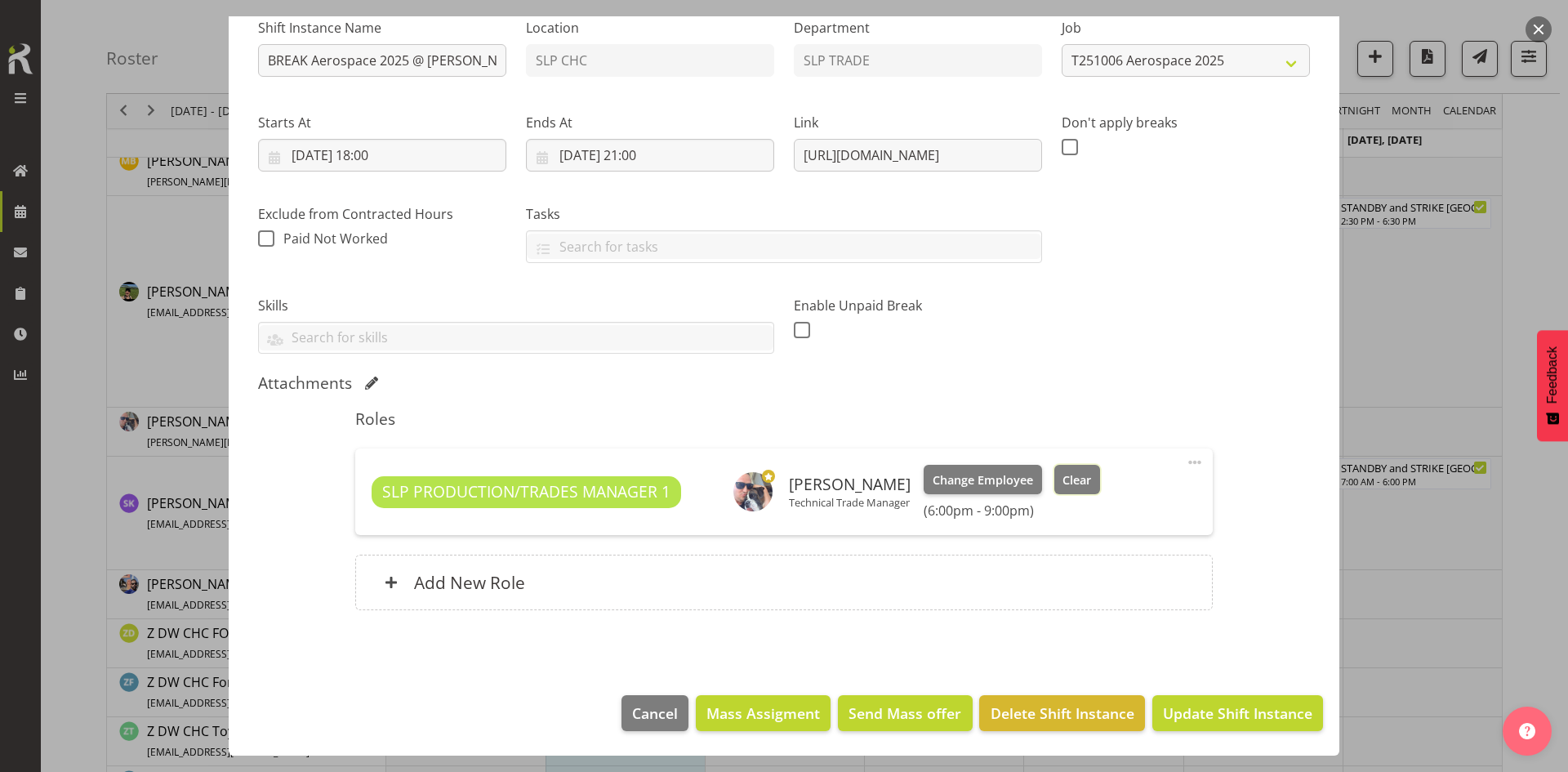
click at [1070, 487] on span "Clear" at bounding box center [1076, 480] width 29 height 18
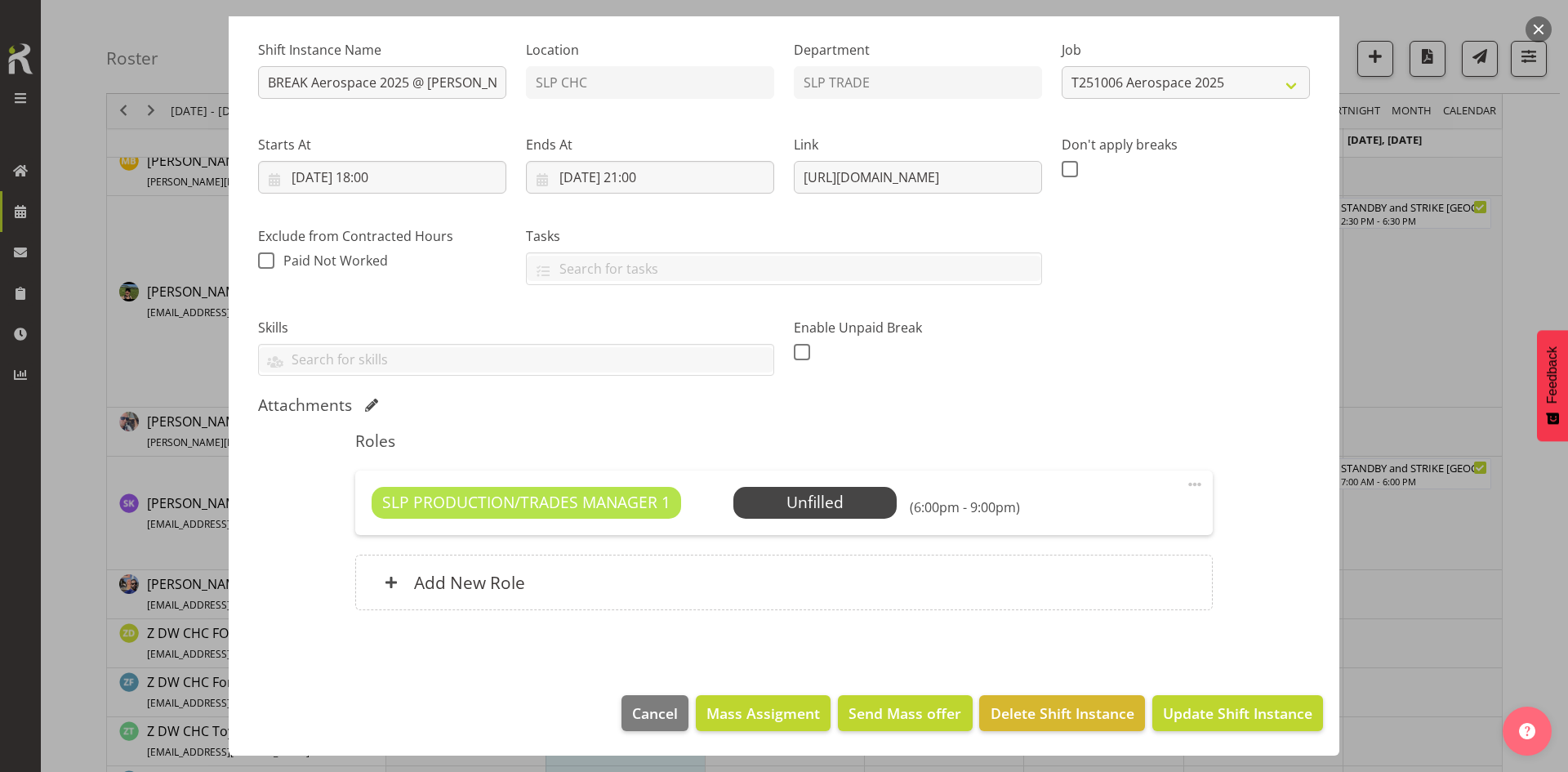
click at [1185, 481] on span at bounding box center [1195, 484] width 20 height 20
click at [1089, 587] on link "Delete" at bounding box center [1125, 578] width 157 height 29
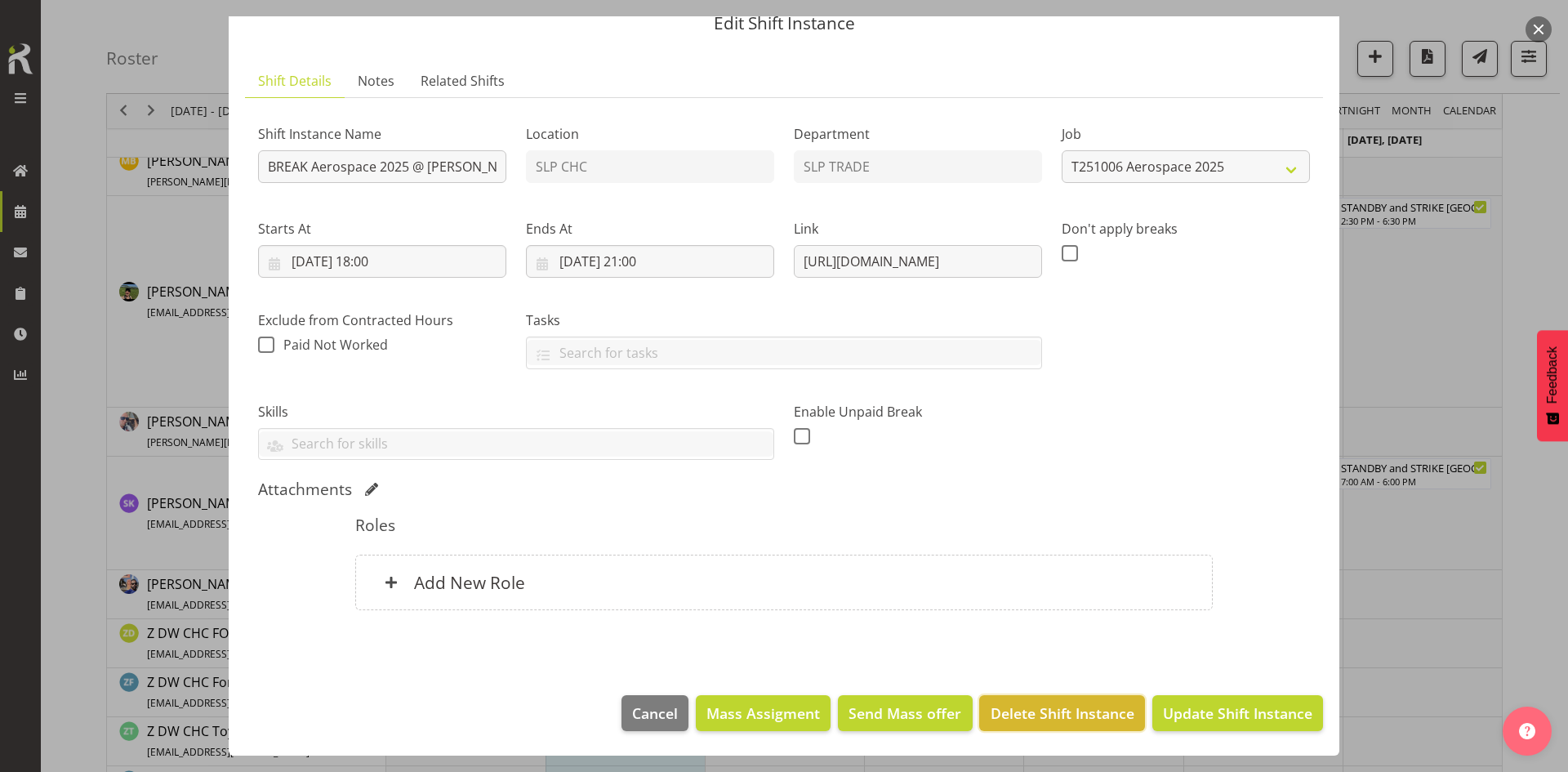
click at [1102, 716] on span "Delete Shift Instance" at bounding box center [1062, 712] width 144 height 21
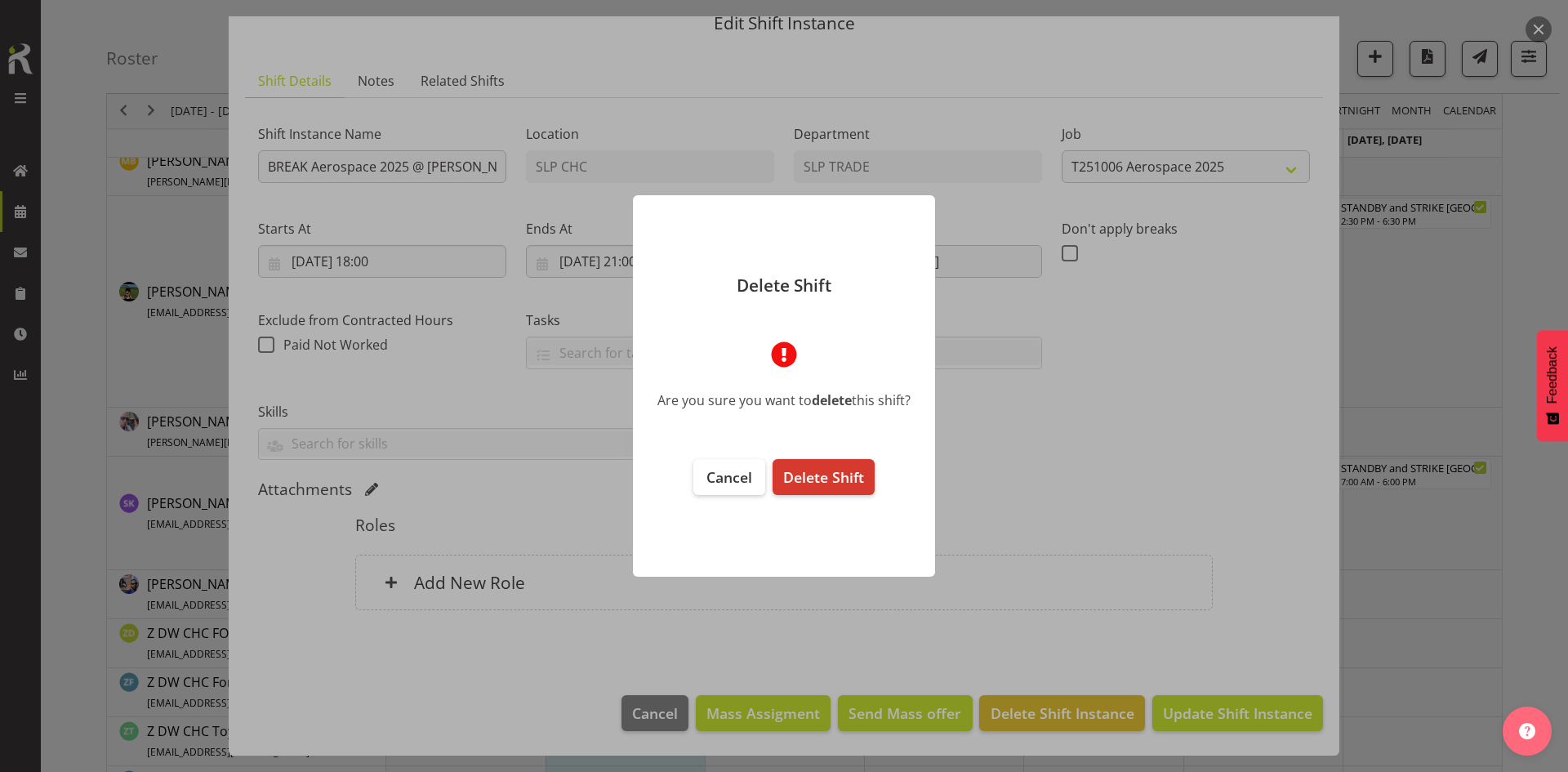
click at [846, 476] on span "Delete Shift" at bounding box center [822, 477] width 81 height 20
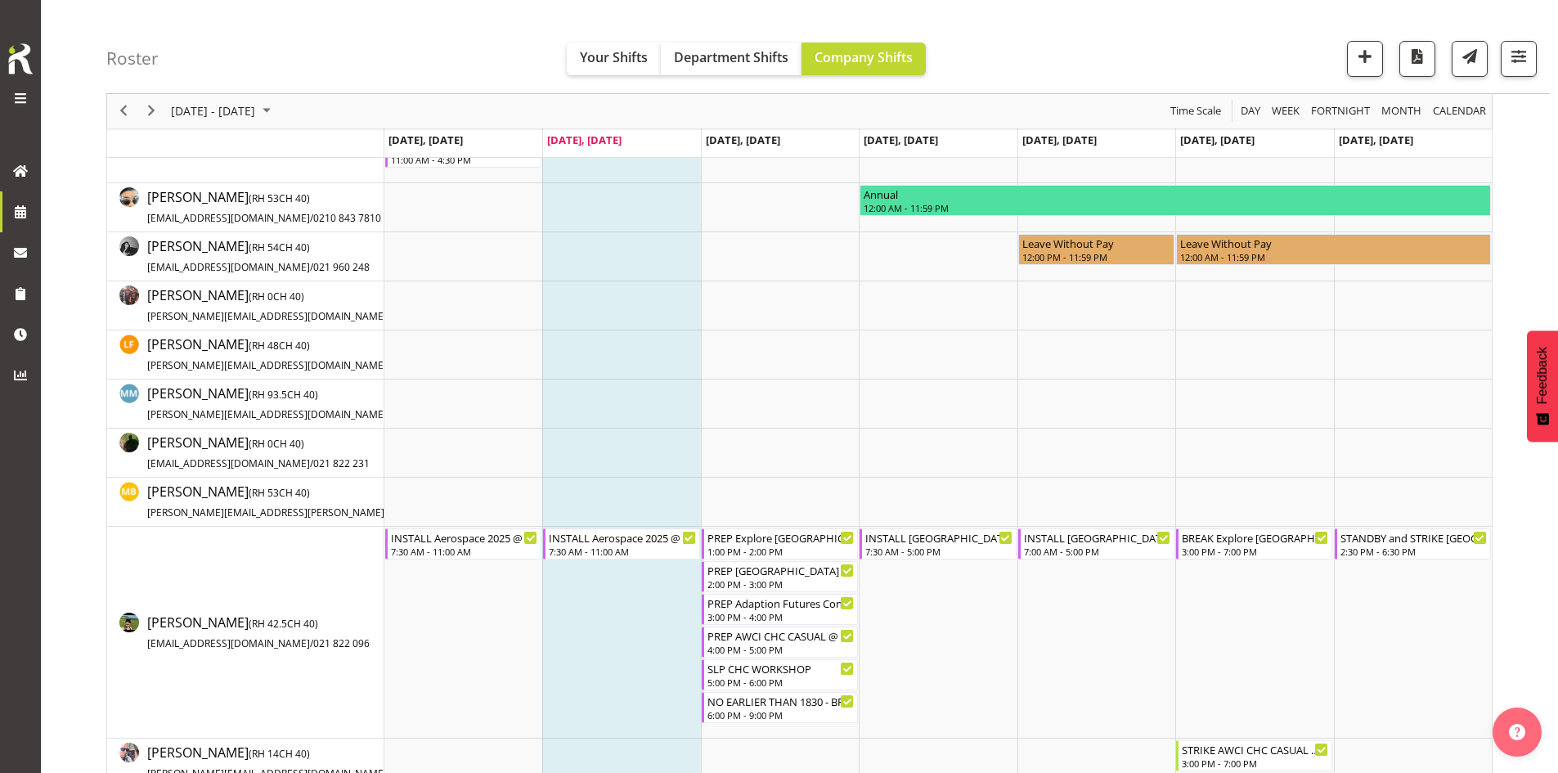
scroll to position [245, 0]
